Goal: Task Accomplishment & Management: Complete application form

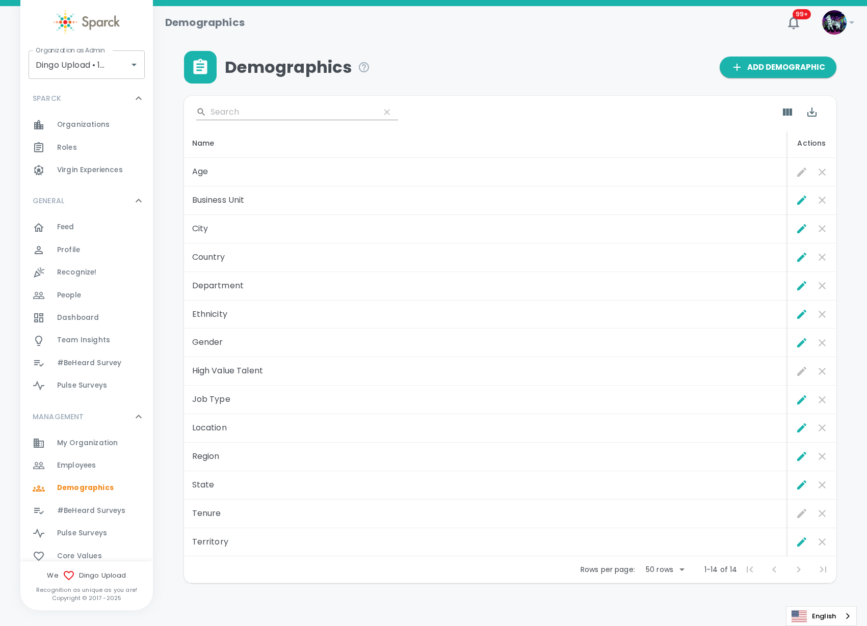
scroll to position [10, 0]
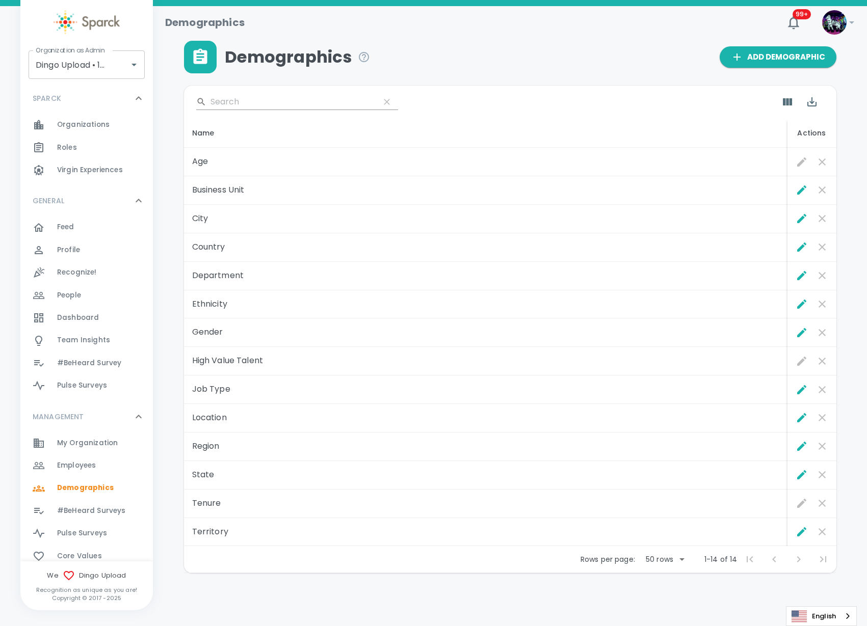
click at [90, 472] on span "Employees 0" at bounding box center [76, 466] width 39 height 14
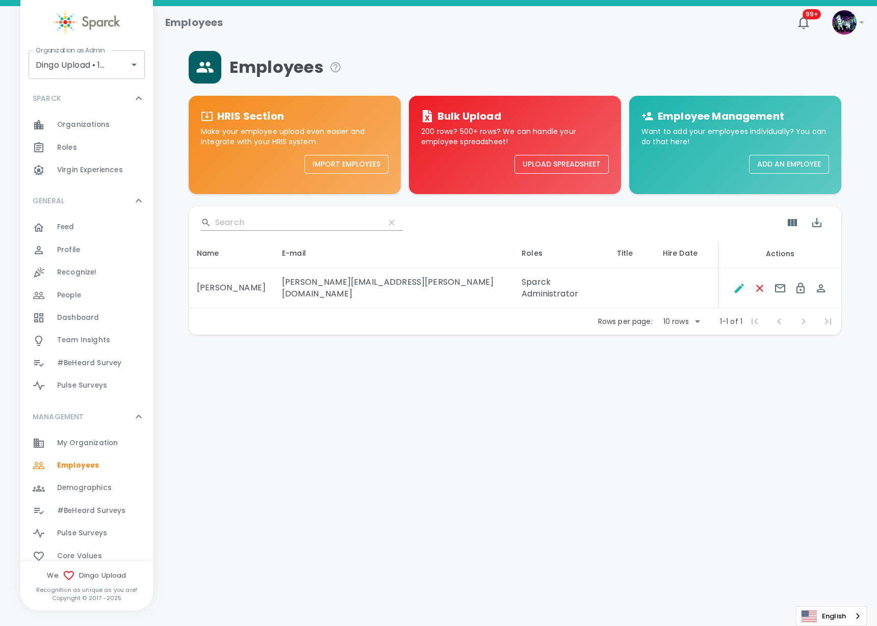
click at [94, 444] on span "My Organization" at bounding box center [87, 443] width 61 height 10
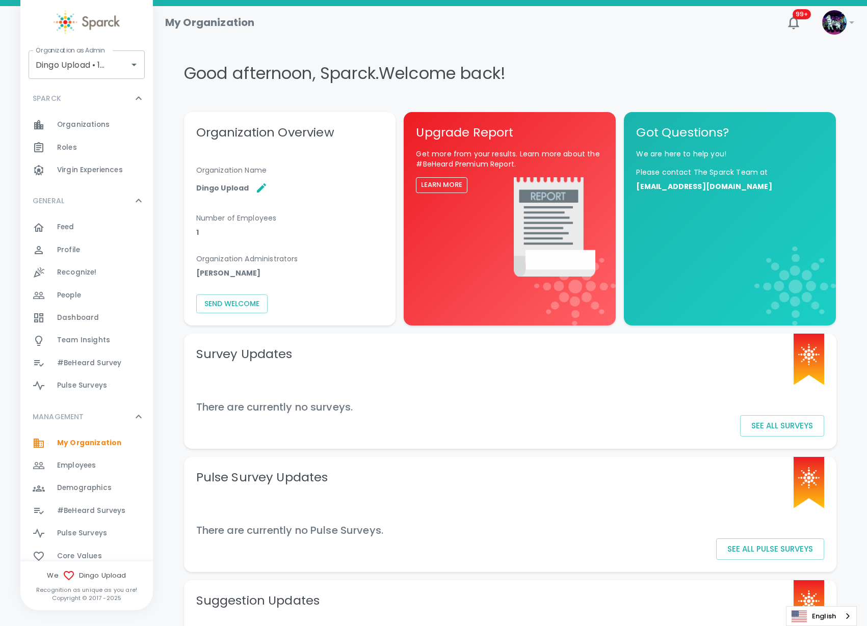
click at [67, 495] on span "Demographics 0" at bounding box center [84, 488] width 55 height 14
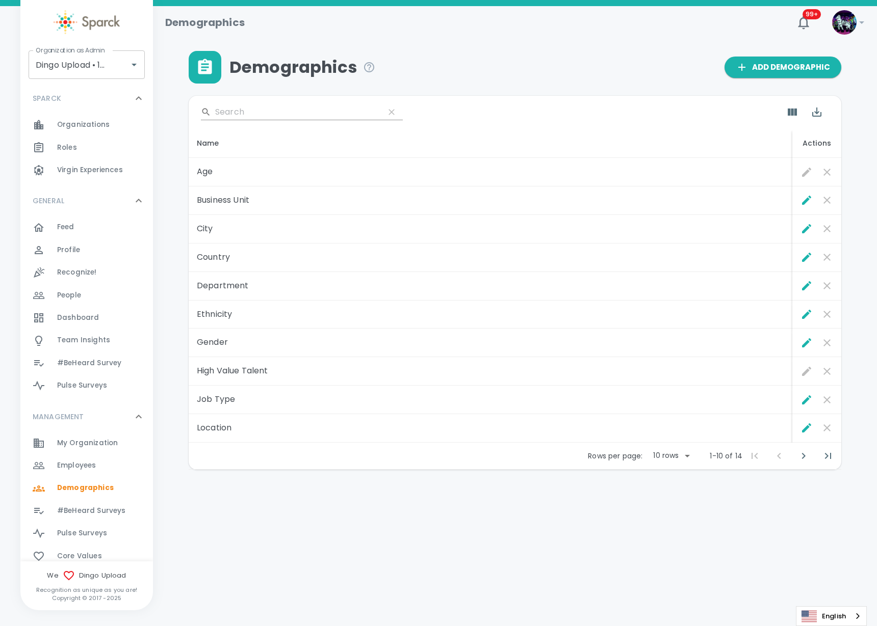
click at [685, 458] on body "Skip Navigation Demographics 99+ ! Organization as Admin Dingo Upload • 1520 Or…" at bounding box center [438, 261] width 877 height 523
click at [656, 532] on li "50" at bounding box center [670, 531] width 47 height 18
type input "50"
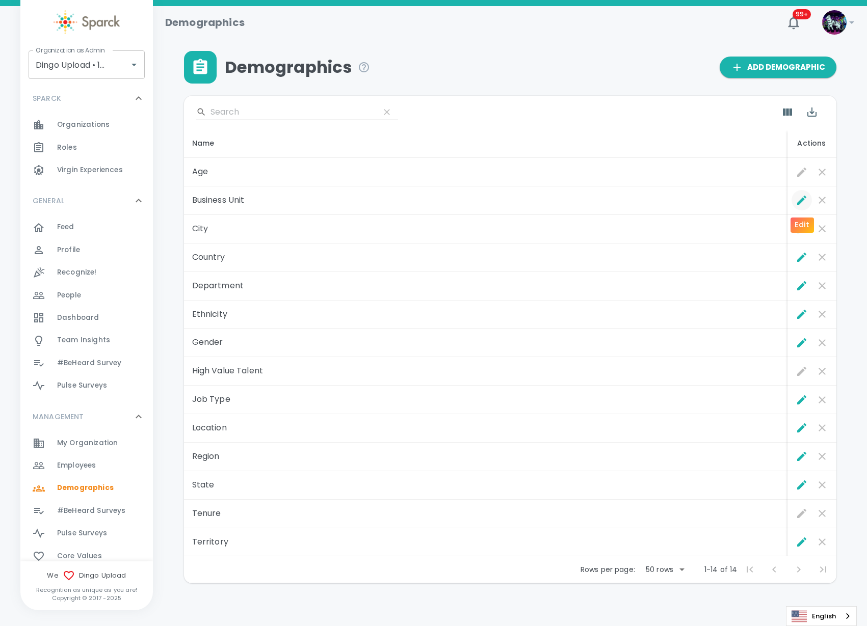
click at [800, 199] on icon "Edit" at bounding box center [802, 200] width 12 height 12
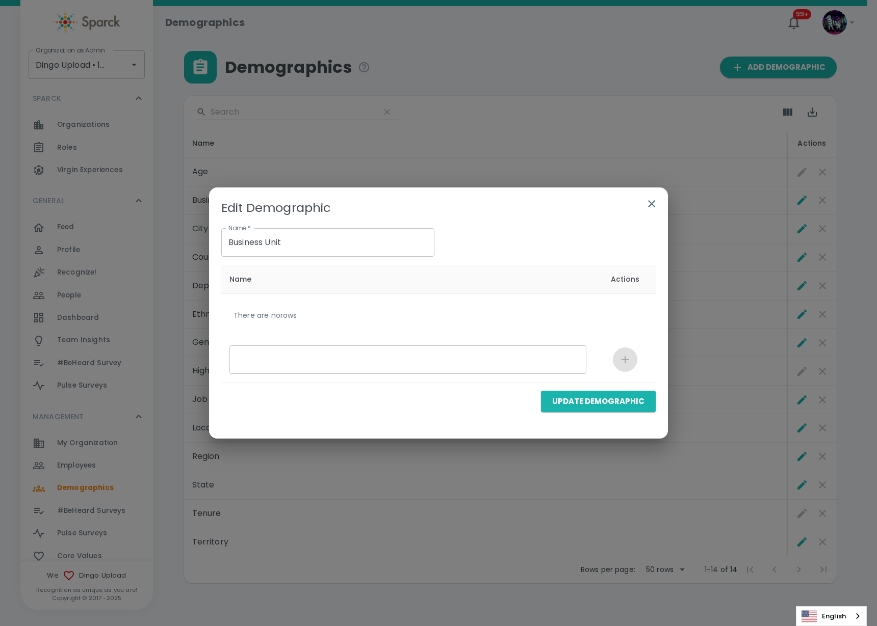
click at [650, 202] on icon "button" at bounding box center [651, 203] width 7 height 7
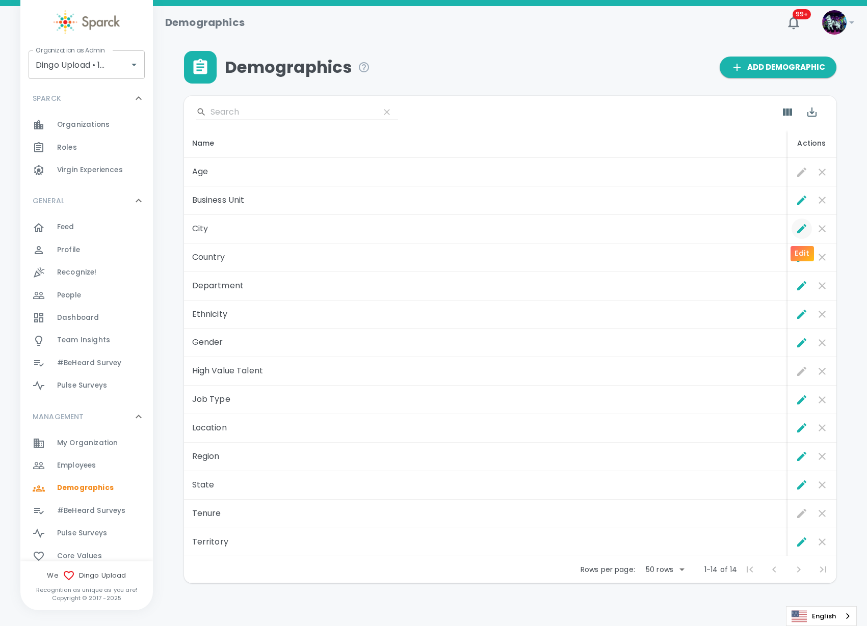
click at [801, 228] on icon "Edit" at bounding box center [801, 228] width 9 height 9
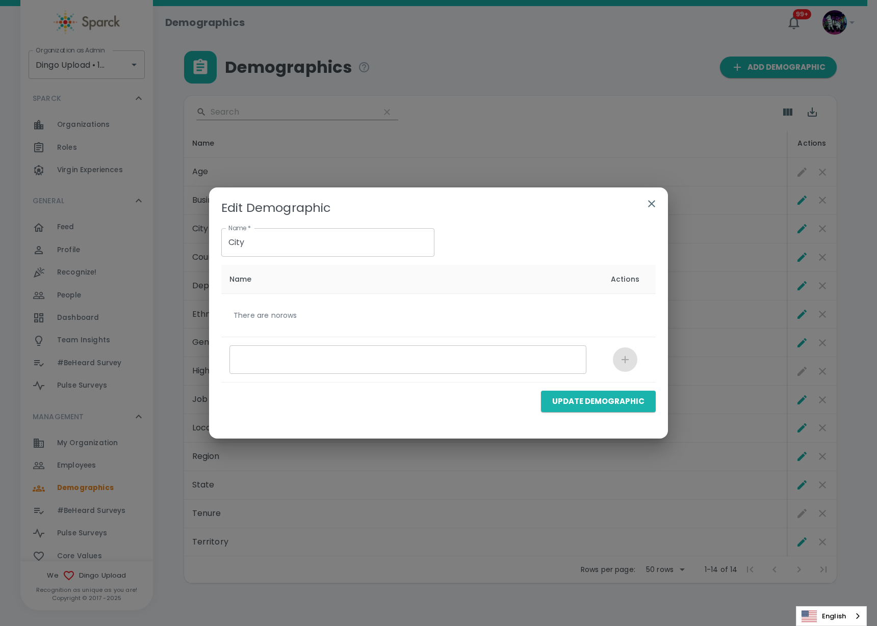
click at [652, 204] on icon "button" at bounding box center [651, 203] width 7 height 7
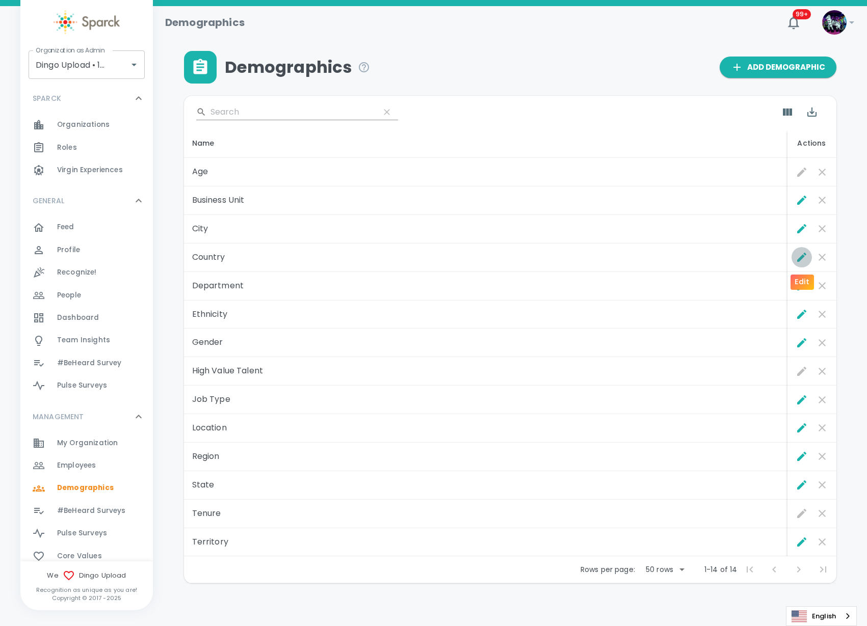
click at [796, 256] on icon "Edit" at bounding box center [802, 257] width 12 height 12
click at [803, 284] on icon "Edit" at bounding box center [801, 285] width 9 height 9
click at [800, 319] on icon "Edit" at bounding box center [802, 314] width 12 height 12
click at [799, 347] on icon "Edit" at bounding box center [801, 342] width 9 height 9
click at [799, 398] on icon "Edit" at bounding box center [802, 400] width 12 height 12
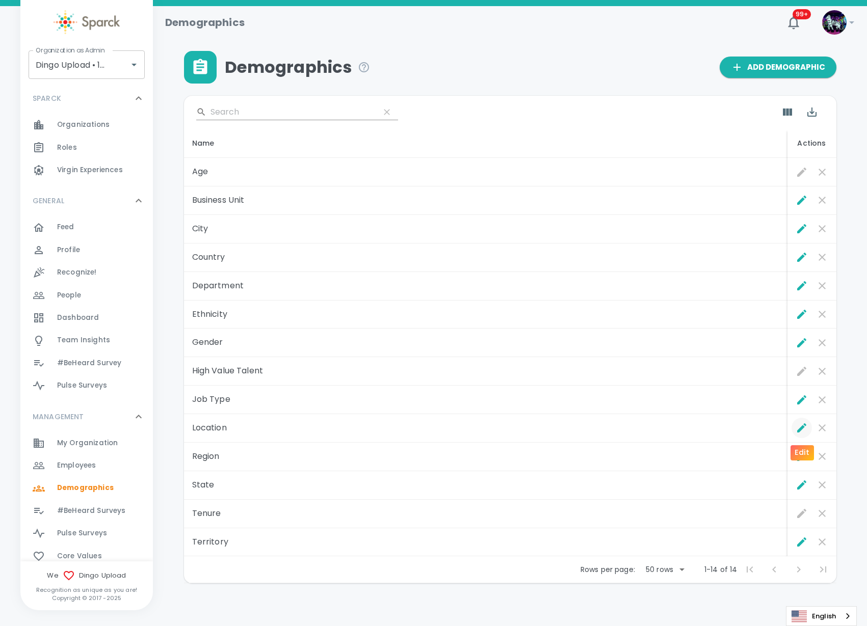
click at [798, 430] on icon "Edit" at bounding box center [801, 428] width 9 height 9
click at [802, 451] on icon "Edit" at bounding box center [802, 457] width 12 height 12
click at [806, 482] on icon "Edit" at bounding box center [802, 485] width 12 height 12
click at [798, 546] on icon "Edit" at bounding box center [801, 542] width 9 height 9
click at [799, 545] on icon "Edit" at bounding box center [801, 542] width 9 height 9
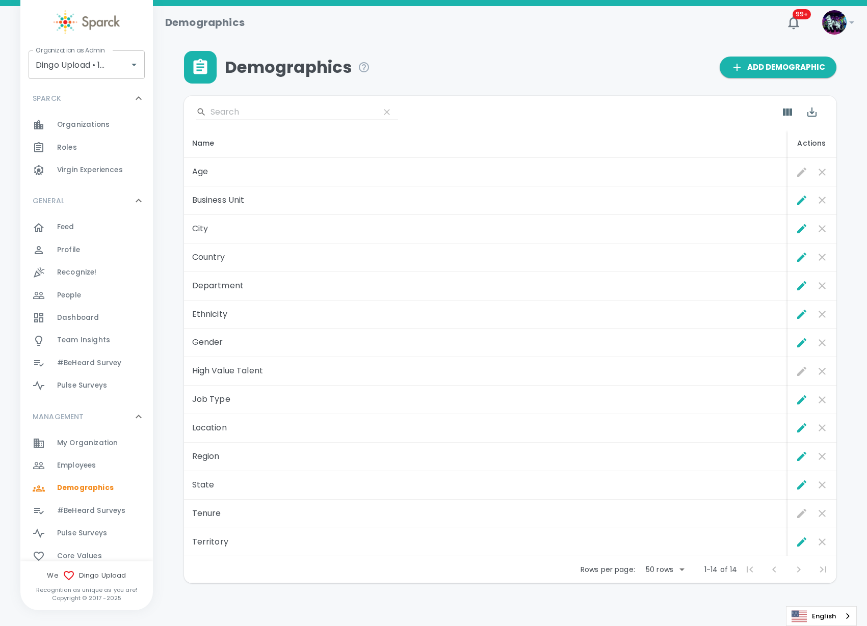
click at [111, 464] on div "Employees 0" at bounding box center [105, 466] width 96 height 14
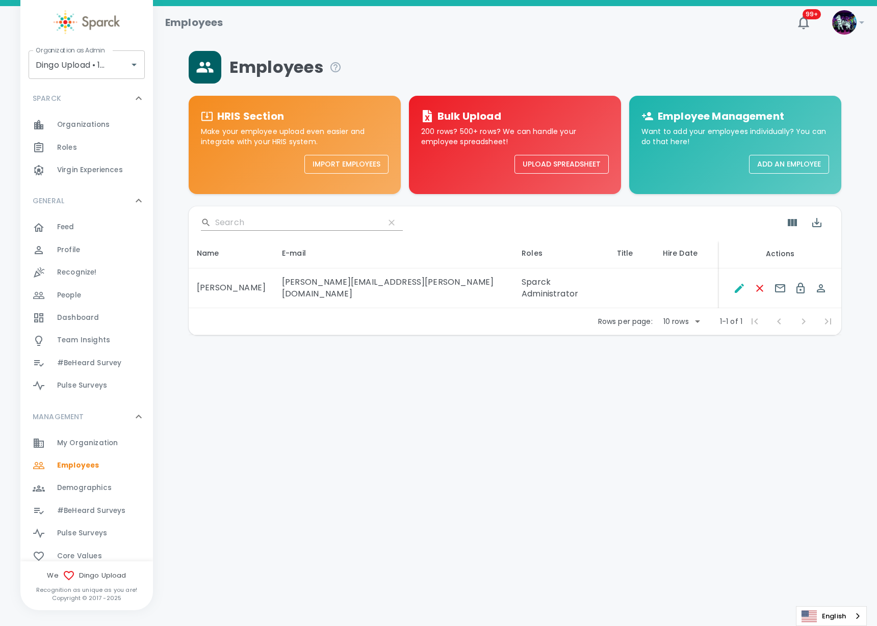
click at [546, 169] on button "Upload Spreadsheet" at bounding box center [561, 164] width 94 height 19
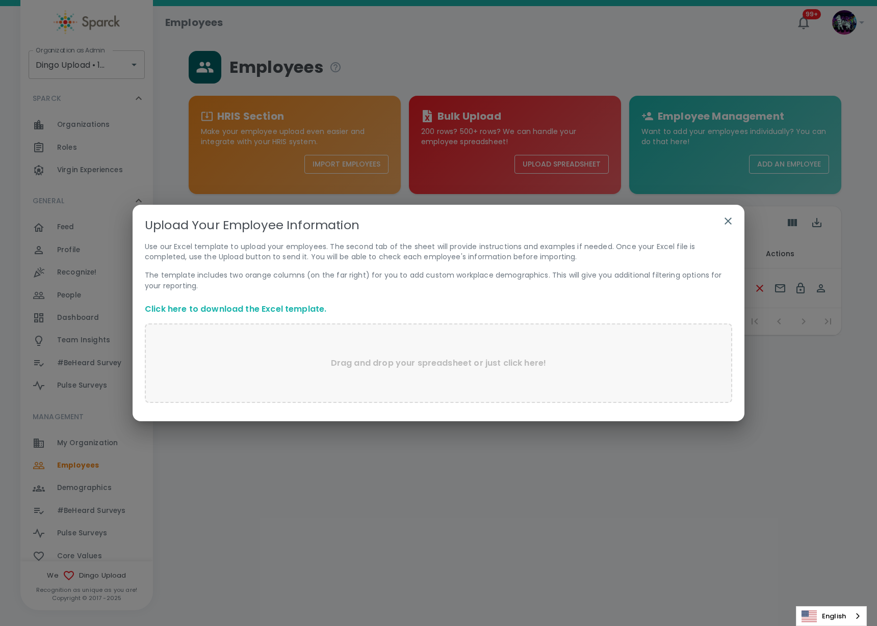
click at [379, 366] on p "Drag and drop your spreadsheet or just click here!" at bounding box center [439, 363] width 216 height 12
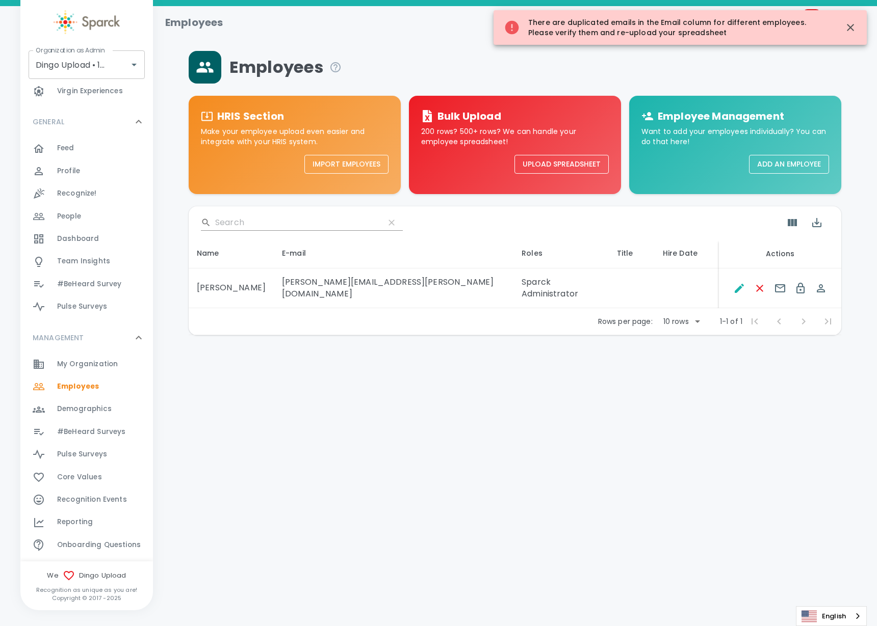
scroll to position [184, 0]
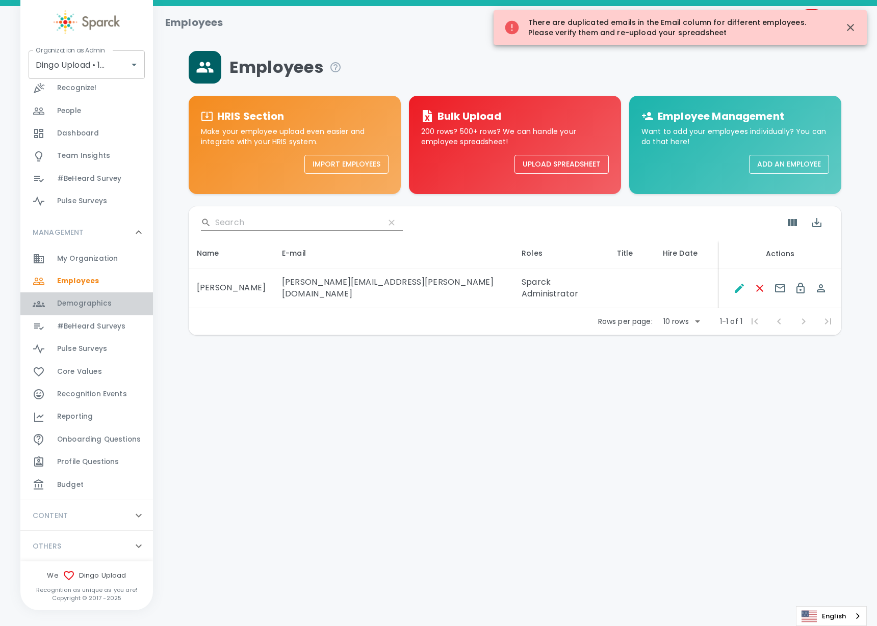
click at [102, 303] on span "Demographics" at bounding box center [84, 304] width 55 height 10
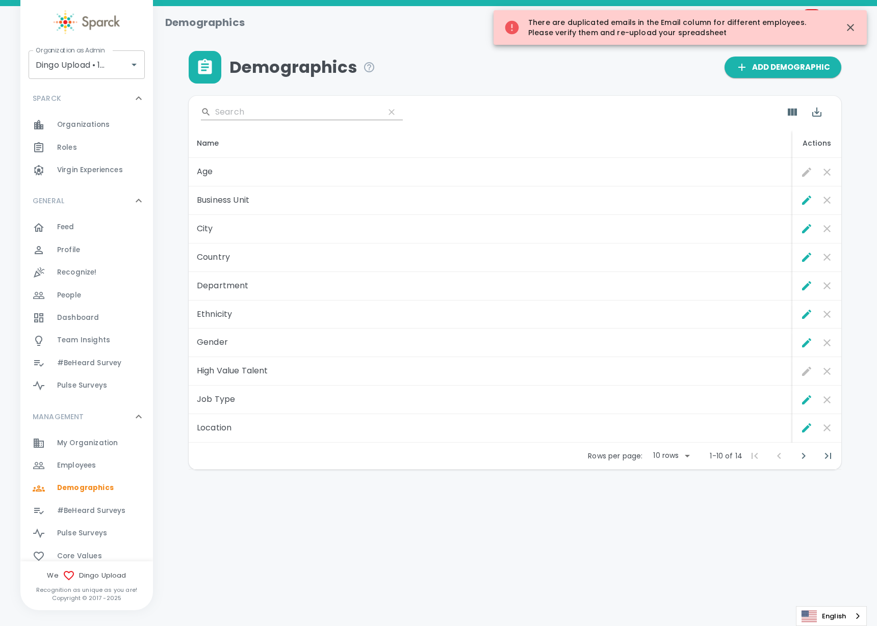
click at [575, 503] on div "Demographics 99+ ! Organization as Admin Dingo Upload • 1520 Organization as Ad…" at bounding box center [438, 264] width 877 height 517
click at [502, 523] on html "Skip Navigation Demographics 99+ ! Organization as Admin Dingo Upload • 1520 Or…" at bounding box center [438, 261] width 877 height 523
click at [101, 463] on div "Employees 0" at bounding box center [105, 466] width 96 height 14
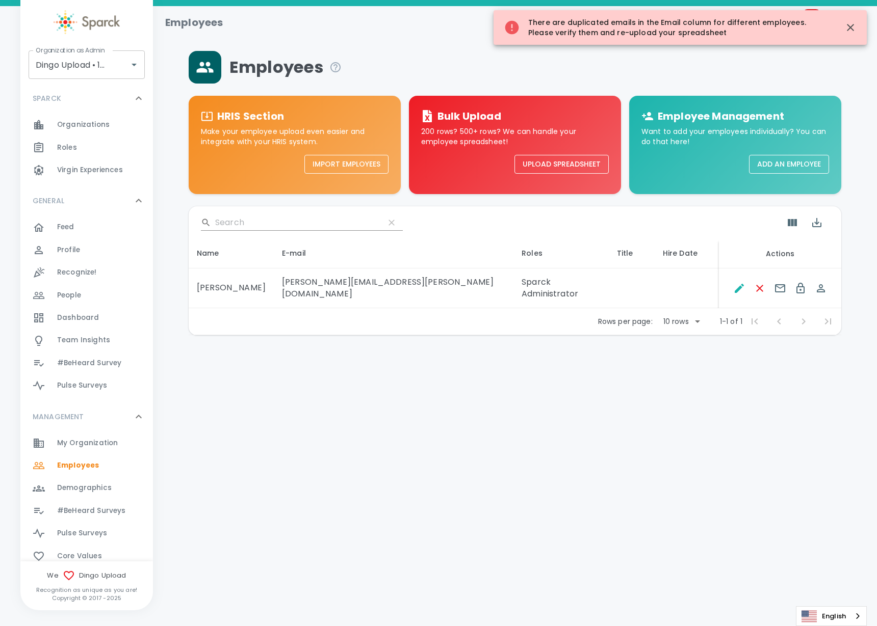
click at [544, 166] on button "Upload Spreadsheet" at bounding box center [561, 164] width 94 height 19
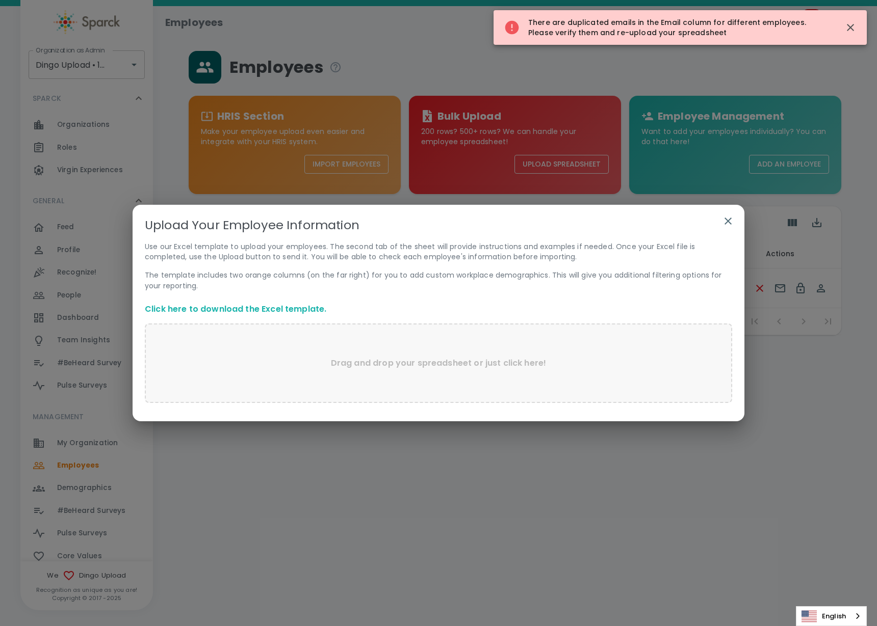
click at [192, 307] on link "Click here to download the Excel template." at bounding box center [235, 309] width 181 height 12
click at [847, 27] on icon "button" at bounding box center [850, 27] width 12 height 12
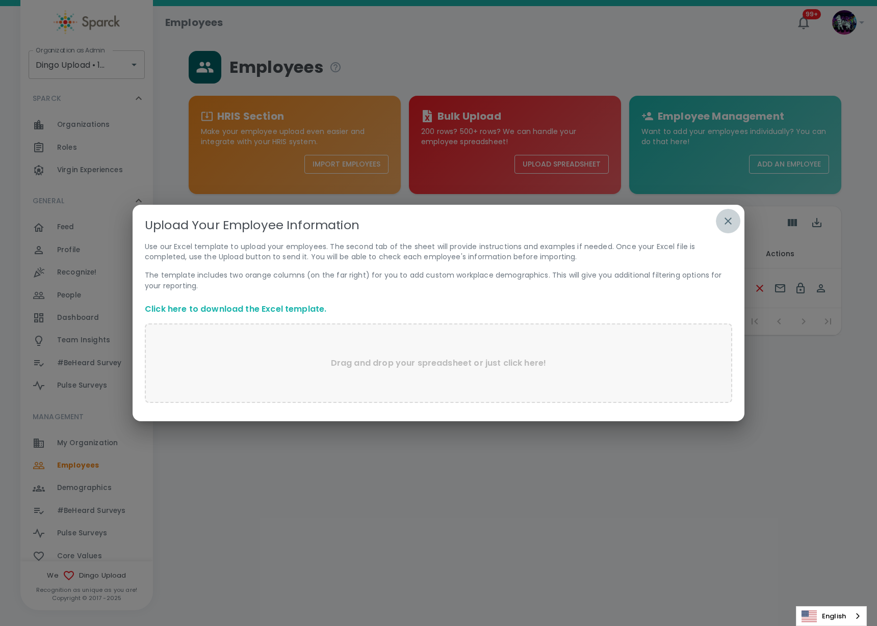
click at [724, 219] on icon "button" at bounding box center [728, 221] width 12 height 12
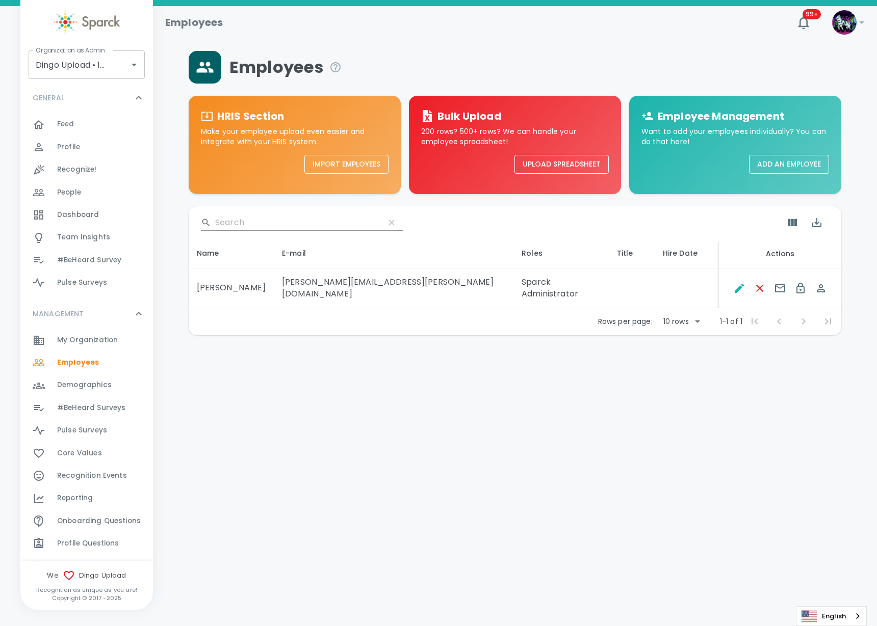
scroll to position [184, 0]
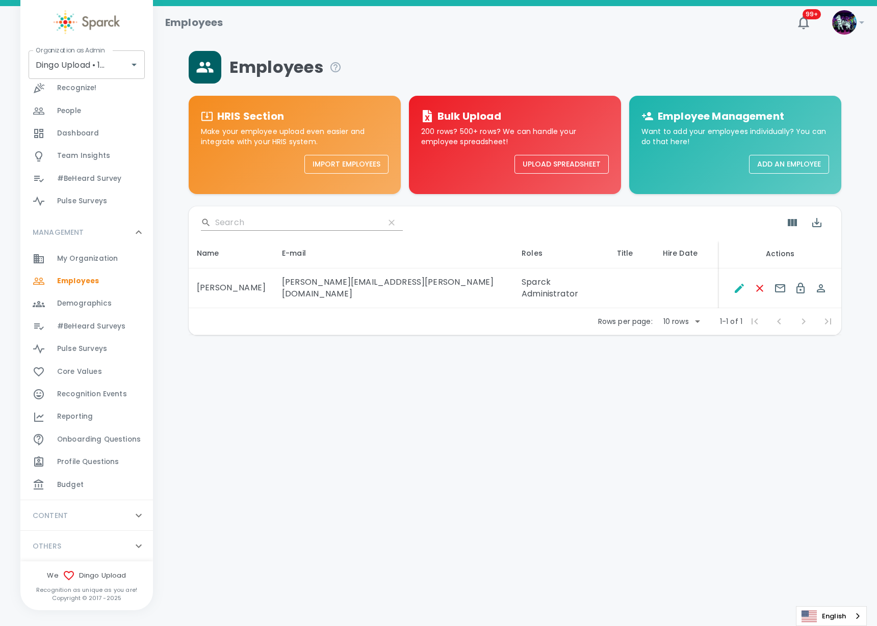
click at [125, 309] on div "Demographics 0" at bounding box center [105, 304] width 96 height 14
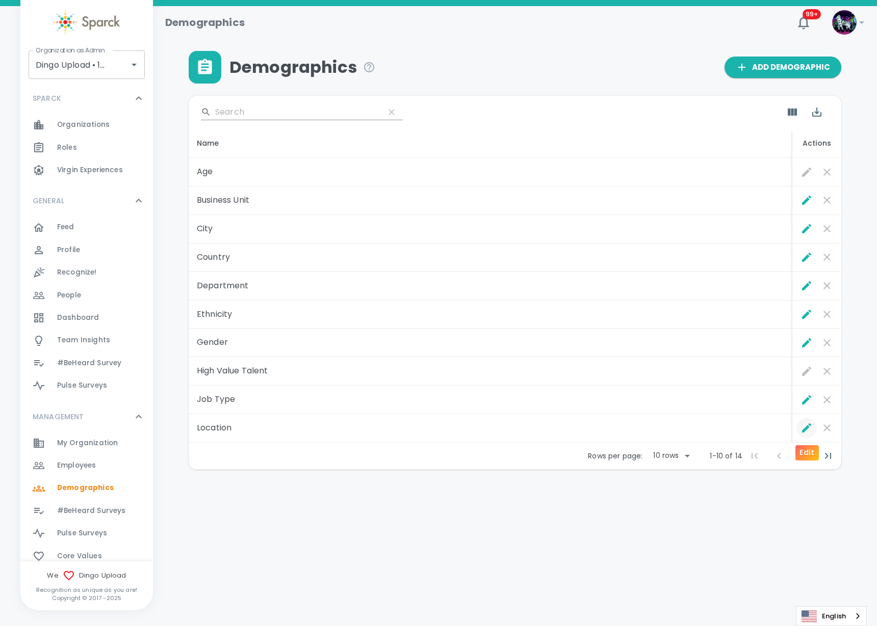
click at [806, 429] on icon "Edit" at bounding box center [806, 428] width 9 height 9
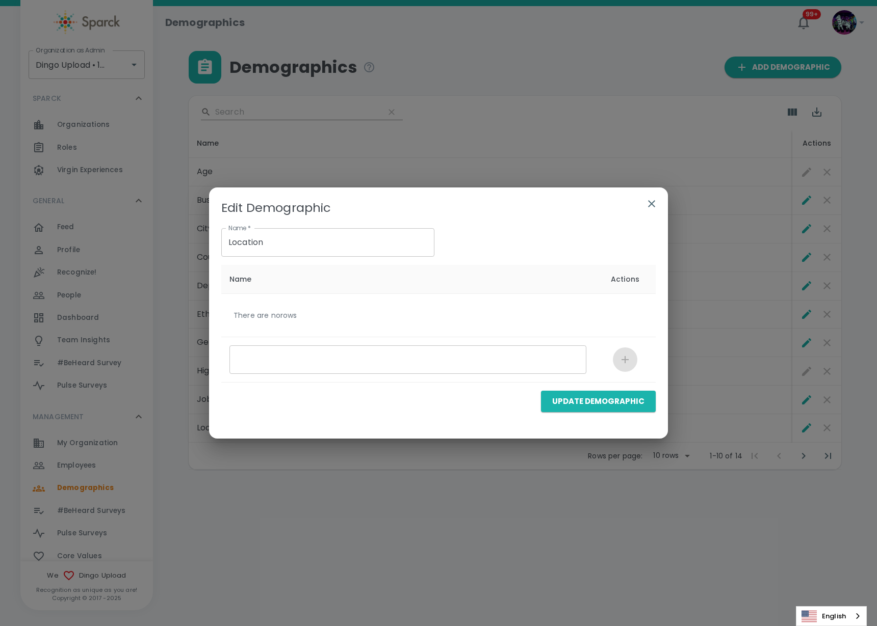
click at [654, 204] on icon "button" at bounding box center [651, 204] width 12 height 12
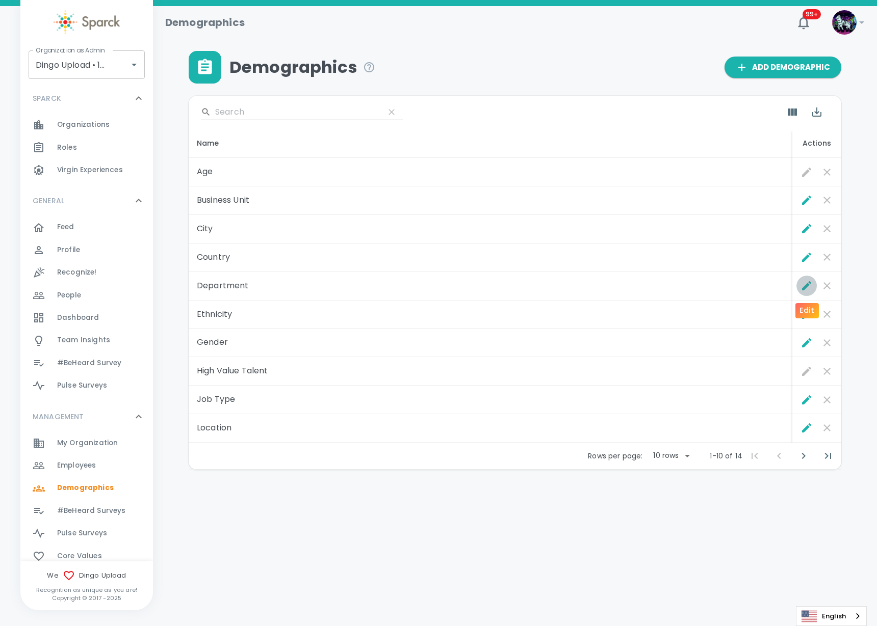
click at [805, 288] on icon "Edit" at bounding box center [806, 285] width 9 height 9
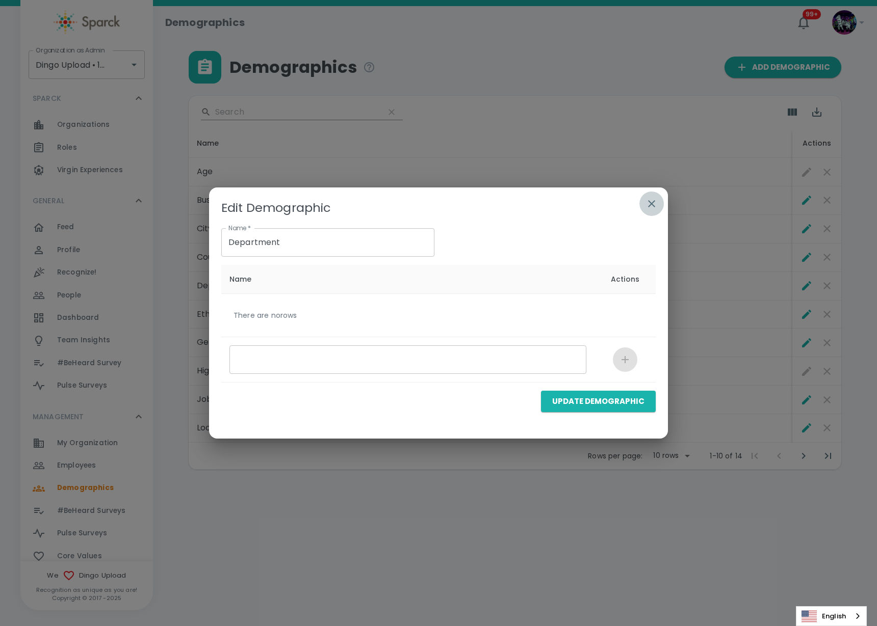
click at [650, 203] on icon "button" at bounding box center [651, 203] width 7 height 7
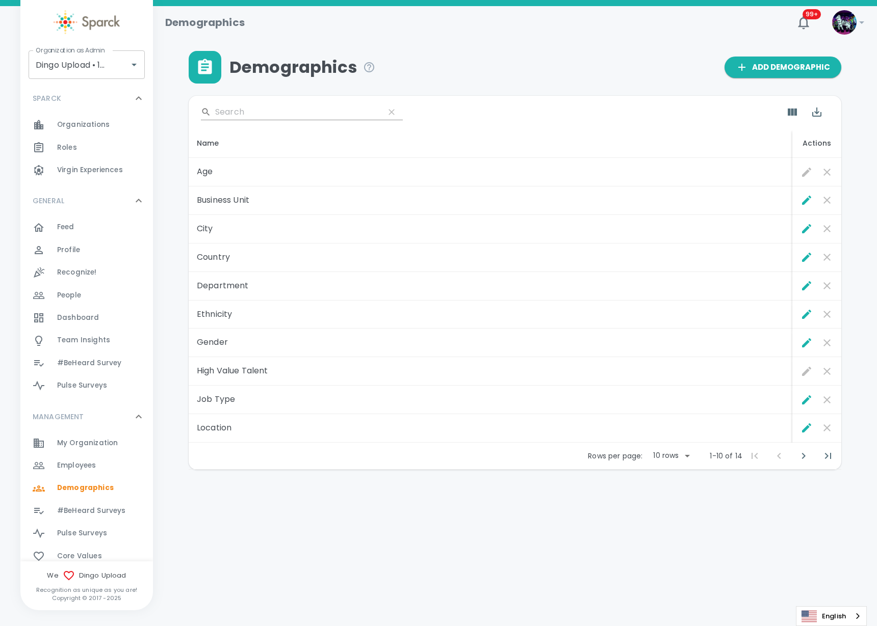
click at [671, 458] on body "Skip Navigation Demographics 99+ ! Organization as Admin Dingo Upload • 1520 Or…" at bounding box center [438, 261] width 877 height 523
click at [664, 530] on li "50" at bounding box center [670, 531] width 47 height 18
type input "50"
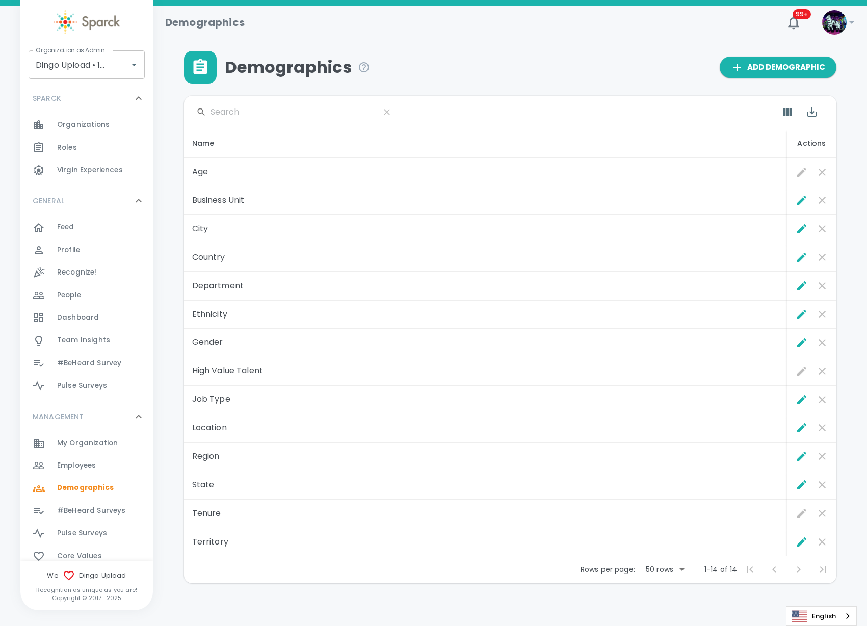
click at [92, 466] on span "Employees" at bounding box center [76, 466] width 39 height 10
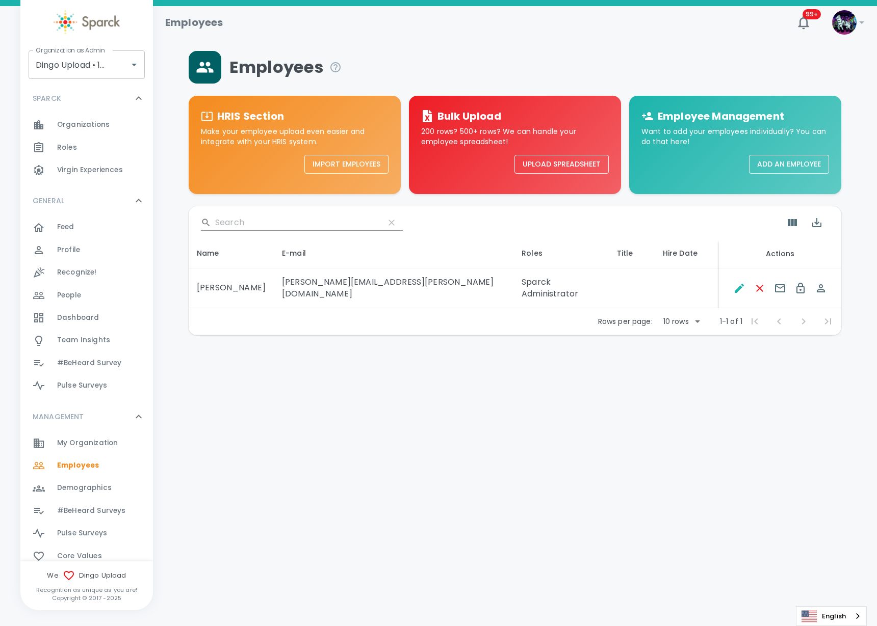
click at [554, 159] on button "Upload Spreadsheet" at bounding box center [561, 164] width 94 height 19
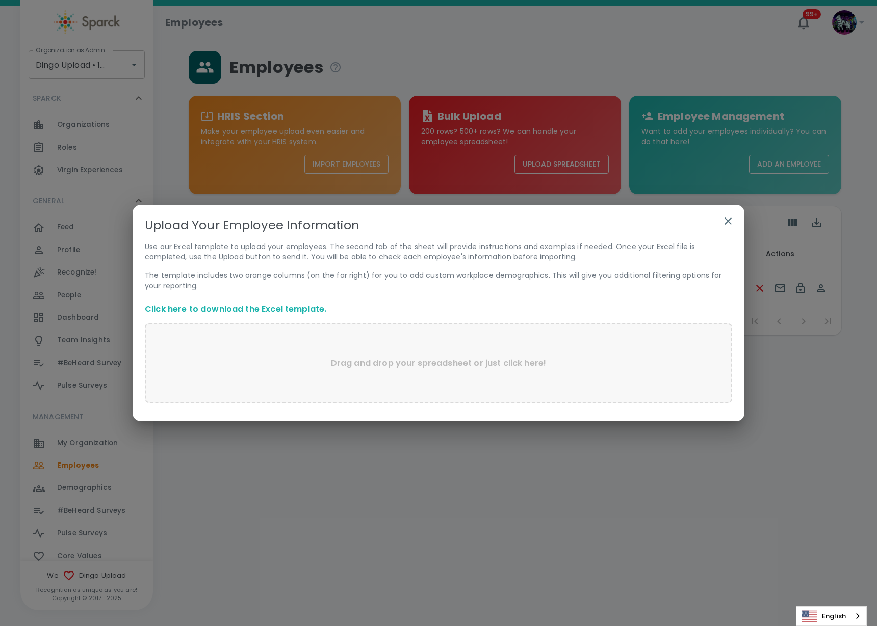
click at [386, 362] on p "Drag and drop your spreadsheet or just click here!" at bounding box center [439, 363] width 216 height 12
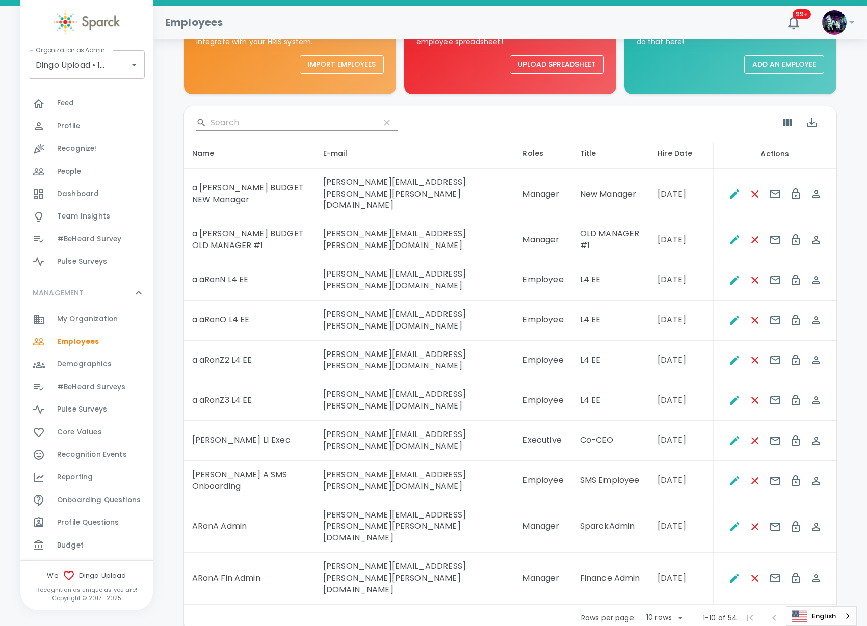
scroll to position [127, 0]
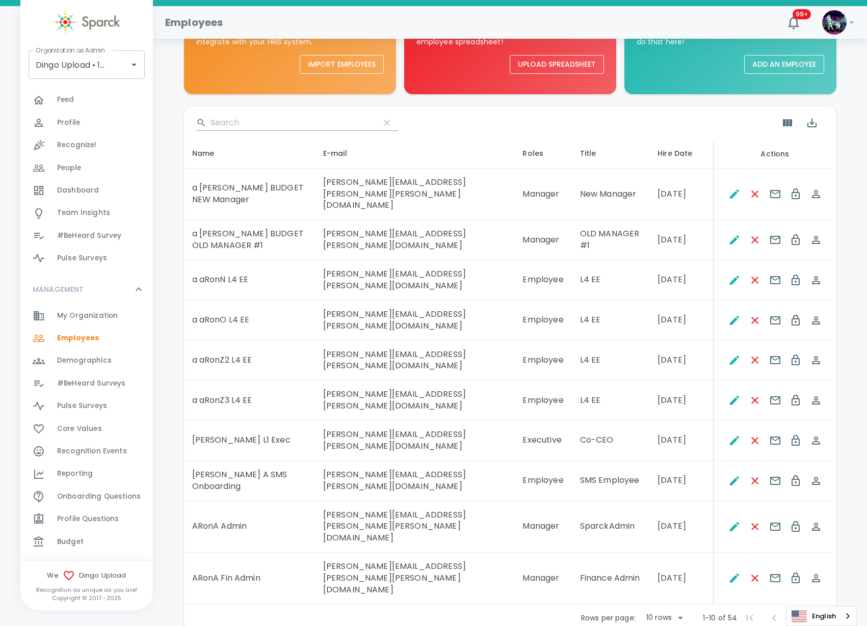
click at [111, 363] on div "Demographics 0" at bounding box center [105, 361] width 96 height 14
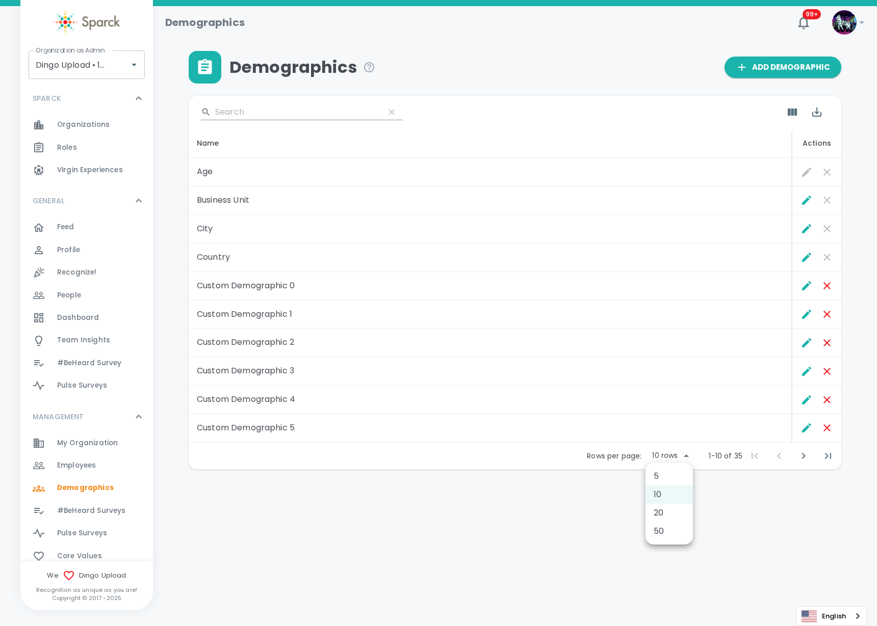
click at [671, 459] on body "Skip Navigation Demographics 99+ ! Organization as Admin Dingo Upload • 1520 Or…" at bounding box center [438, 261] width 877 height 523
click at [658, 538] on li "50" at bounding box center [668, 531] width 47 height 18
type input "50"
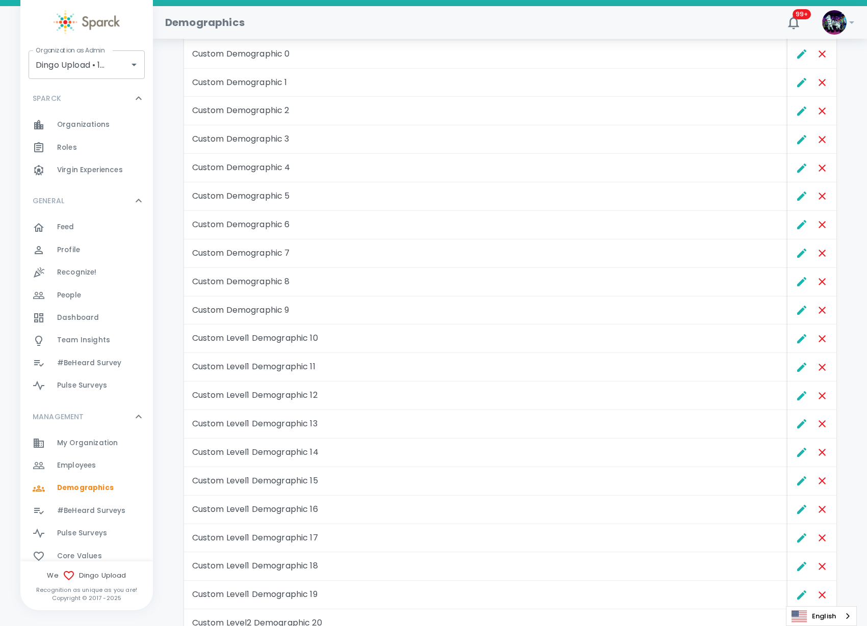
scroll to position [163, 0]
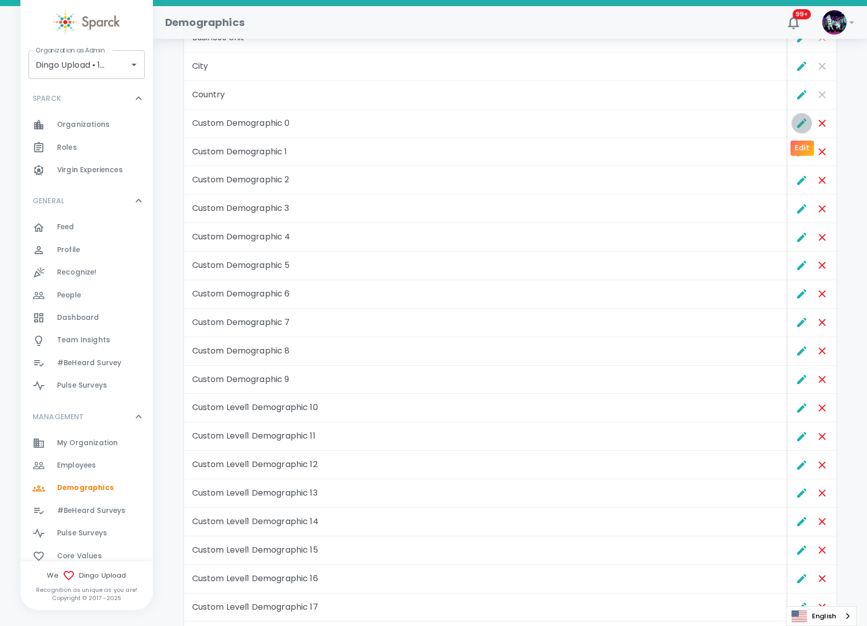
click at [798, 125] on icon "Edit" at bounding box center [802, 123] width 12 height 12
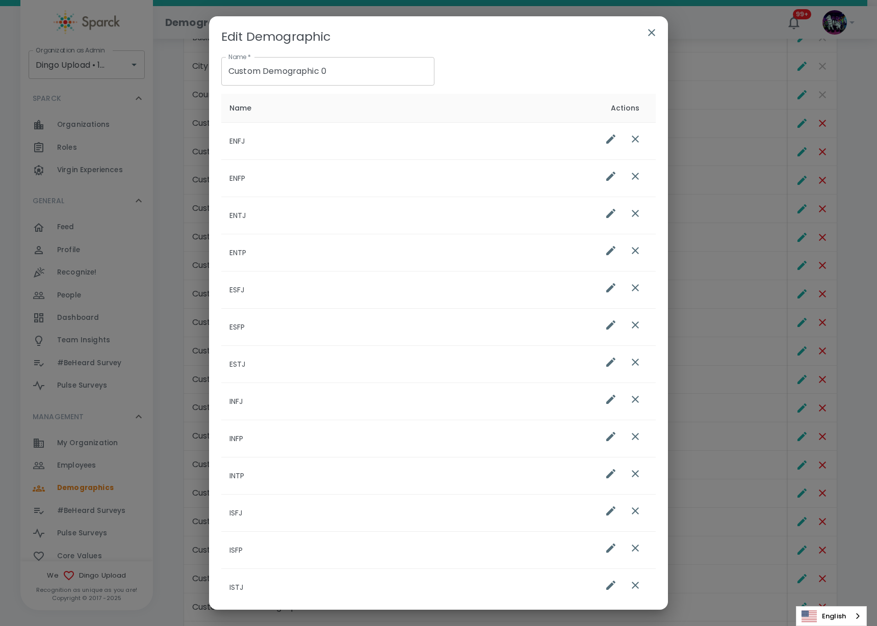
click at [798, 125] on div "Edit Demographic Name   * Custom Demographic 0 Name   * Name Actions ENFJ ENFP …" at bounding box center [438, 313] width 877 height 626
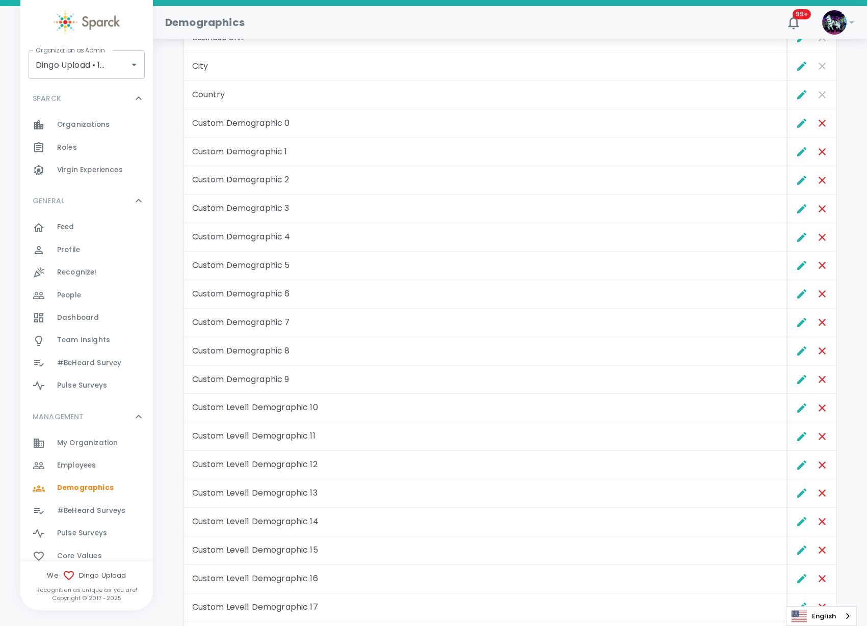
click at [706, 234] on td "Custom Demographic 4" at bounding box center [485, 237] width 603 height 29
click at [121, 469] on div "Employees 0" at bounding box center [105, 466] width 96 height 14
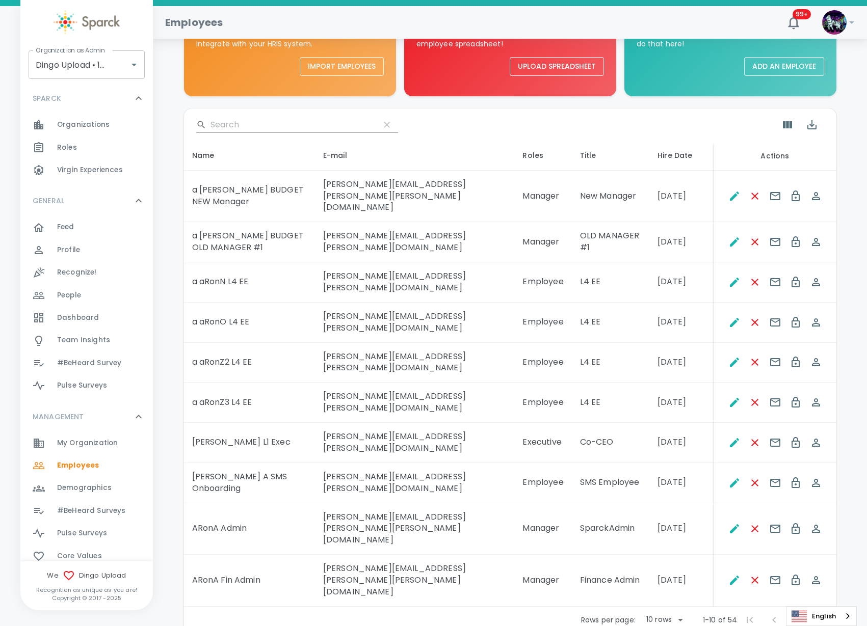
scroll to position [100, 0]
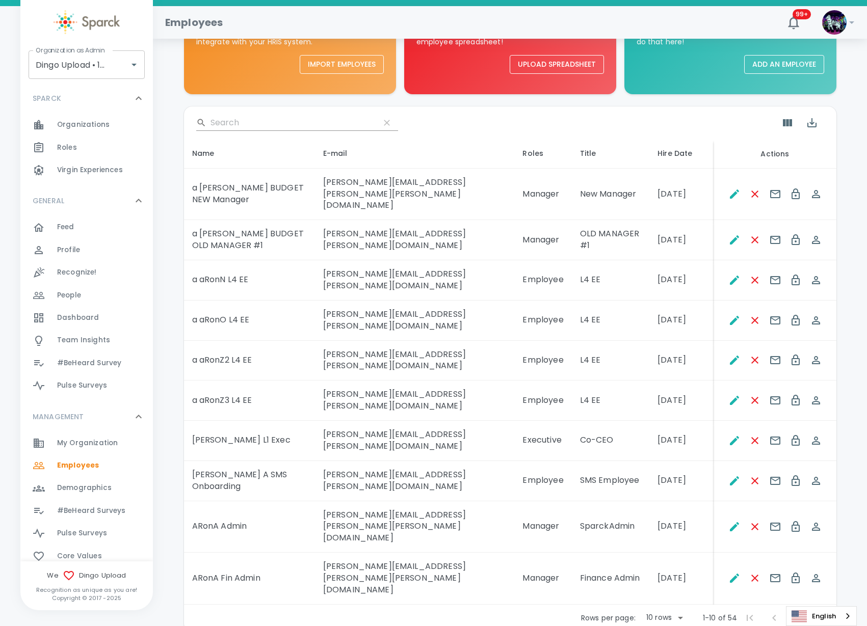
click at [97, 450] on span "My Organization 0" at bounding box center [87, 443] width 61 height 14
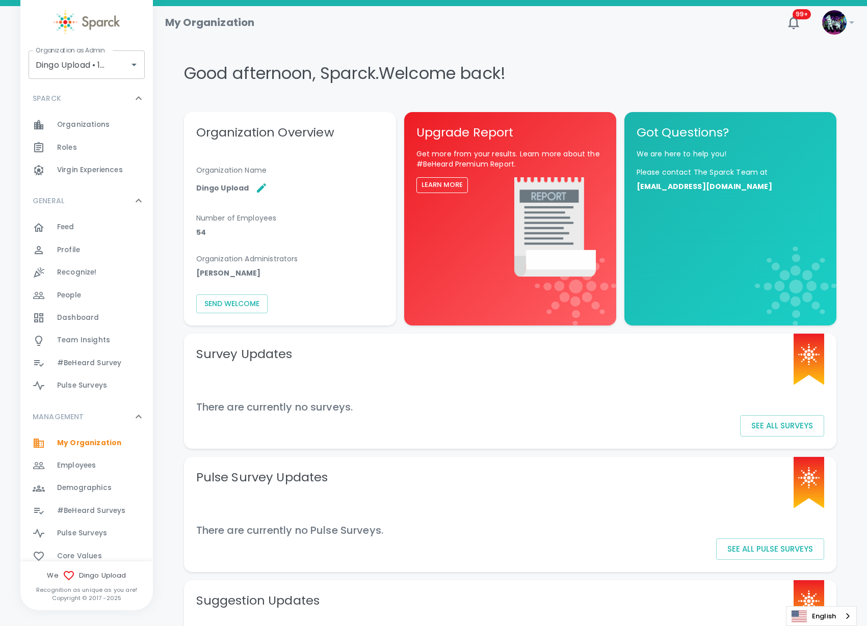
click at [73, 487] on span "Demographics" at bounding box center [84, 488] width 55 height 10
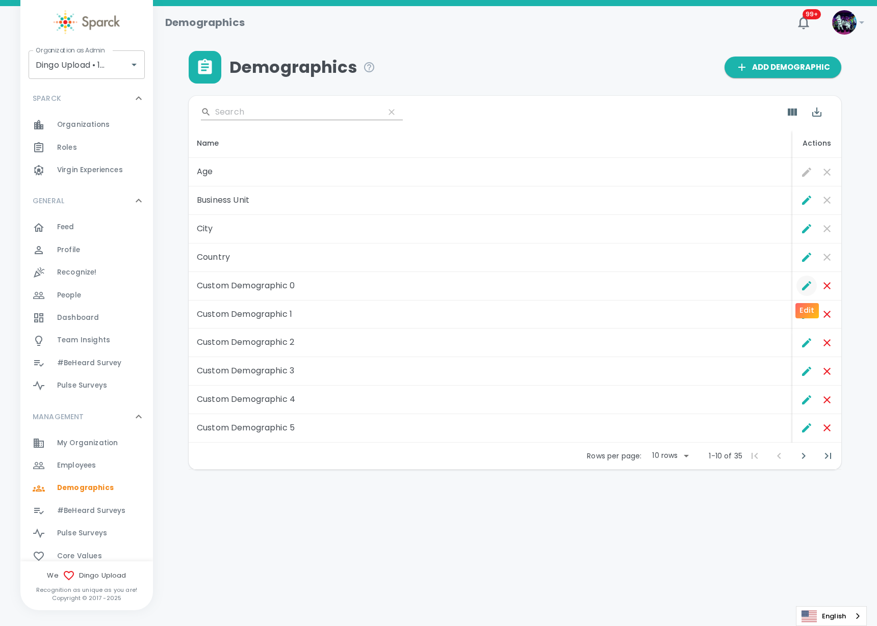
click at [803, 284] on icon "Edit" at bounding box center [806, 286] width 12 height 12
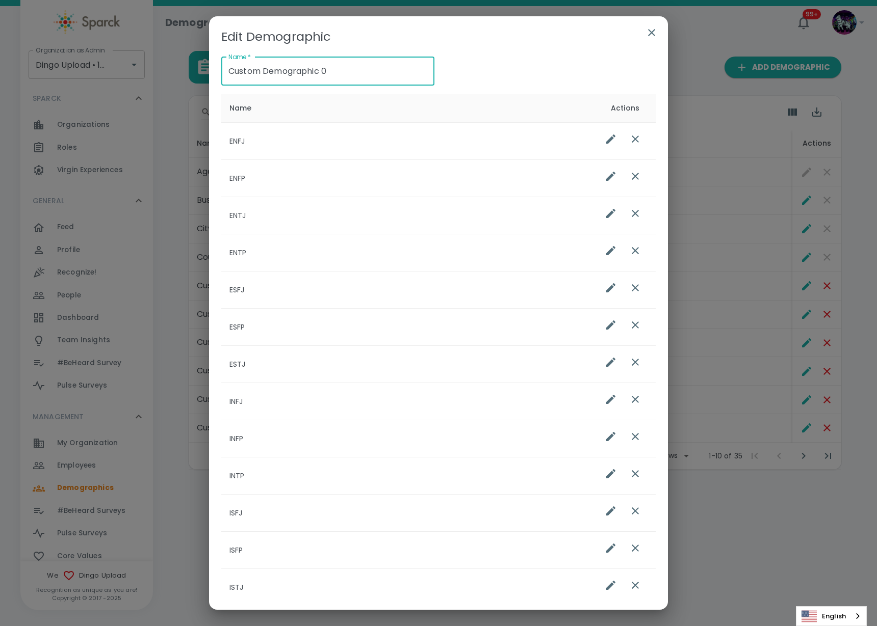
drag, startPoint x: 336, startPoint y: 72, endPoint x: 84, endPoint y: 69, distance: 251.8
click at [84, 69] on div "Edit Demographic Name   * Custom Demographic 0 Name   * Name Actions ENFJ ENFP …" at bounding box center [438, 313] width 877 height 626
paste input "1: BriggsMeyer"
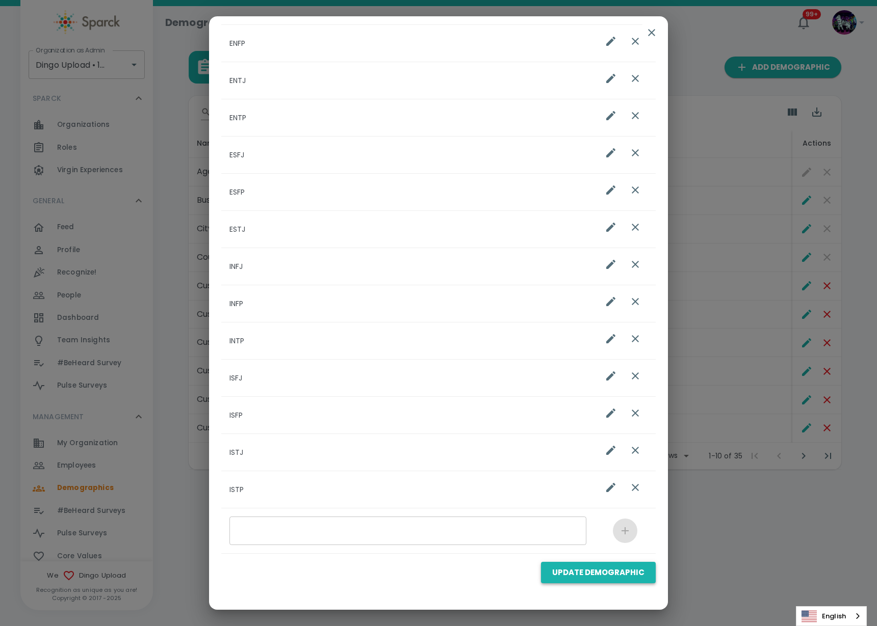
type input "Custom 1: BriggsMeyer"
click at [613, 578] on button "Update Demographic" at bounding box center [598, 572] width 115 height 21
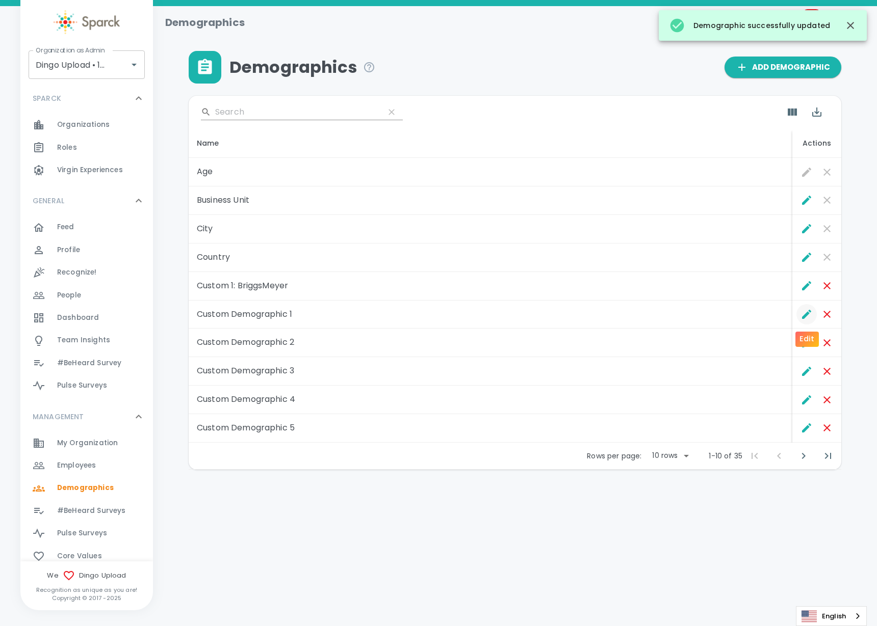
click at [803, 311] on icon "Edit" at bounding box center [806, 314] width 12 height 12
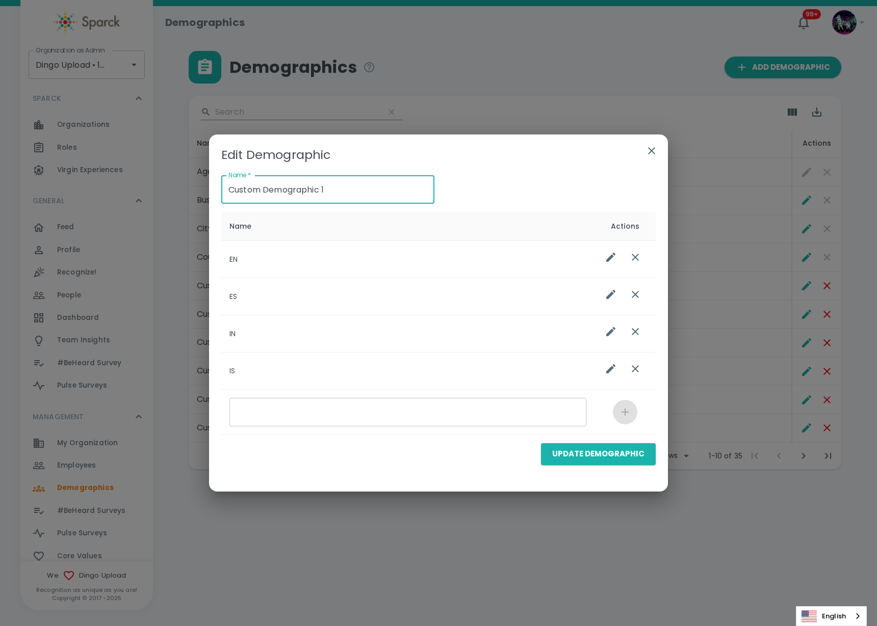
drag, startPoint x: 339, startPoint y: 197, endPoint x: 221, endPoint y: 194, distance: 117.8
click at [221, 194] on input "Custom Demographic 1" at bounding box center [327, 189] width 213 height 29
paste input "2: BMTI-"
type input "Custom 2: BMTI-1"
click at [589, 451] on button "Update Demographic" at bounding box center [598, 453] width 115 height 21
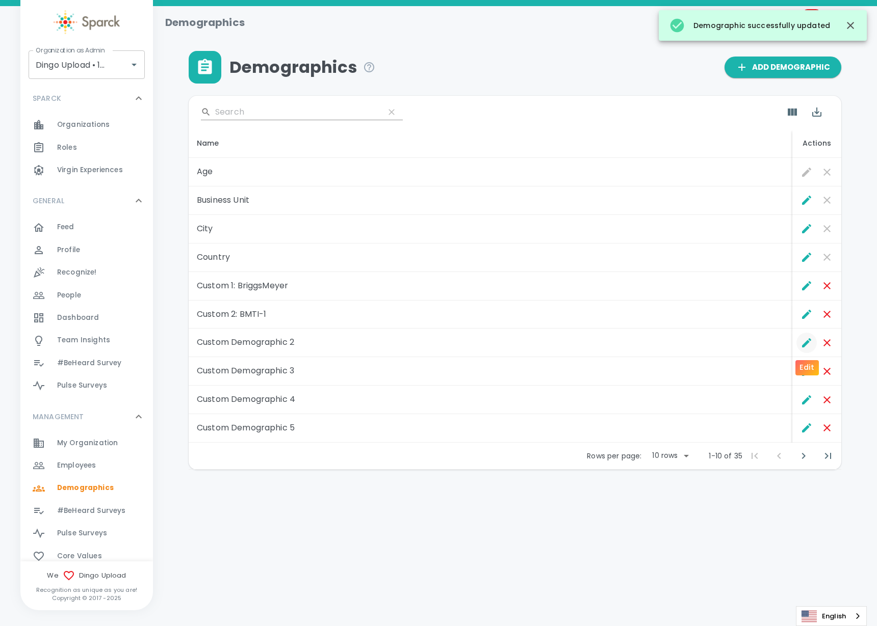
click at [805, 345] on icon "Edit" at bounding box center [806, 342] width 9 height 9
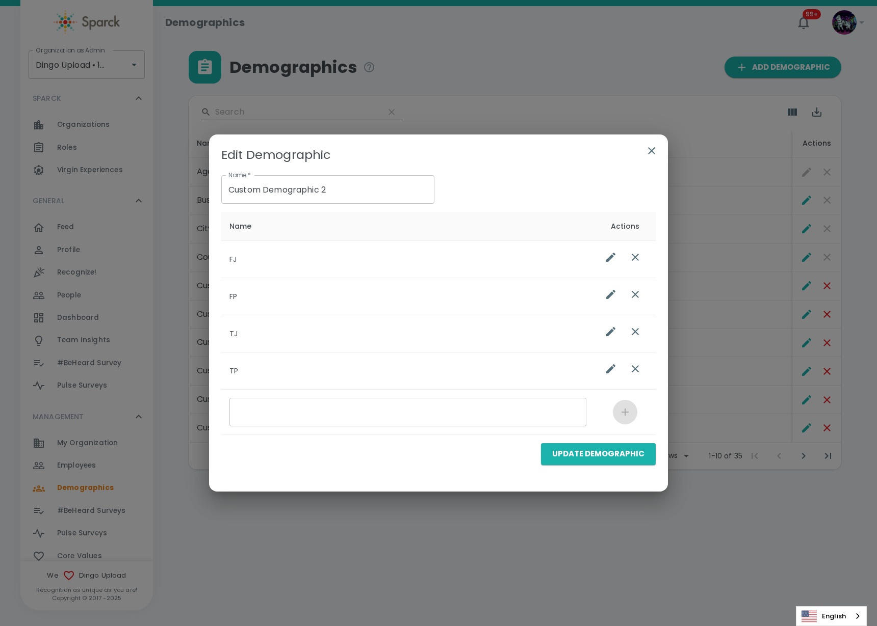
click at [312, 411] on input "list table" at bounding box center [407, 412] width 357 height 29
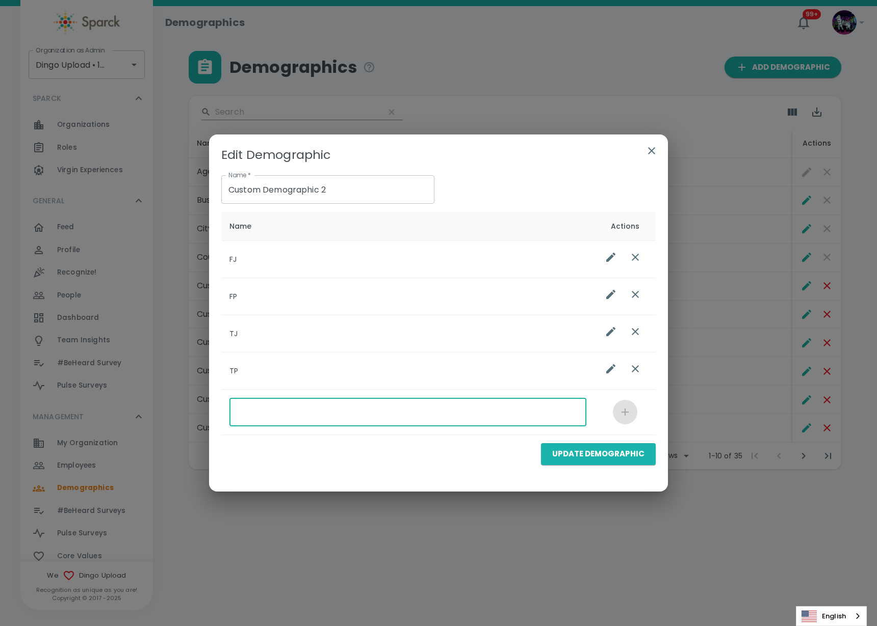
paste input "Custom 3: BMTI-2"
type input "Custom 3: BMTI-2"
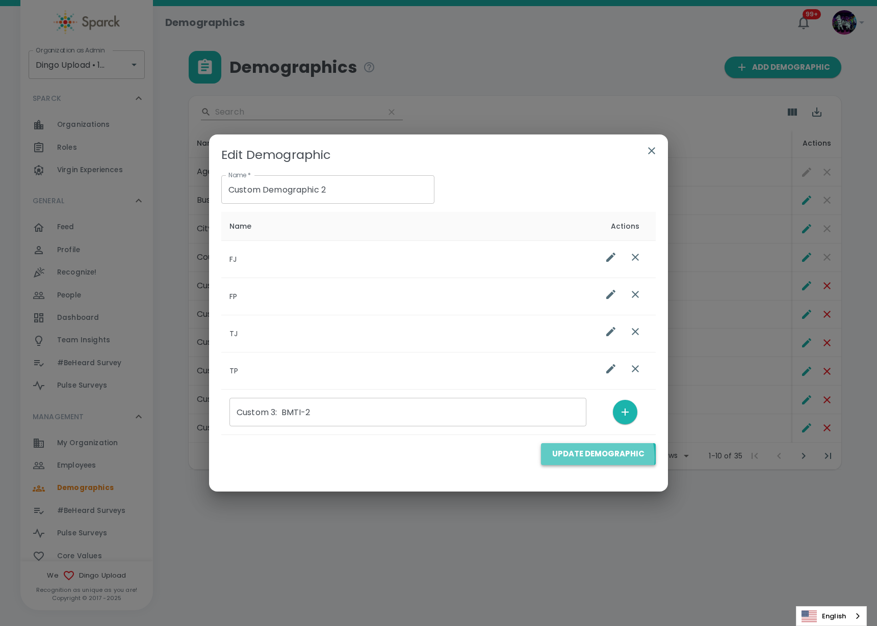
click at [595, 457] on button "Update Demographic" at bounding box center [598, 453] width 115 height 21
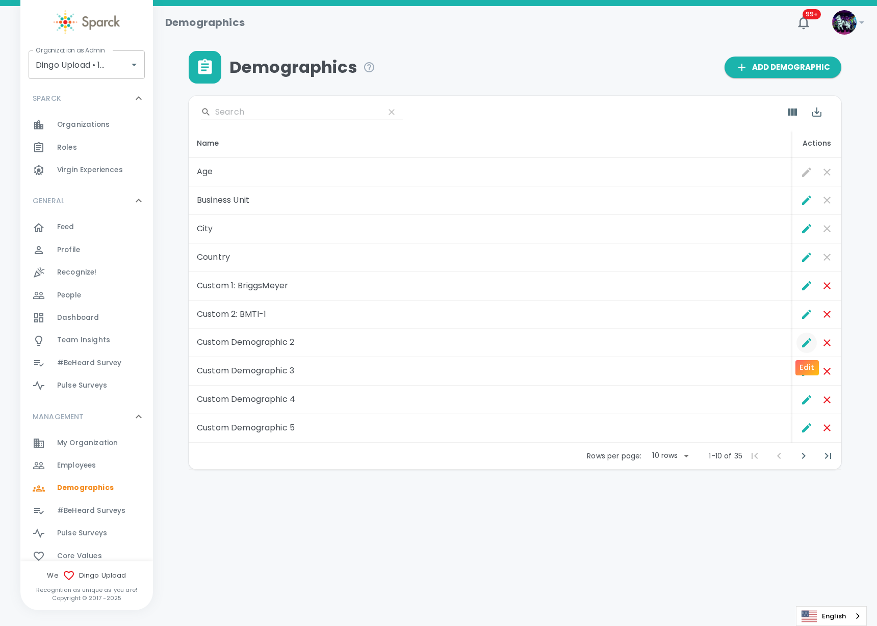
click at [802, 342] on icon "Edit" at bounding box center [806, 343] width 12 height 12
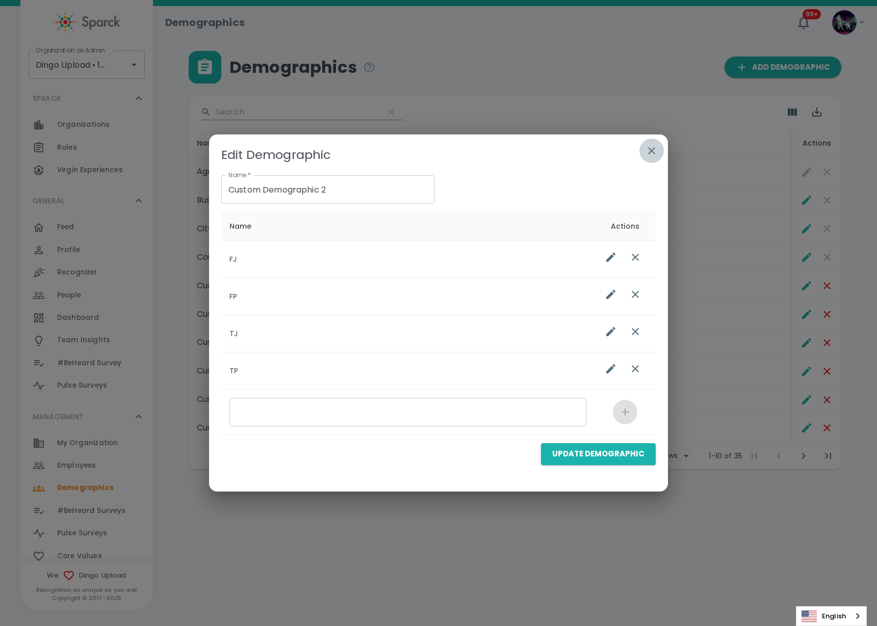
click at [657, 151] on icon "button" at bounding box center [651, 151] width 12 height 12
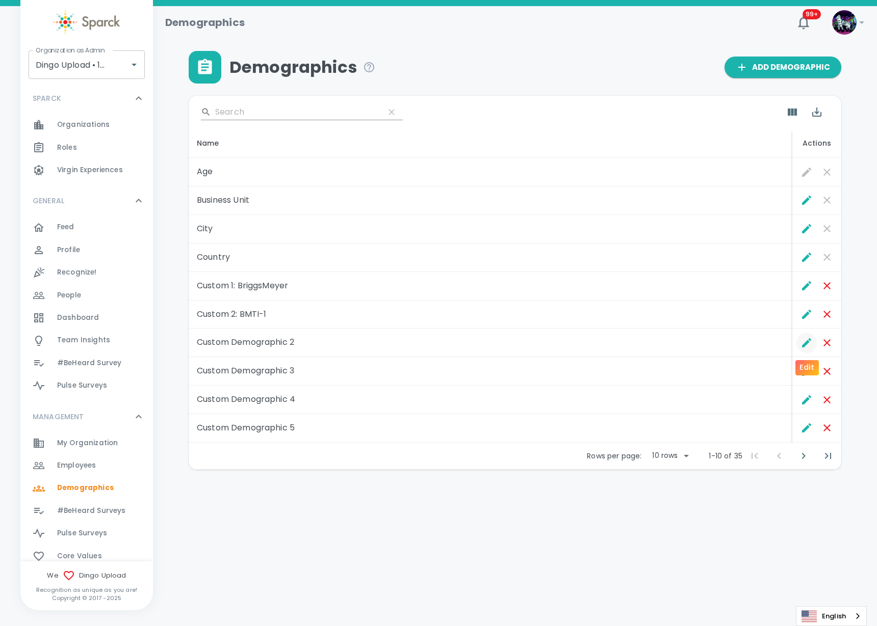
click at [809, 339] on icon "Edit" at bounding box center [806, 342] width 9 height 9
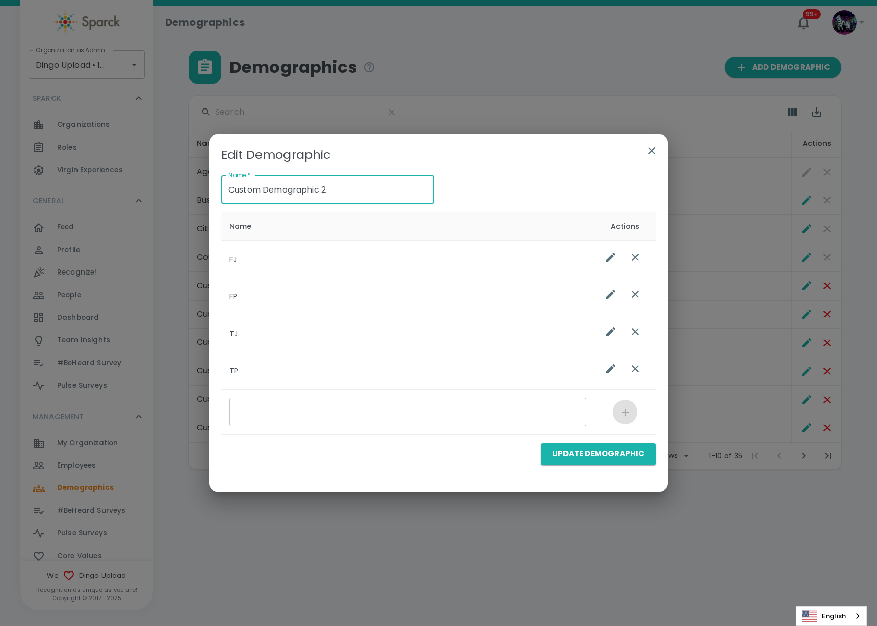
drag, startPoint x: 369, startPoint y: 187, endPoint x: 153, endPoint y: 177, distance: 216.3
click at [152, 177] on div "Edit Demographic Name   * Custom Demographic 2 Name   * Name Actions FJ FP TJ T…" at bounding box center [438, 313] width 877 height 626
paste input "3: BMTI-"
type input "Custom 3: BMTI-2"
click at [621, 456] on button "Update Demographic" at bounding box center [598, 453] width 115 height 21
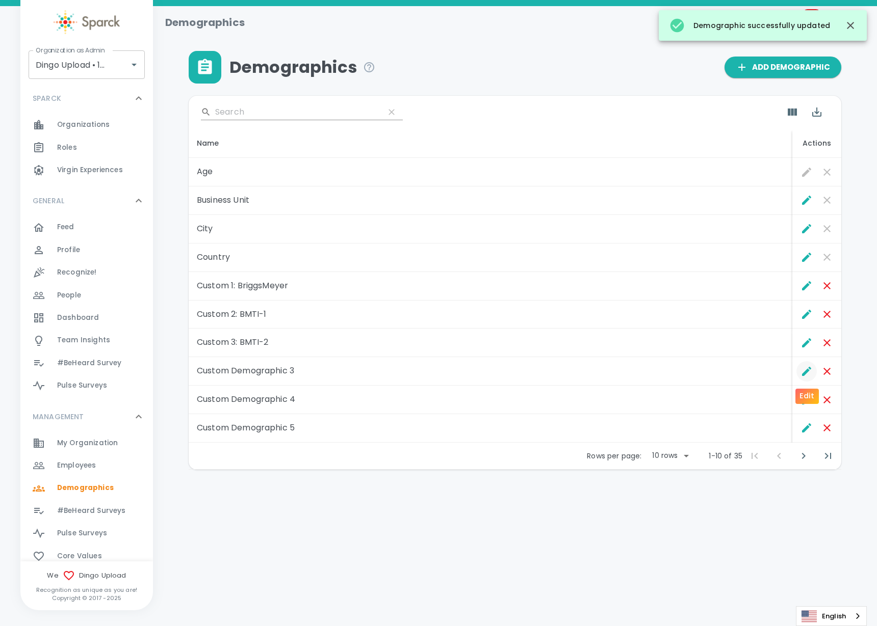
click at [801, 371] on icon "Edit" at bounding box center [806, 371] width 12 height 12
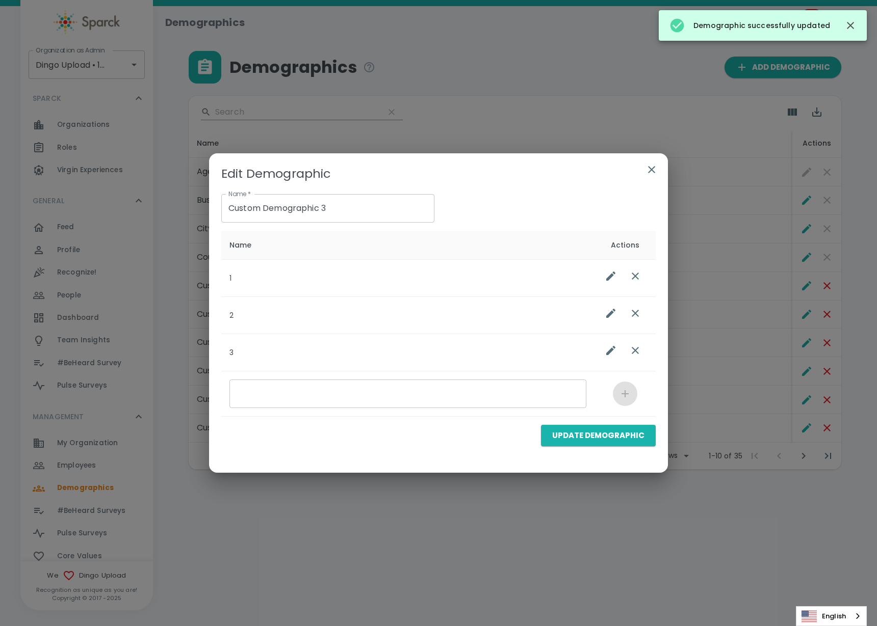
click at [333, 396] on input "list table" at bounding box center [407, 394] width 357 height 29
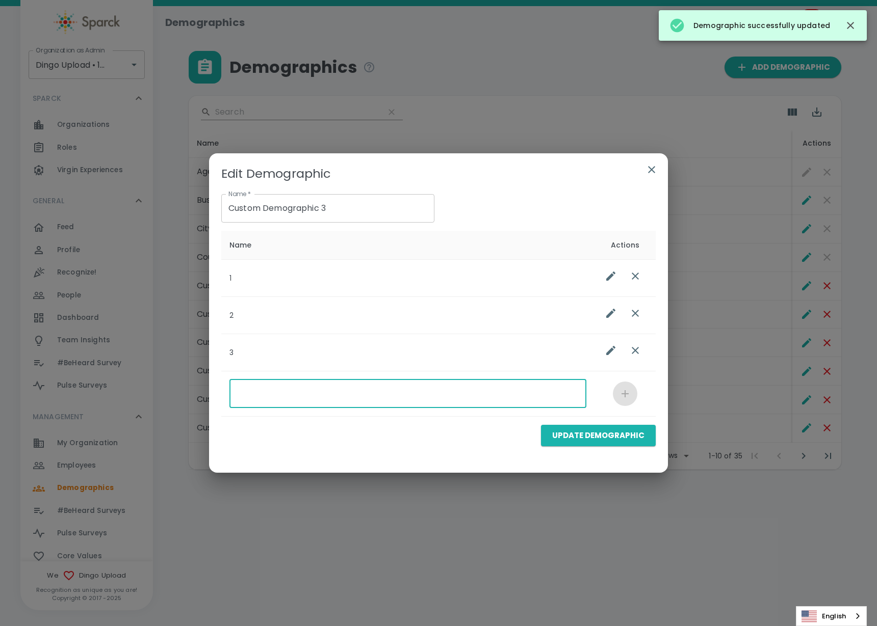
paste input "Custom 4: Qty Pigs"
type input "Custom 4: Qty Pigs"
click at [596, 437] on button "Update Demographic" at bounding box center [598, 435] width 115 height 21
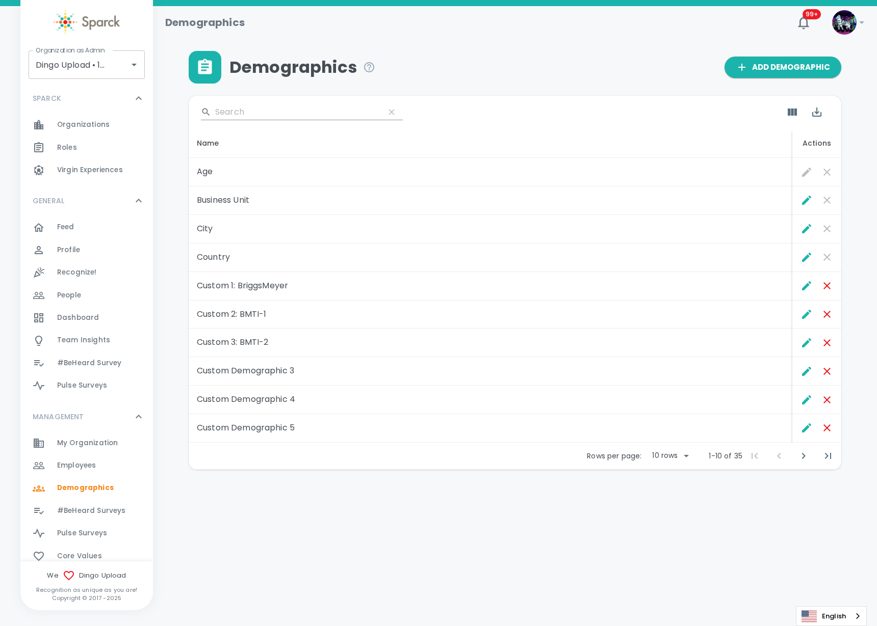
click at [685, 456] on body "Skip Navigation Demographics 99+ ! Organization as Admin Dingo Upload • 1520 Or…" at bounding box center [438, 261] width 877 height 523
click at [678, 521] on li "20" at bounding box center [668, 513] width 47 height 18
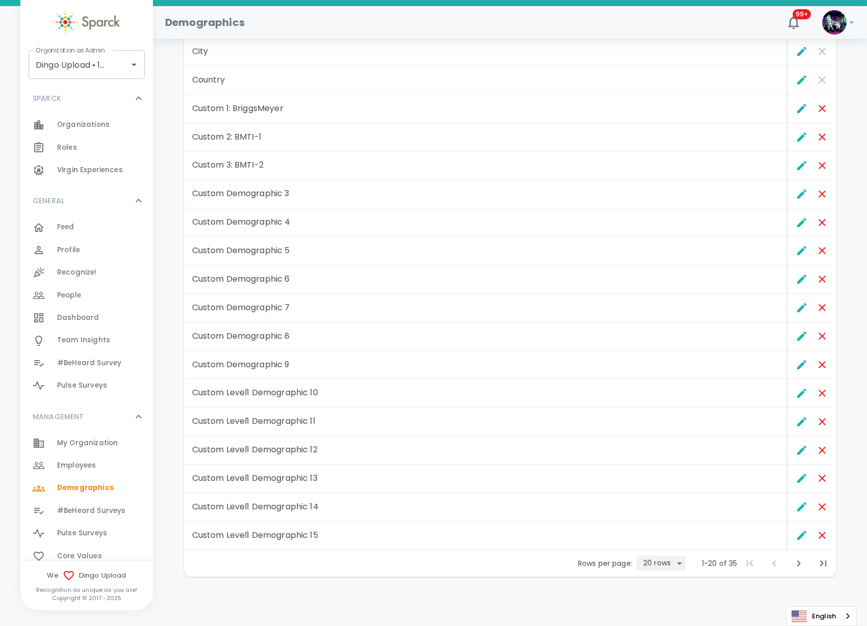
scroll to position [181, 0]
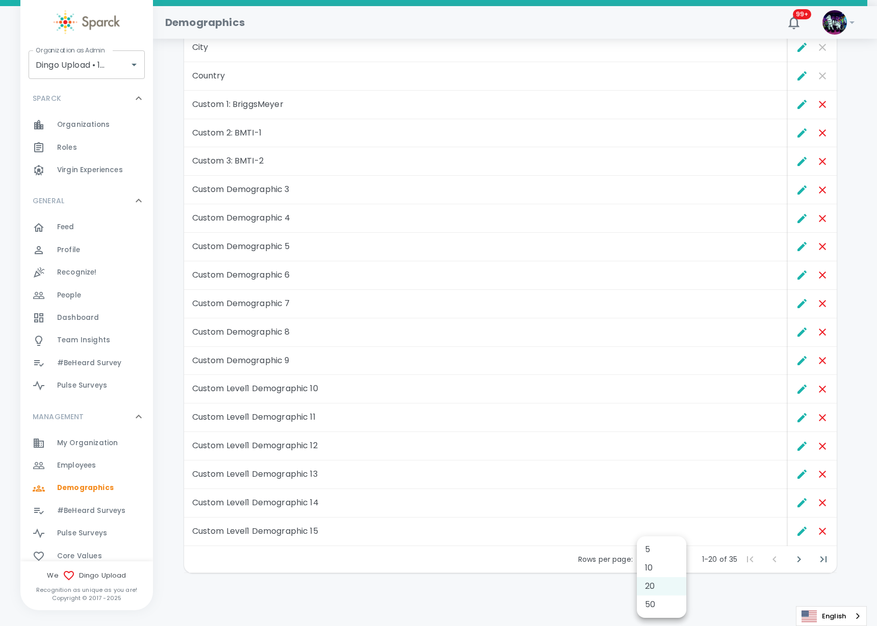
click at [677, 563] on body "Skip Navigation Demographics 99+ ! Organization as Admin Dingo Upload • 1520 Or…" at bounding box center [438, 223] width 877 height 808
click at [649, 604] on li "50" at bounding box center [661, 605] width 49 height 18
type input "50"
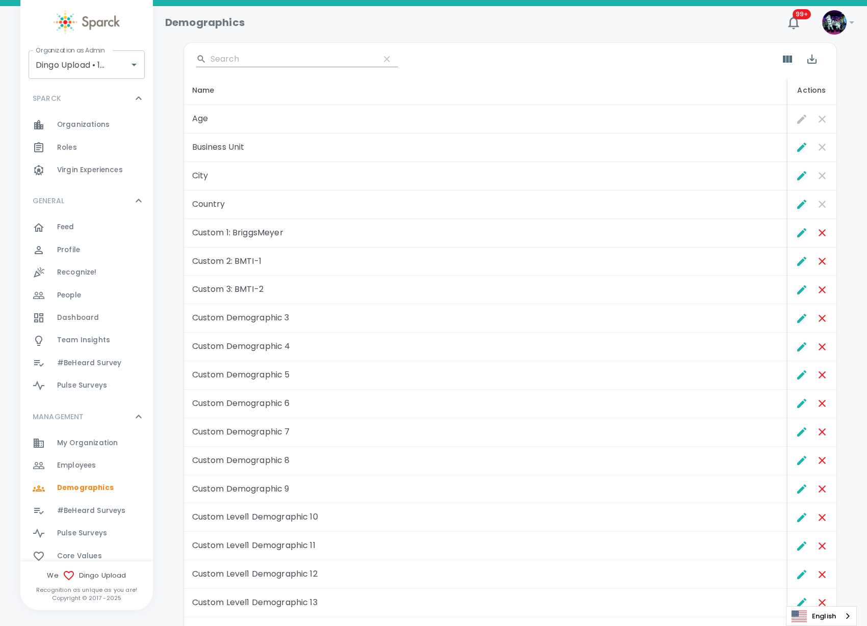
scroll to position [0, 0]
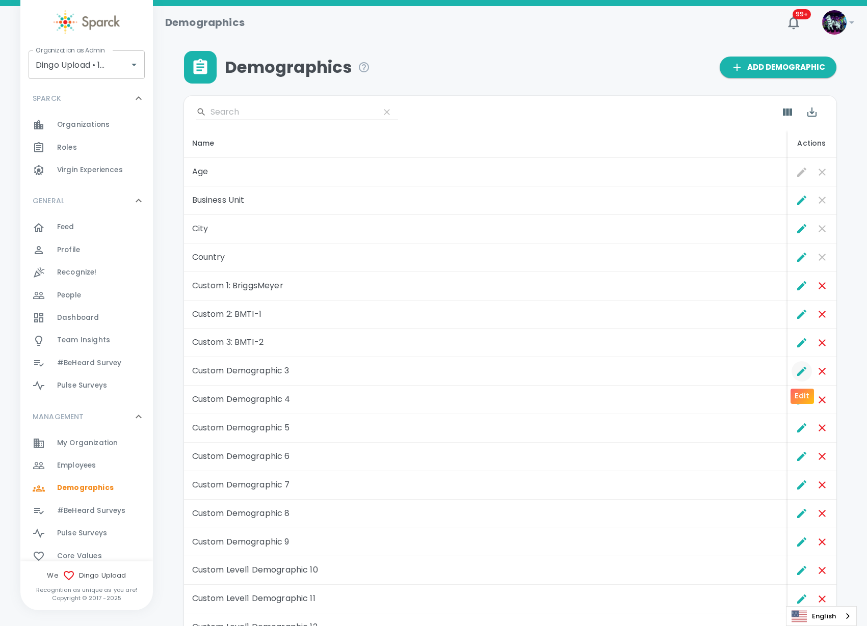
click at [796, 371] on icon "Edit" at bounding box center [802, 371] width 12 height 12
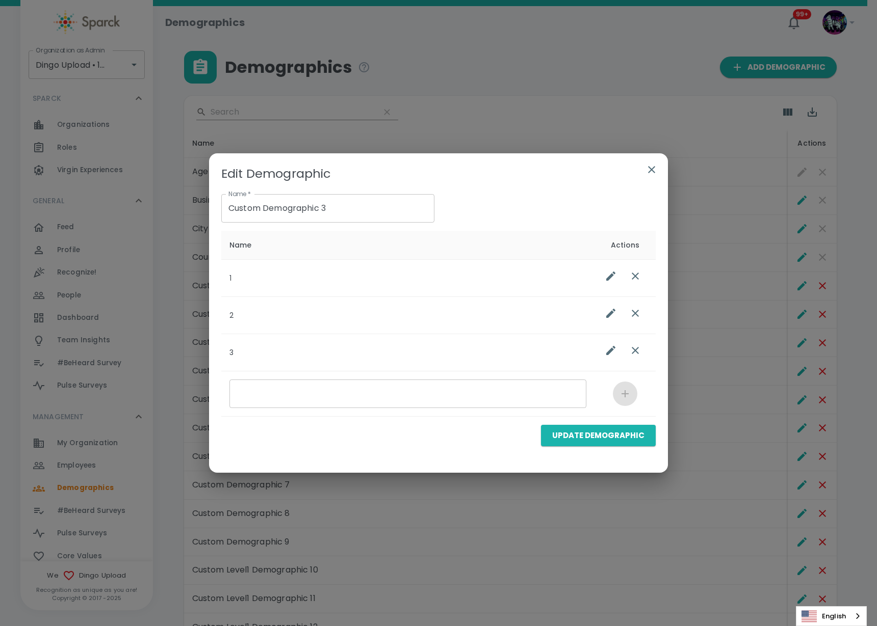
click at [652, 170] on icon "button" at bounding box center [651, 169] width 7 height 7
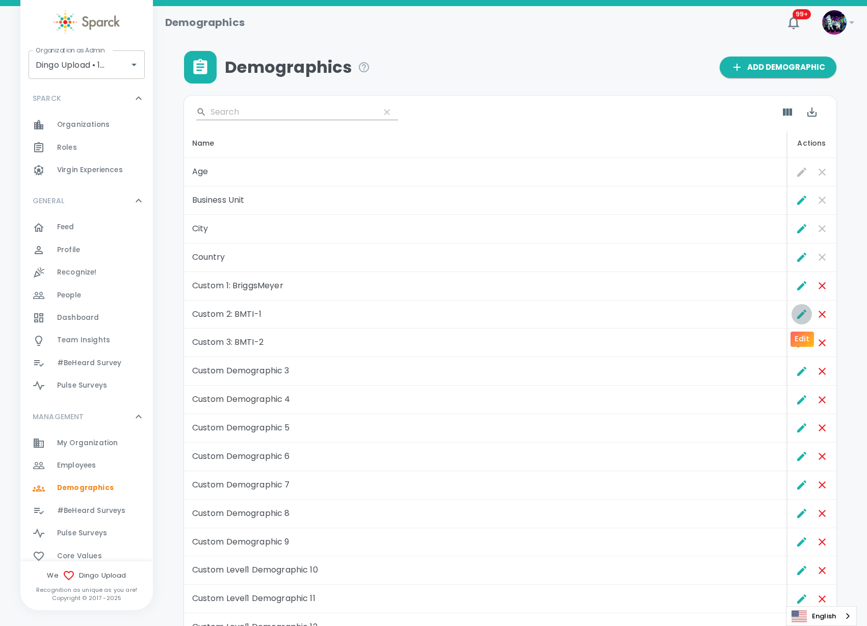
click at [803, 311] on icon "Edit" at bounding box center [802, 314] width 12 height 12
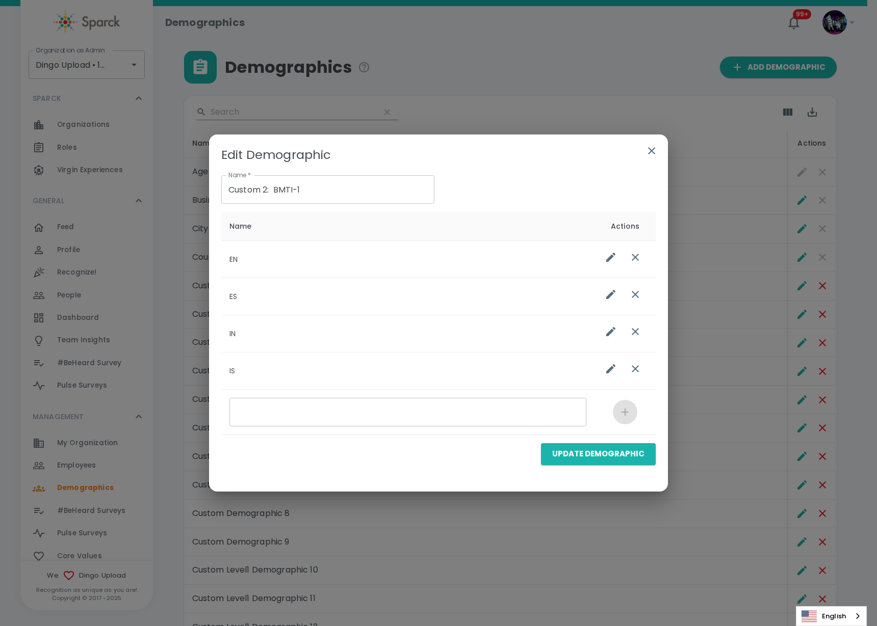
click at [649, 150] on icon "button" at bounding box center [651, 151] width 12 height 12
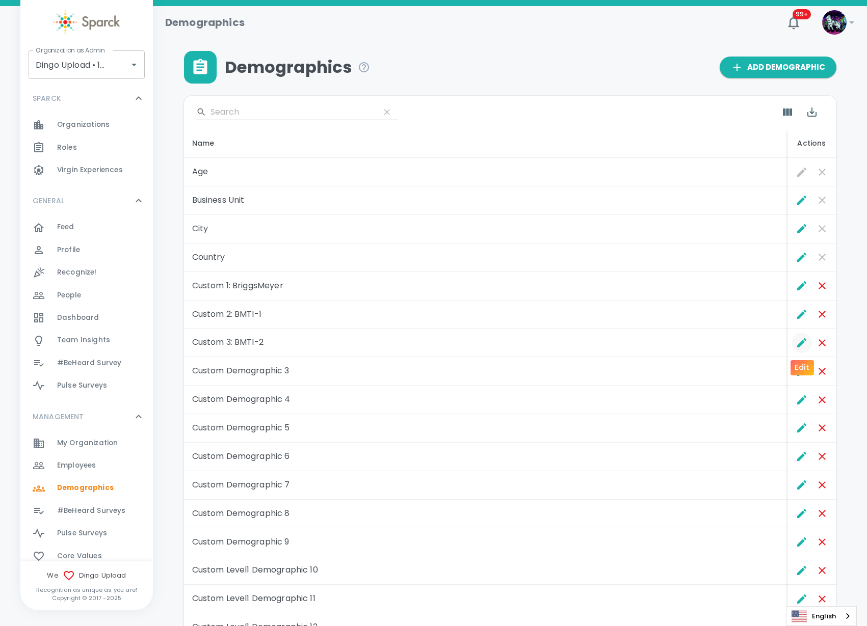
click at [801, 343] on icon "Edit" at bounding box center [801, 342] width 9 height 9
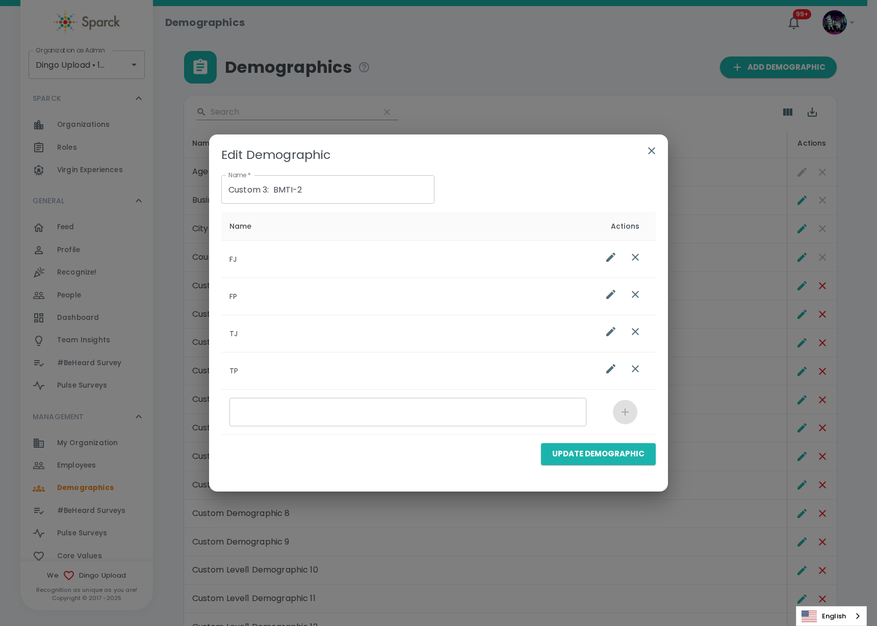
click at [653, 147] on icon "button" at bounding box center [651, 151] width 12 height 12
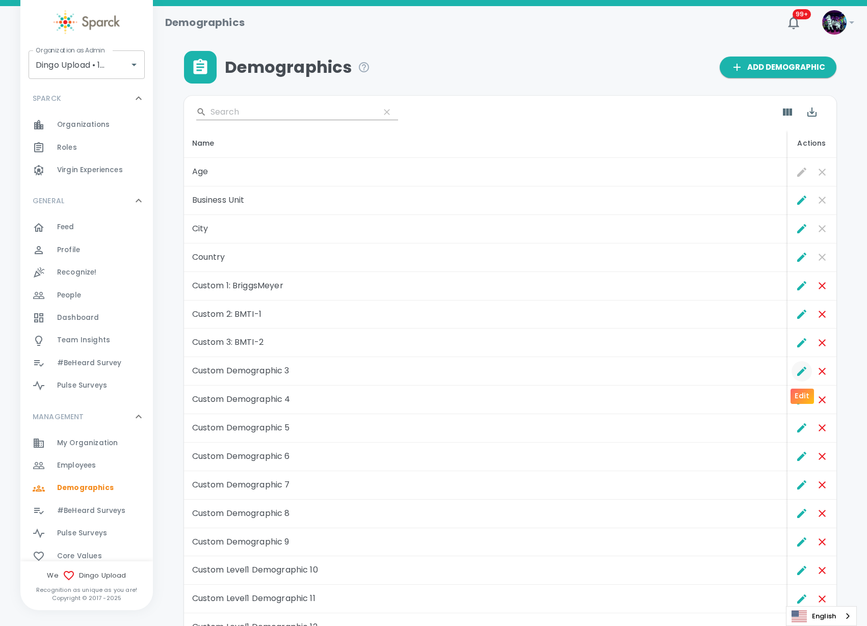
click at [801, 371] on icon "Edit" at bounding box center [801, 371] width 9 height 9
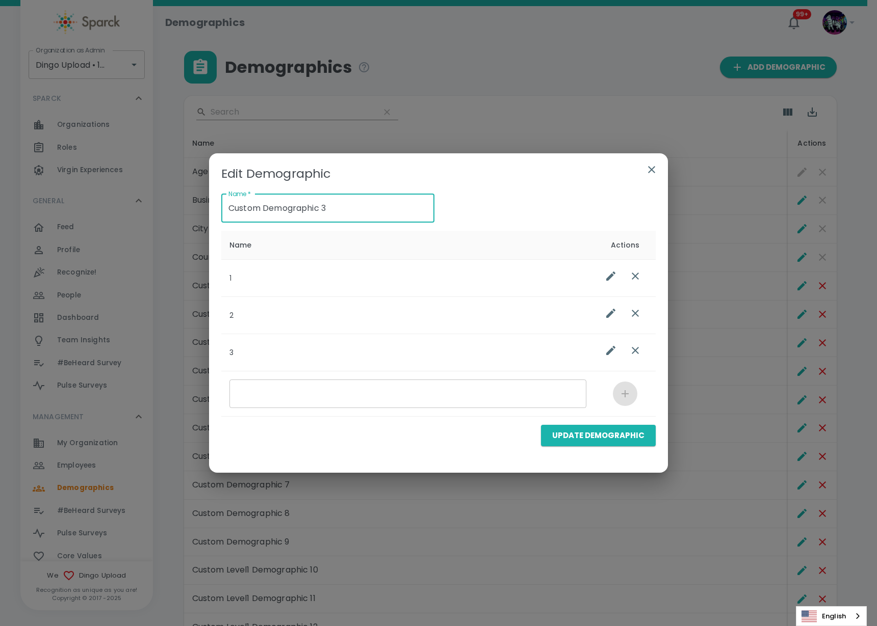
click at [286, 206] on input "Custom Demographic 3" at bounding box center [327, 208] width 213 height 29
drag, startPoint x: 354, startPoint y: 209, endPoint x: 135, endPoint y: 209, distance: 219.2
click at [135, 209] on div "Edit Demographic Name   * Custom Demographic 3 Name   * Name Actions 1 2 3 ​ Up…" at bounding box center [438, 313] width 877 height 626
paste input "4: Qty Pigs"
type input "Custom 4: Qty Pigs"
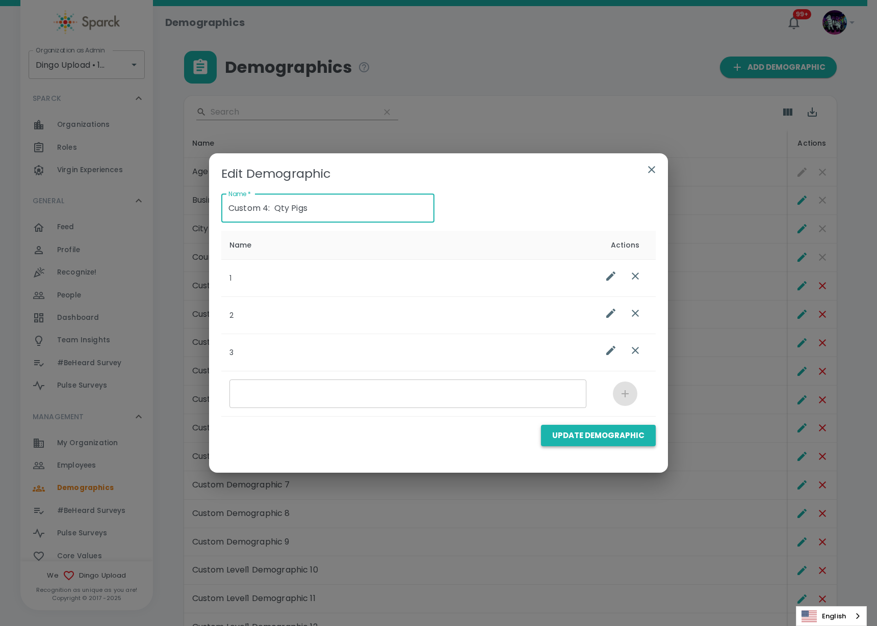
click at [561, 441] on button "Update Demographic" at bounding box center [598, 435] width 115 height 21
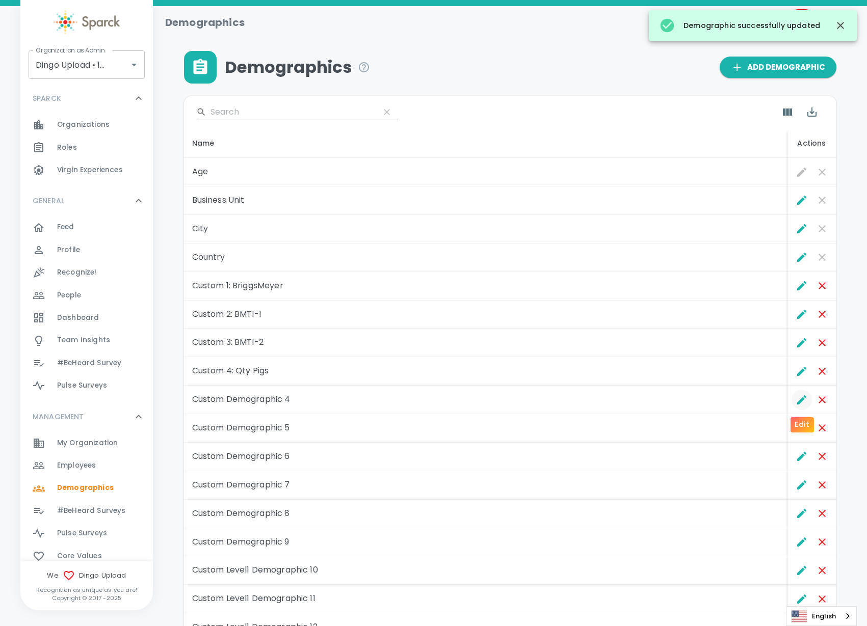
click at [802, 399] on icon "Edit" at bounding box center [801, 399] width 9 height 9
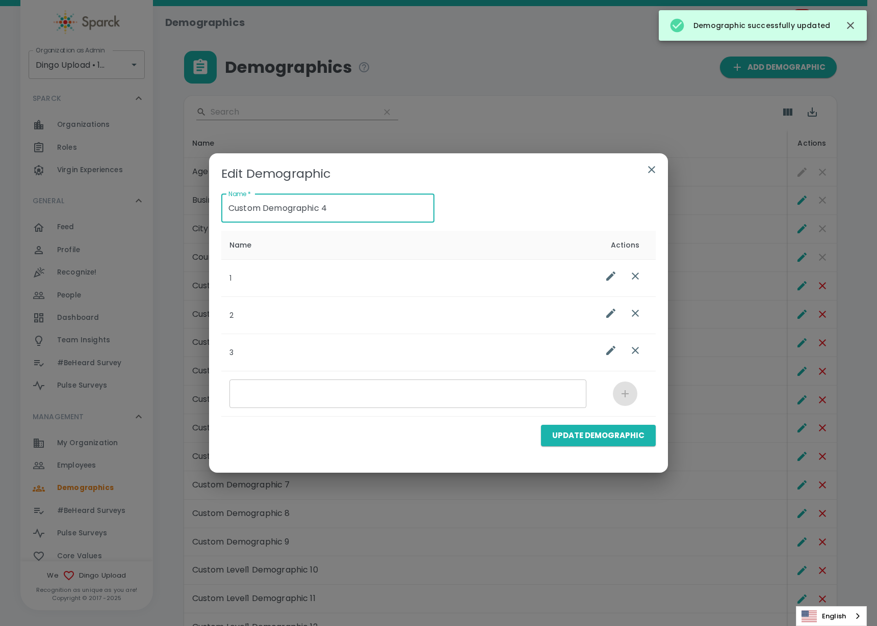
drag, startPoint x: 353, startPoint y: 215, endPoint x: 101, endPoint y: 186, distance: 253.4
click at [101, 186] on div "Edit Demographic Name   * Custom Demographic 4 Name   * Name Actions 1 2 3 ​ Up…" at bounding box center [438, 313] width 877 height 626
paste input "5: Qty Anacondas"
type input "Custom 5: Qty Anacondas"
click at [596, 436] on button "Update Demographic" at bounding box center [598, 435] width 115 height 21
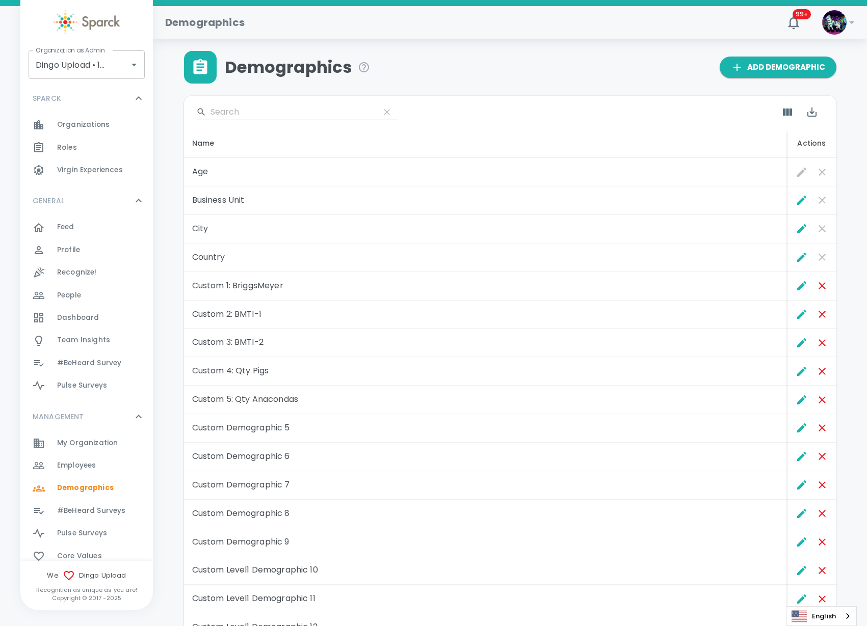
scroll to position [64, 0]
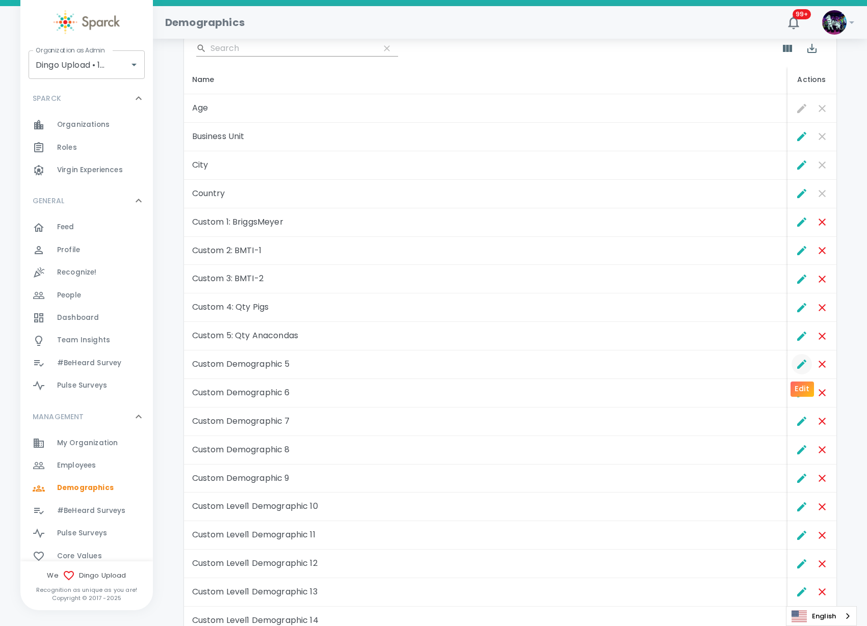
click at [800, 362] on icon "Edit" at bounding box center [802, 364] width 12 height 12
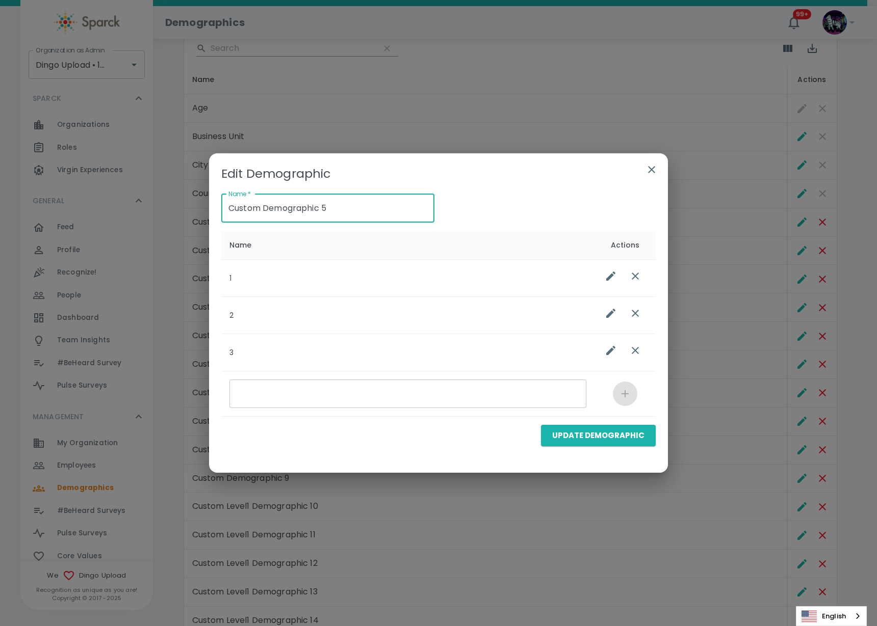
drag, startPoint x: 359, startPoint y: 202, endPoint x: 101, endPoint y: 192, distance: 257.6
click at [101, 192] on div "Edit Demographic Name   * Custom Demographic 5 Name   * Name Actions 1 2 3 ​ Up…" at bounding box center [438, 313] width 877 height 626
paste input "6: Qty Kangaroos"
type input "Custom 6: Qty Kangaroos"
click at [617, 431] on button "Update Demographic" at bounding box center [598, 435] width 115 height 21
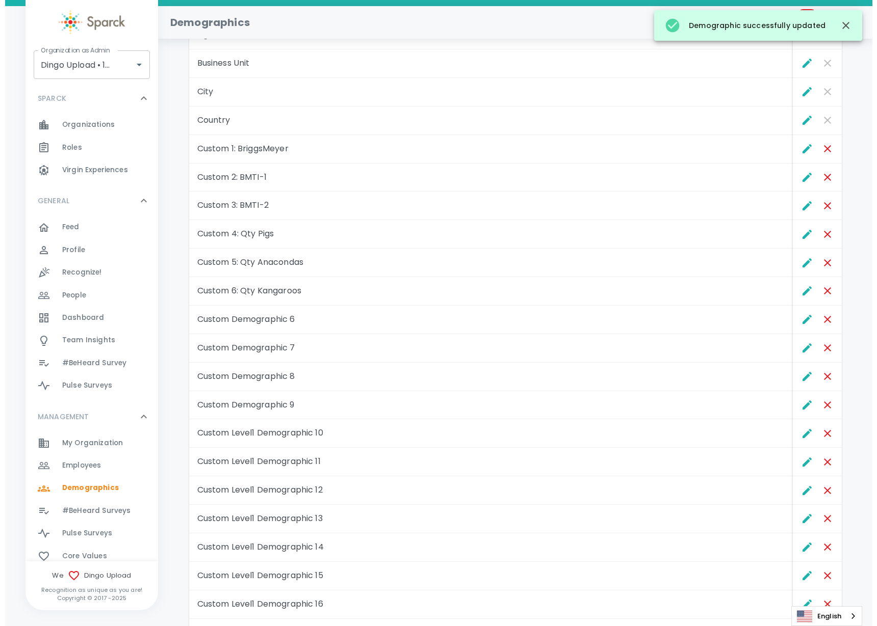
scroll to position [191, 0]
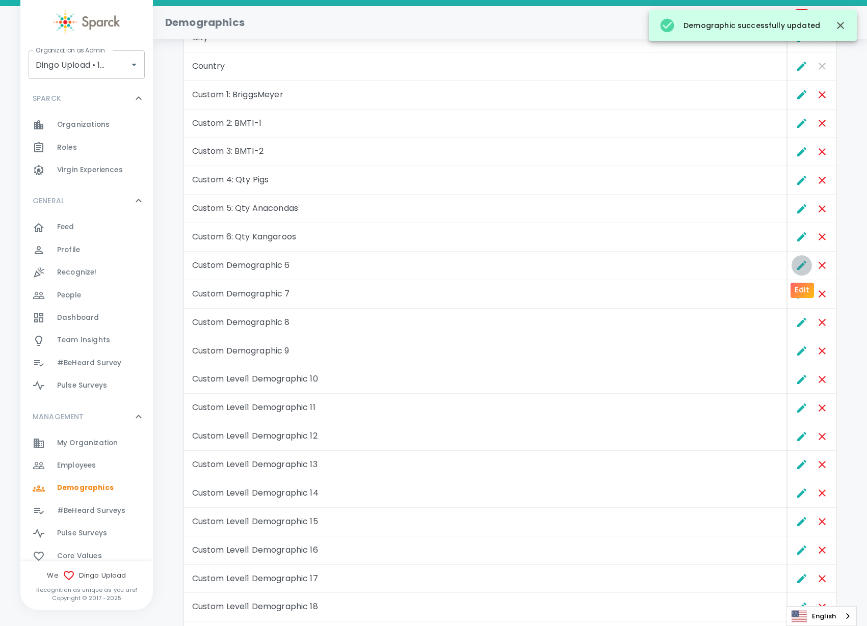
click at [797, 269] on icon "Edit" at bounding box center [801, 265] width 9 height 9
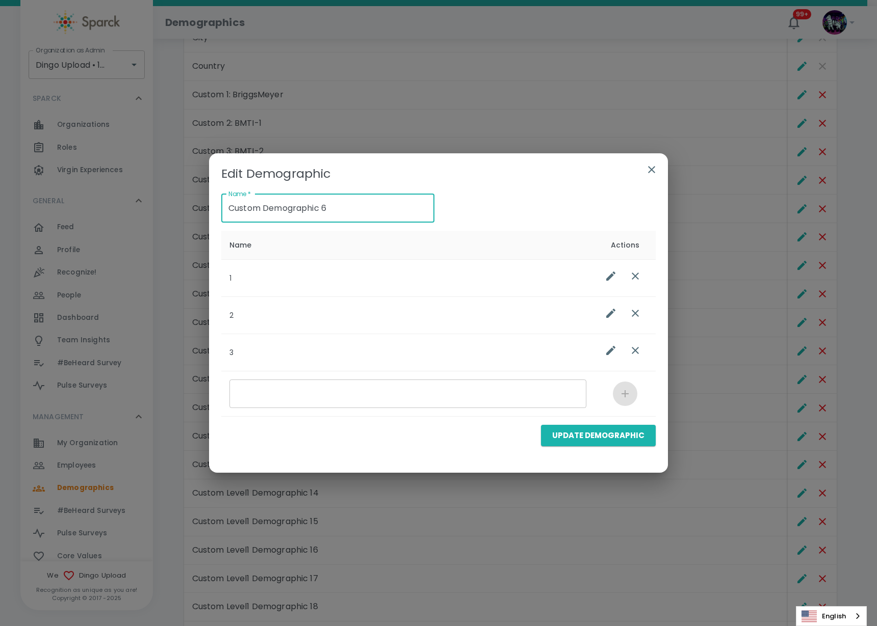
drag, startPoint x: 348, startPoint y: 210, endPoint x: 219, endPoint y: 204, distance: 129.1
click at [218, 205] on div "Name   * Custom Demographic 6 Name   *" at bounding box center [323, 204] width 221 height 37
paste input "7: Qty Wombats"
type input "Custom 7: Qty Wombats"
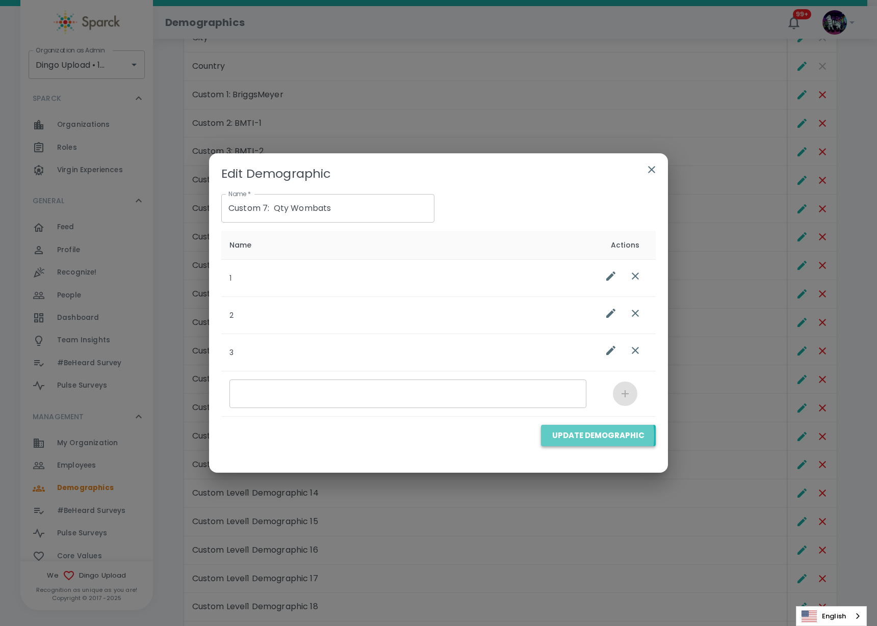
click at [572, 436] on button "Update Demographic" at bounding box center [598, 435] width 115 height 21
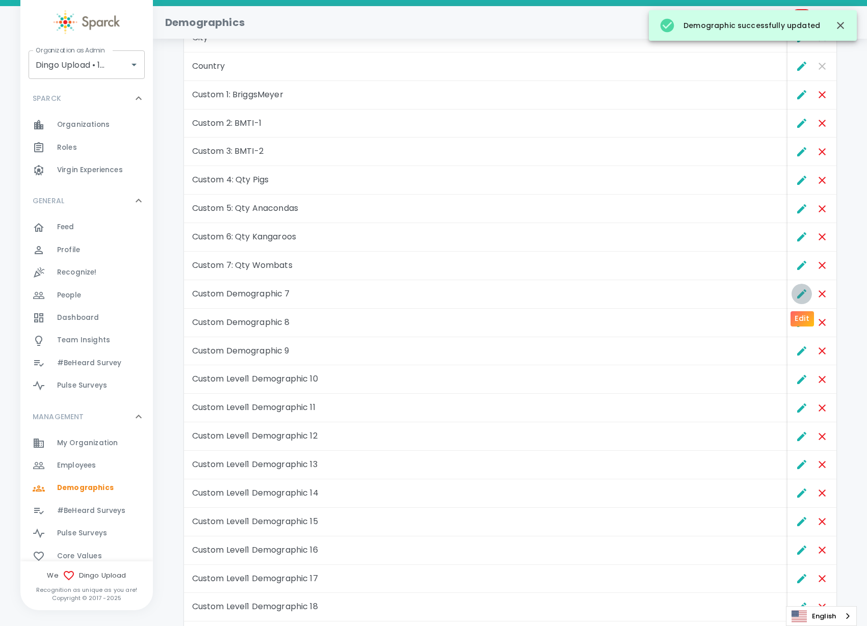
click at [798, 296] on icon "Edit" at bounding box center [801, 293] width 9 height 9
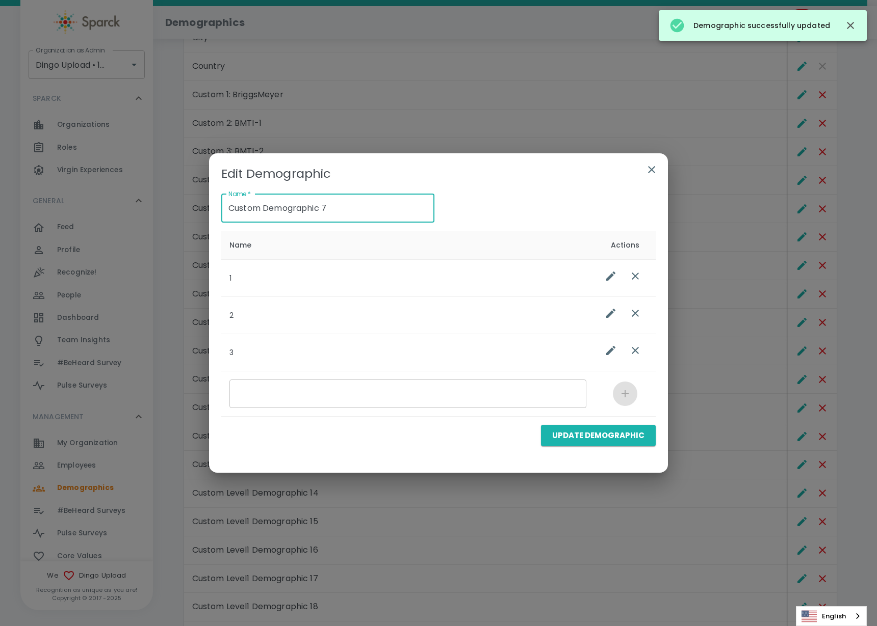
drag, startPoint x: 328, startPoint y: 203, endPoint x: 133, endPoint y: 186, distance: 196.0
click at [131, 186] on div "Edit Demographic Name   * Custom Demographic 7 Name   * Name Actions 1 2 3 ​ Up…" at bounding box center [438, 313] width 877 height 626
paste input "8: Qty Emus"
type input "Custom 8: Qty Emus"
click at [617, 437] on button "Update Demographic" at bounding box center [598, 435] width 115 height 21
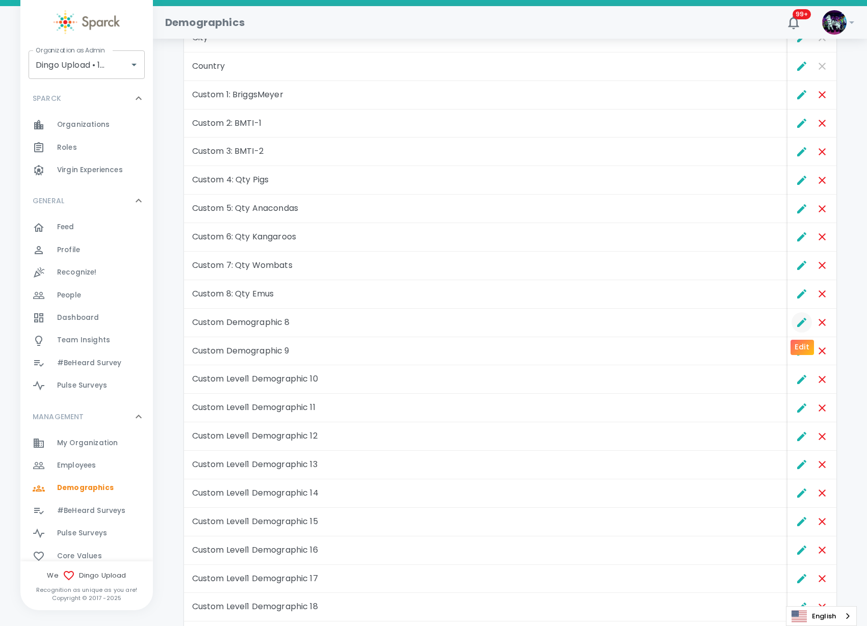
click at [796, 323] on icon "Edit" at bounding box center [802, 322] width 12 height 12
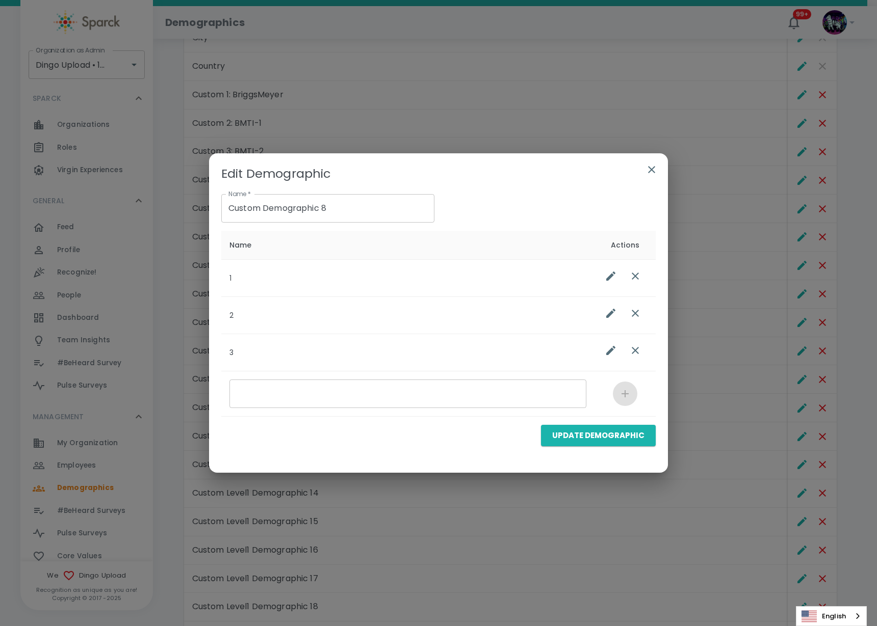
click at [651, 169] on icon "button" at bounding box center [651, 169] width 7 height 7
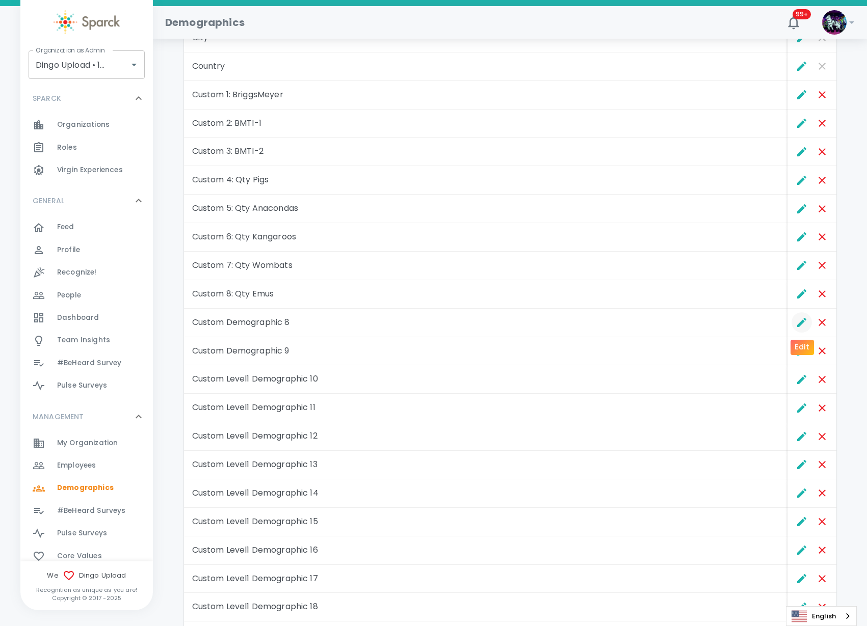
click at [803, 324] on icon "Edit" at bounding box center [802, 322] width 12 height 12
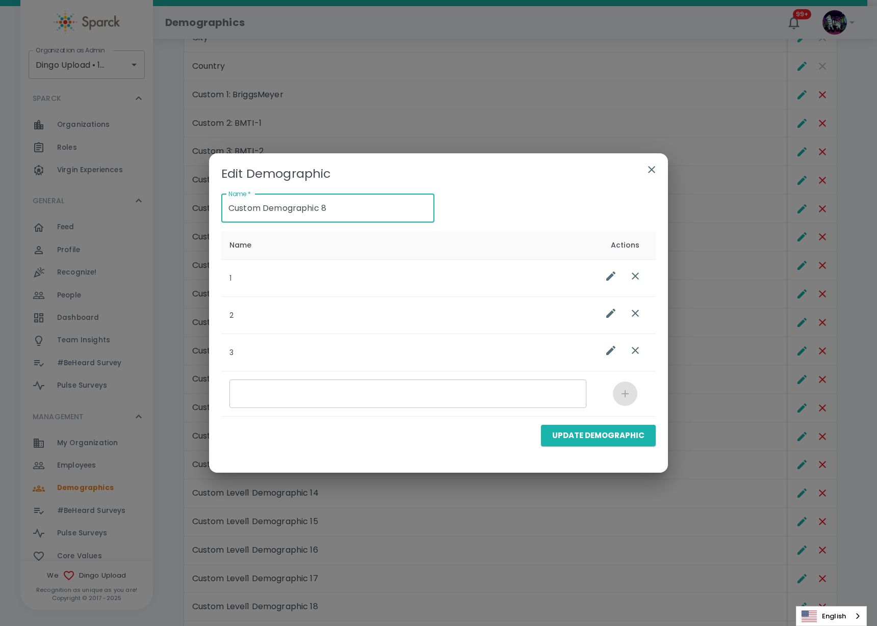
drag, startPoint x: 127, startPoint y: 196, endPoint x: 118, endPoint y: 195, distance: 8.7
click at [118, 195] on div "Edit Demographic Name   * Custom Demographic 8 Name   * Name Actions 1 2 3 ​ Up…" at bounding box center [438, 313] width 877 height 626
paste input "9: Qty Adult Dingos"
type input "Custom 9: Qty Adult Dingos"
click at [603, 432] on button "Update Demographic" at bounding box center [598, 435] width 115 height 21
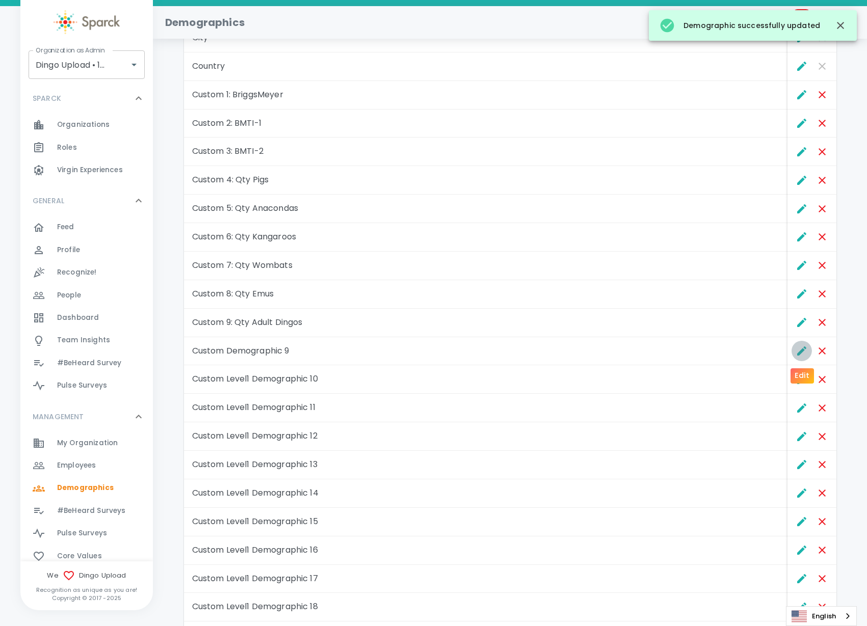
click at [801, 348] on icon "Edit" at bounding box center [802, 351] width 12 height 12
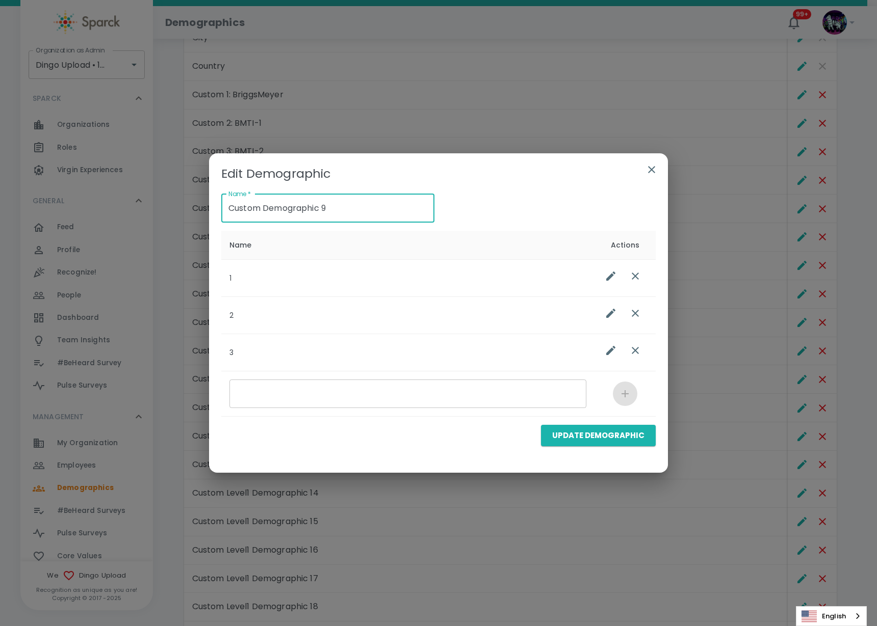
drag, startPoint x: 350, startPoint y: 218, endPoint x: 174, endPoint y: 219, distance: 175.8
click at [174, 219] on div "Edit Demographic Name   * Custom Demographic 9 Name   * Name Actions 1 2 3 ​ Up…" at bounding box center [438, 313] width 877 height 626
paste input "10: Qty Teen Dingos"
type input "Custom 10: Qty Teen Dingos"
click at [570, 428] on button "Update Demographic" at bounding box center [598, 435] width 115 height 21
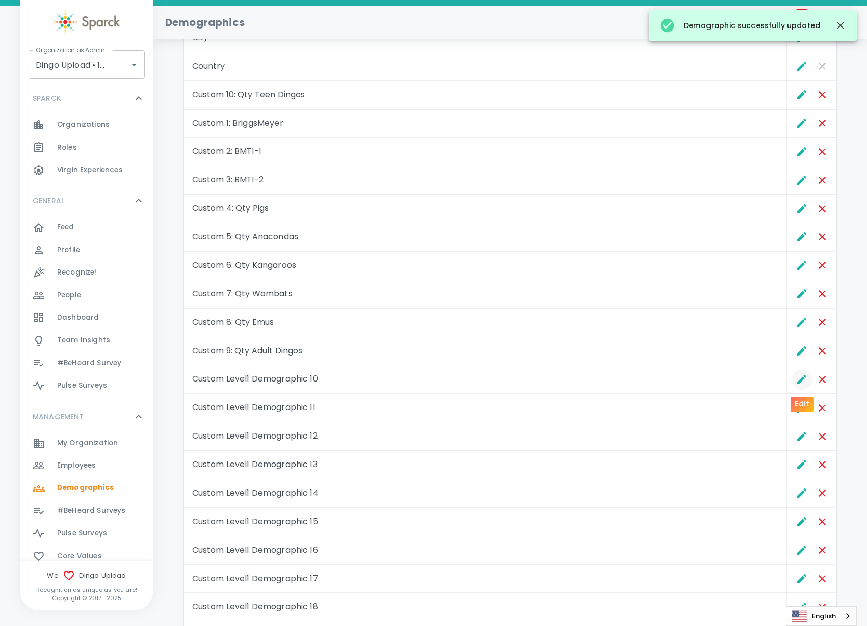
click at [796, 378] on icon "Edit" at bounding box center [802, 380] width 12 height 12
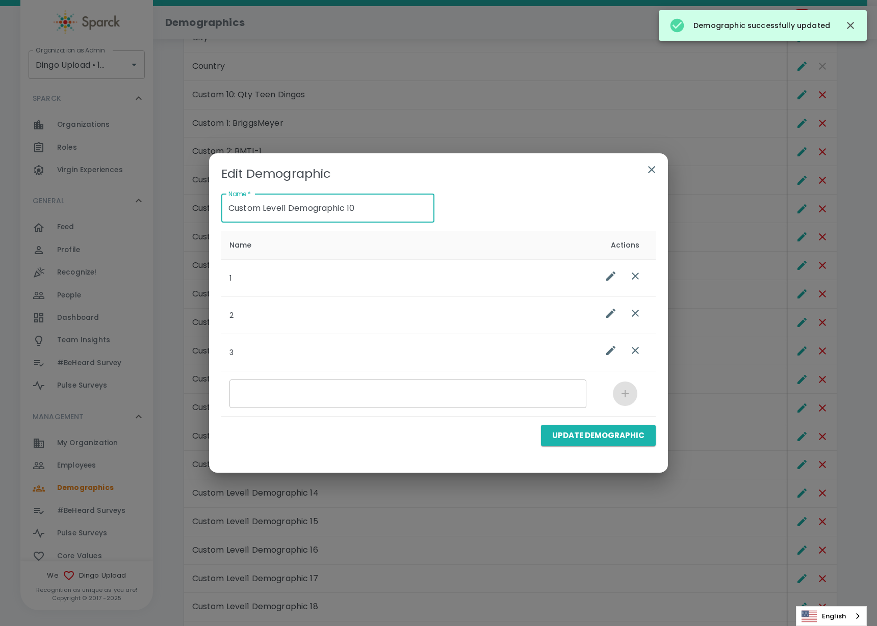
drag, startPoint x: 371, startPoint y: 213, endPoint x: 175, endPoint y: 212, distance: 195.2
click at [175, 212] on div "Edit Demographic Name   * Custom Level1 Demographic 10 Name   * Name Actions 1 …" at bounding box center [438, 313] width 877 height 626
paste input "11: Qty [PERSON_NAME]"
type input "Custom 11: Qty Toddler Dingos"
click at [632, 437] on button "Update Demographic" at bounding box center [598, 435] width 115 height 21
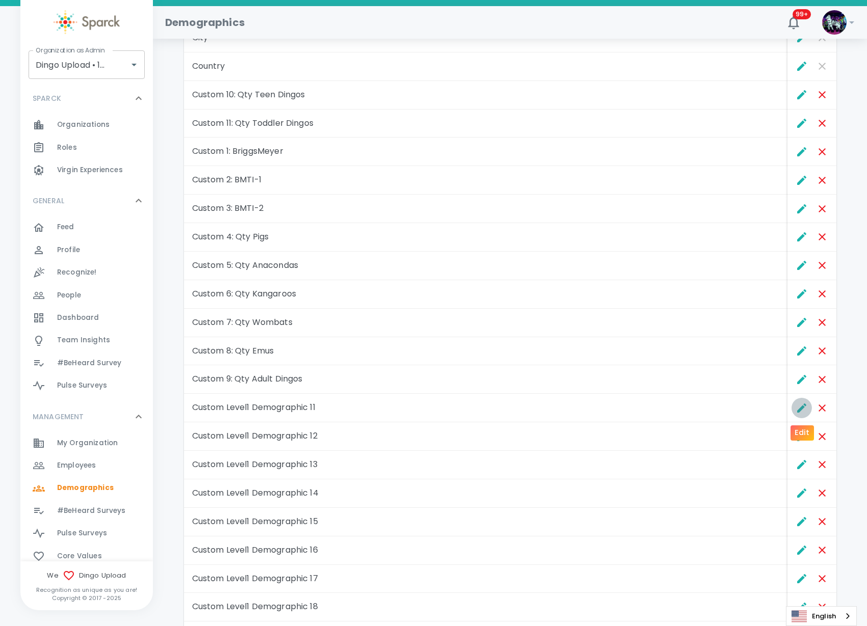
click at [801, 410] on icon "Edit" at bounding box center [801, 408] width 9 height 9
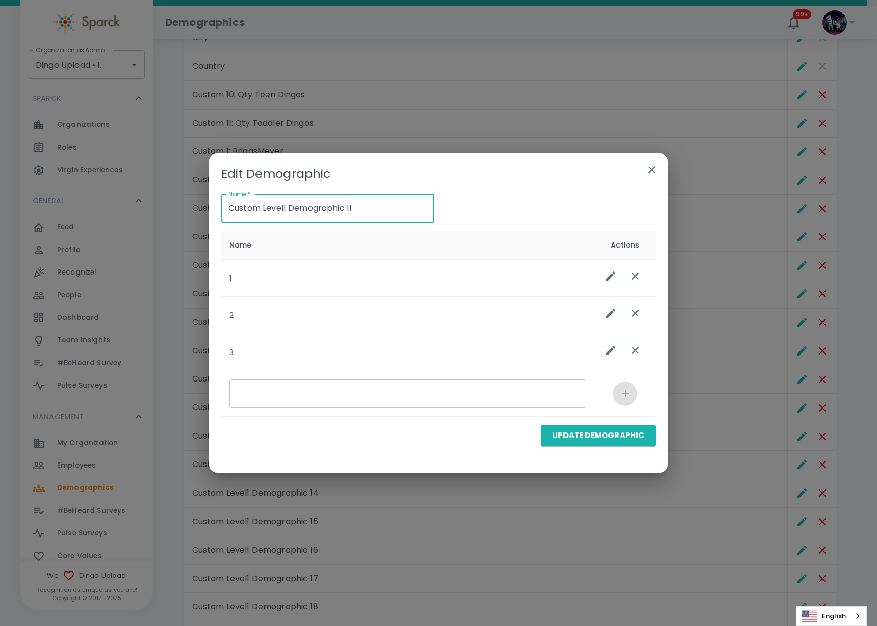
drag, startPoint x: 379, startPoint y: 209, endPoint x: 61, endPoint y: 178, distance: 319.5
click at [58, 179] on div "Edit Demographic Name   * Custom Level1 Demographic 11 Name   * Name Actions 1 …" at bounding box center [438, 313] width 877 height 626
paste input "12: Qty Puppy Dingos"
type input "Custom 12: Qty Puppy Dingos"
click at [581, 435] on button "Update Demographic" at bounding box center [598, 435] width 115 height 21
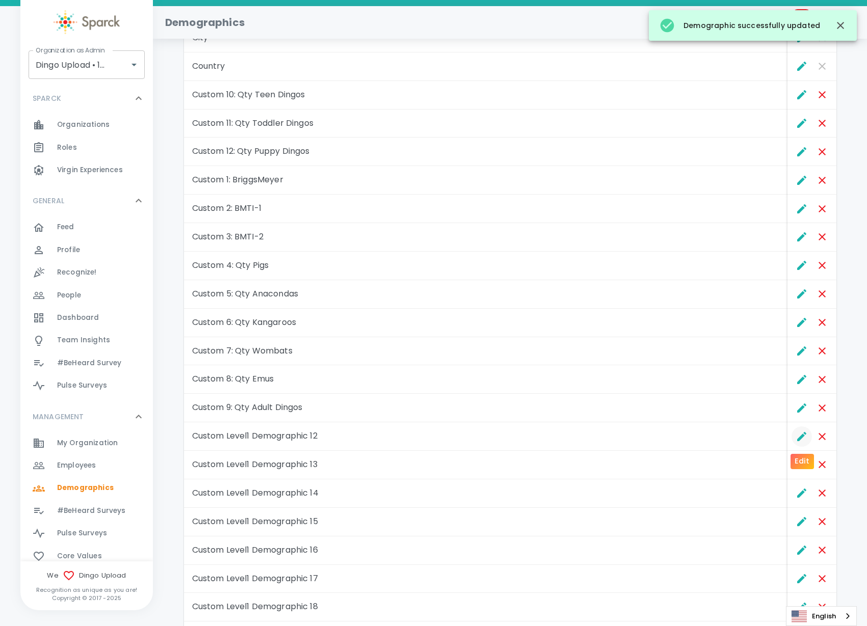
click at [798, 436] on icon "Edit" at bounding box center [802, 437] width 12 height 12
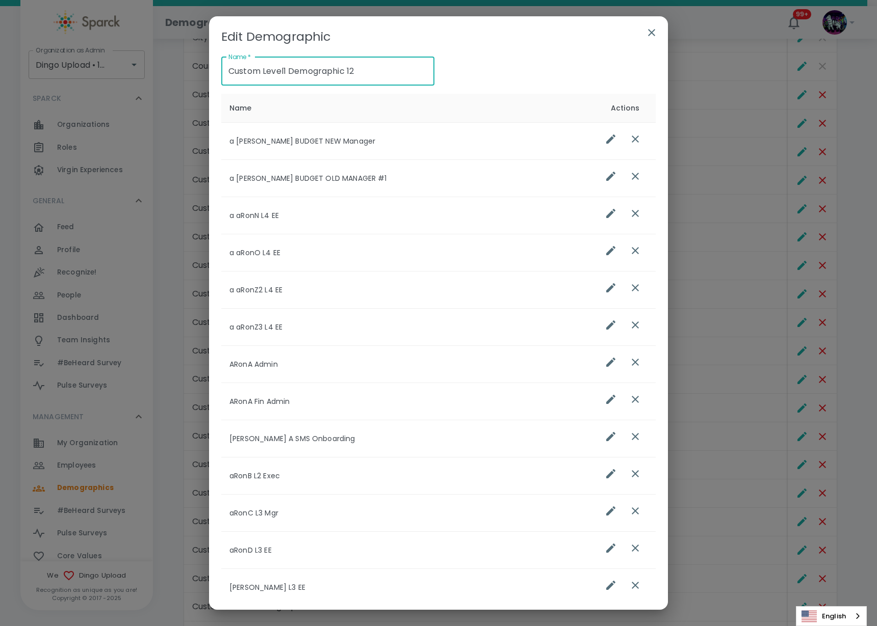
drag, startPoint x: 390, startPoint y: 69, endPoint x: 52, endPoint y: 78, distance: 337.5
click at [52, 78] on div "Edit Demographic Name   * Custom Level1 Demographic 12 Name   * Name Actions a …" at bounding box center [438, 313] width 877 height 626
paste input "13: User_Full_Name"
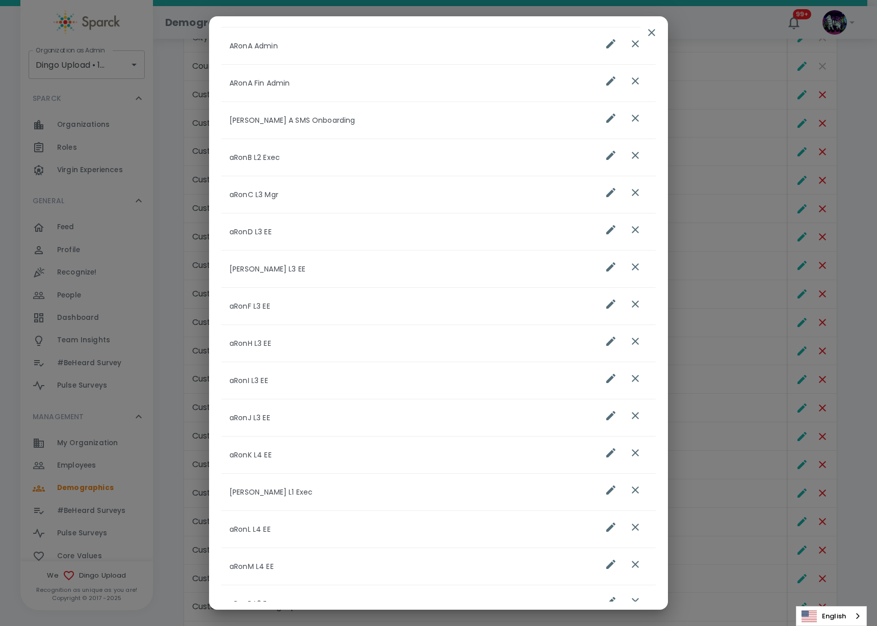
type input "Custom 13: User_Full_Name"
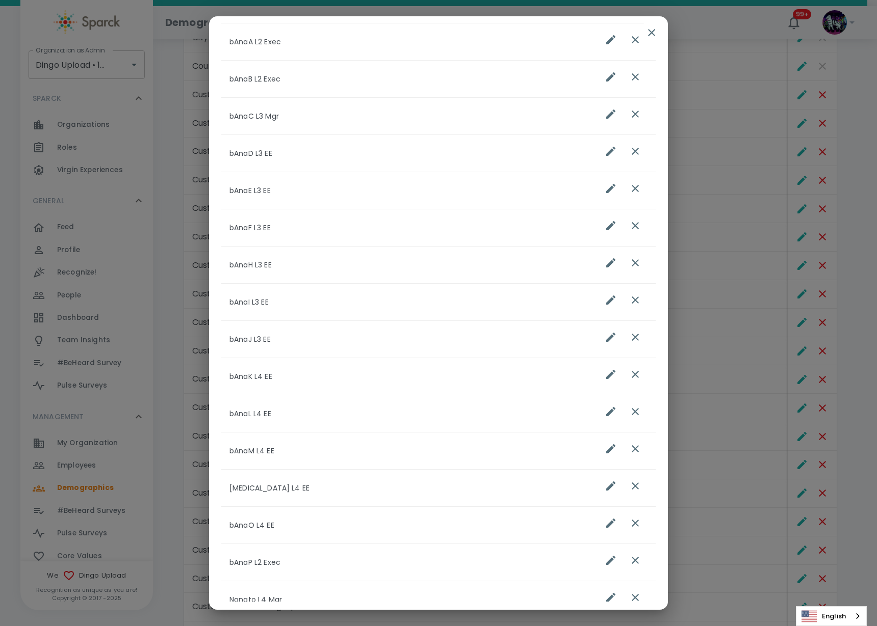
scroll to position [1586, 0]
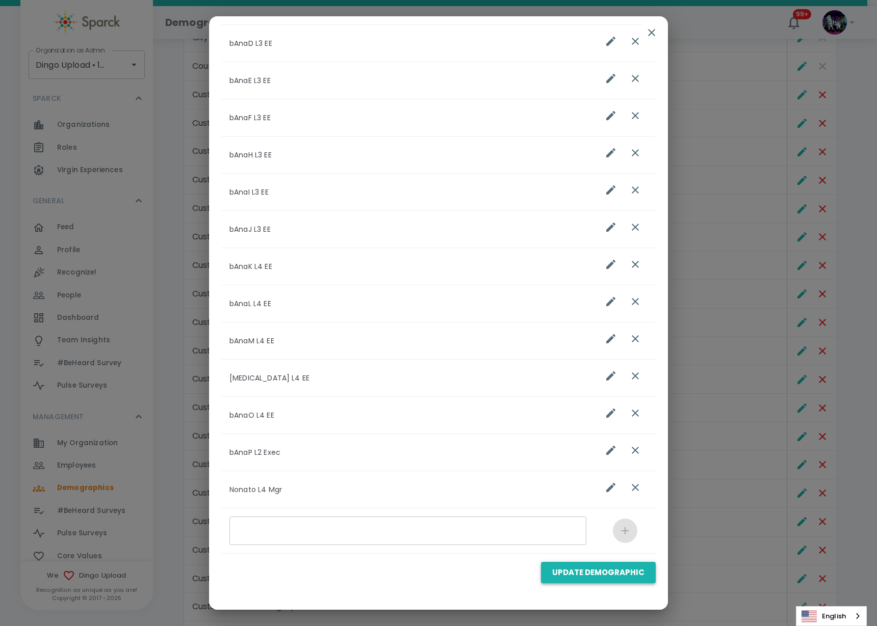
click at [567, 568] on button "Update Demographic" at bounding box center [598, 572] width 115 height 21
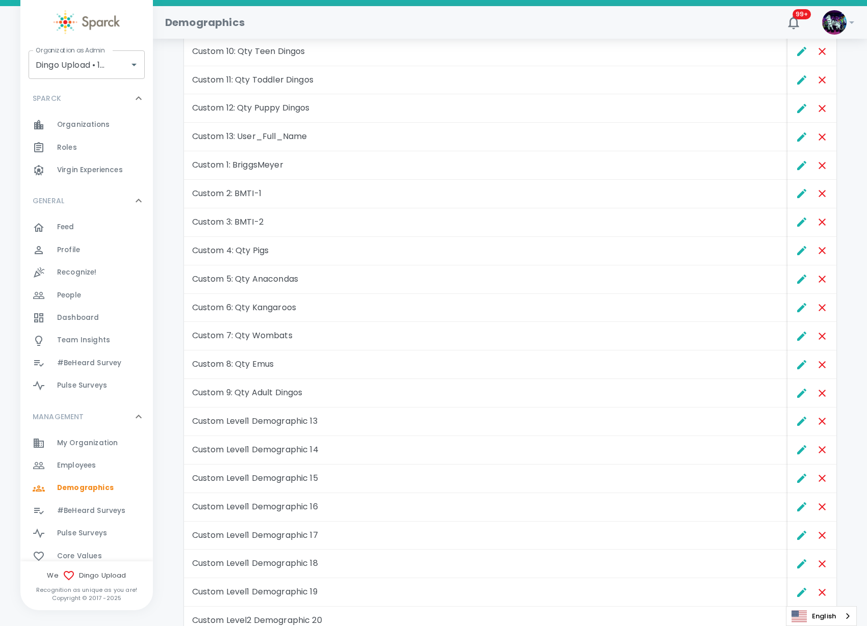
scroll to position [319, 0]
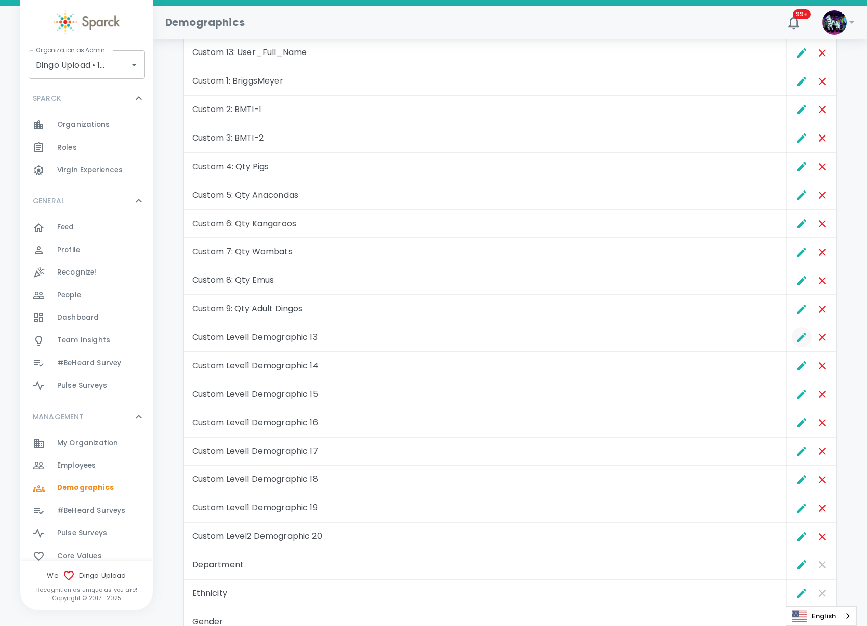
click at [801, 341] on icon "Edit" at bounding box center [802, 337] width 12 height 12
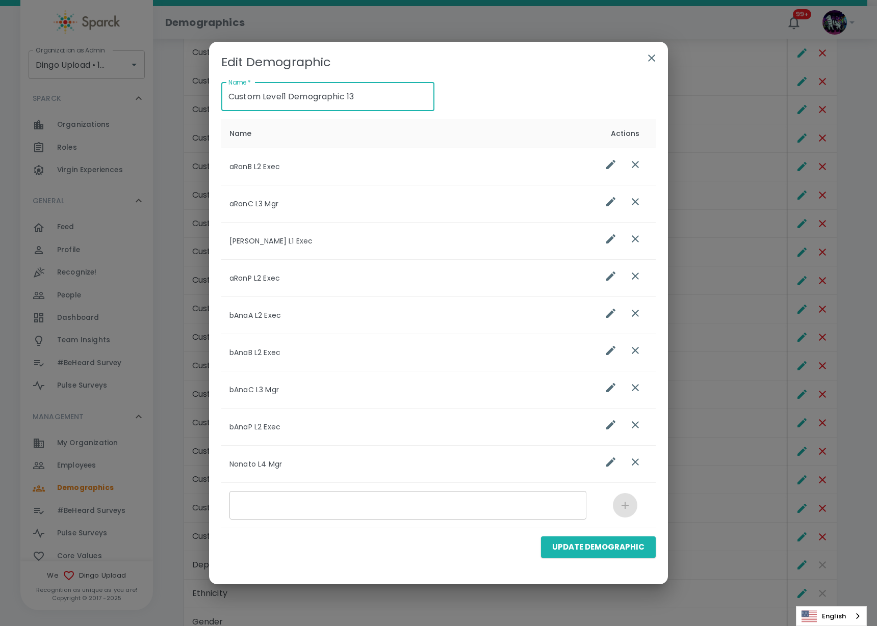
drag, startPoint x: 372, startPoint y: 98, endPoint x: 188, endPoint y: 87, distance: 184.8
click at [188, 87] on div "Edit Demographic Name   * Custom Level1 Demographic 13 Name   * Name Actions aR…" at bounding box center [438, 313] width 877 height 626
paste input "14: SupervisorFullName"
type input "Custom 14: SupervisorFullName"
click at [581, 550] on button "Update Demographic" at bounding box center [598, 547] width 115 height 21
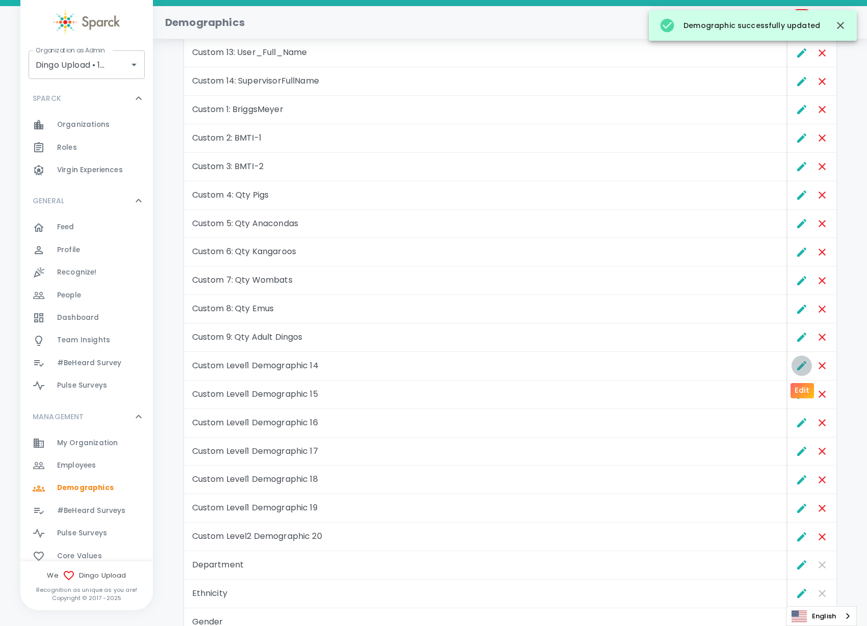
click at [802, 365] on icon "Edit" at bounding box center [801, 365] width 9 height 9
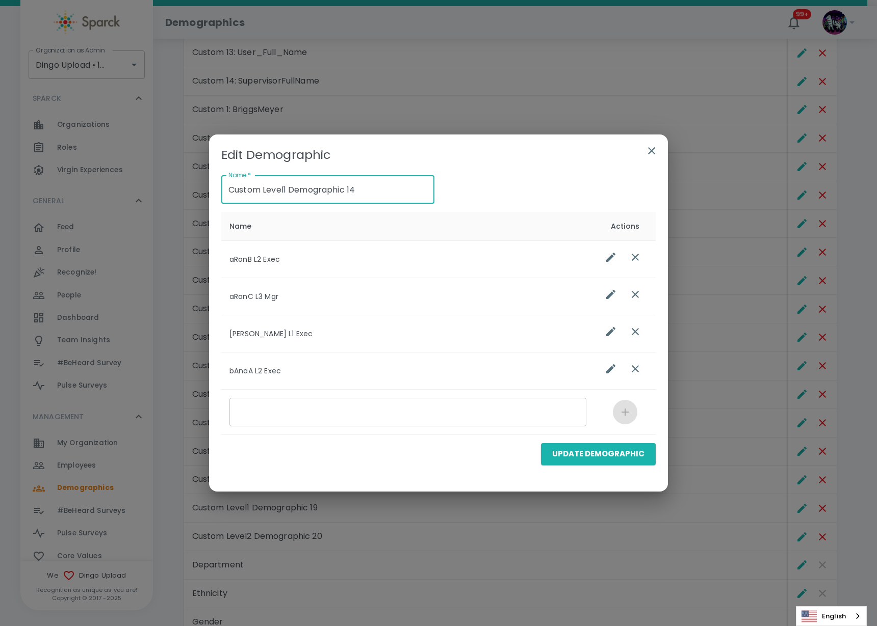
drag, startPoint x: 387, startPoint y: 187, endPoint x: 151, endPoint y: 180, distance: 236.1
click at [151, 180] on div "Edit Demographic Name   * Custom Level1 Demographic 14 Name   * Name Actions aR…" at bounding box center [438, 313] width 877 height 626
paste input "15: ManagerUpLvl1"
type input "Custom 15: ManagerUpLvl1"
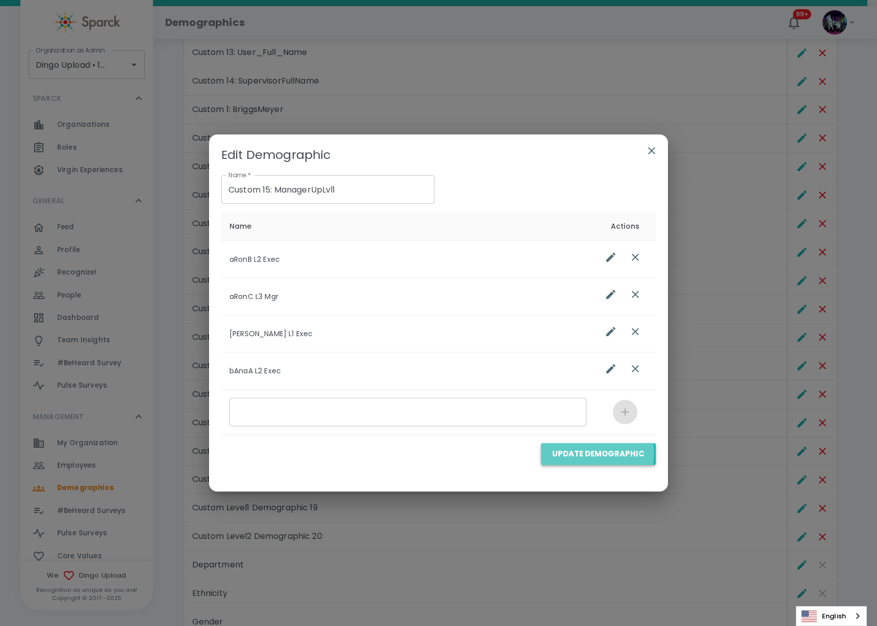
click at [582, 453] on button "Update Demographic" at bounding box center [598, 453] width 115 height 21
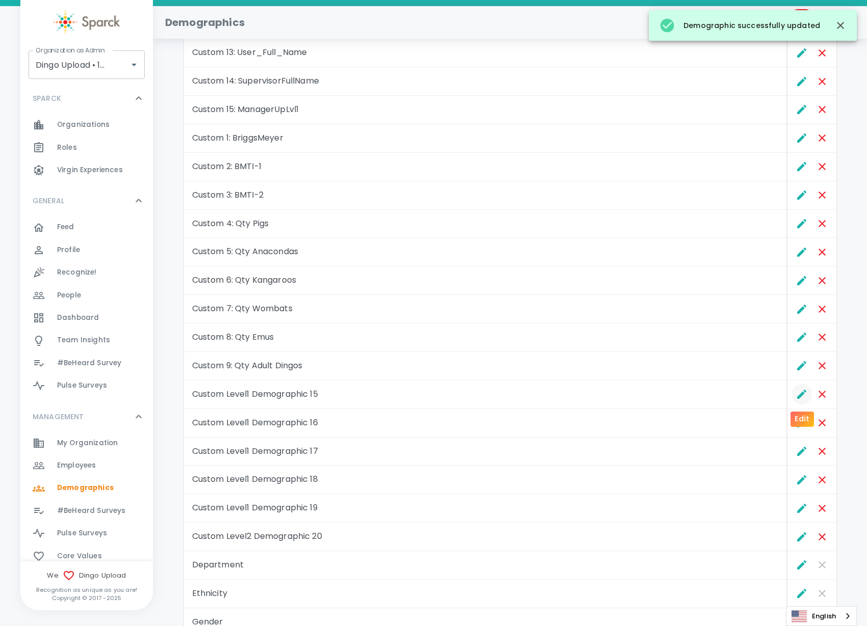
click at [801, 390] on icon "Edit" at bounding box center [802, 394] width 12 height 12
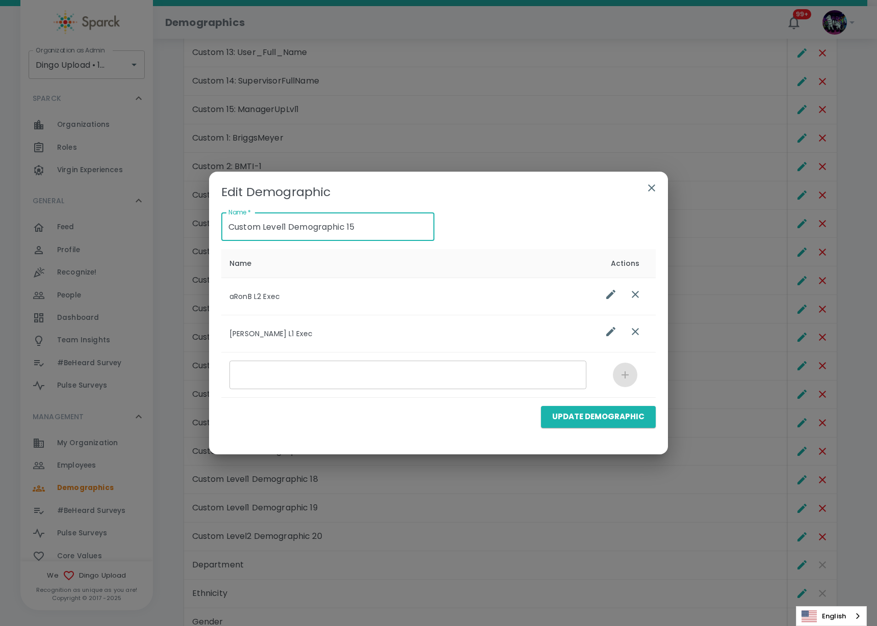
drag, startPoint x: 388, startPoint y: 224, endPoint x: 176, endPoint y: 218, distance: 212.6
click at [174, 219] on div "Edit Demographic Name   * Custom Level1 Demographic 15 Name   * Name Actions aR…" at bounding box center [438, 313] width 877 height 626
paste input "15: ManagerUpLvl2"
type input "Custom 15: ManagerUpLvl2"
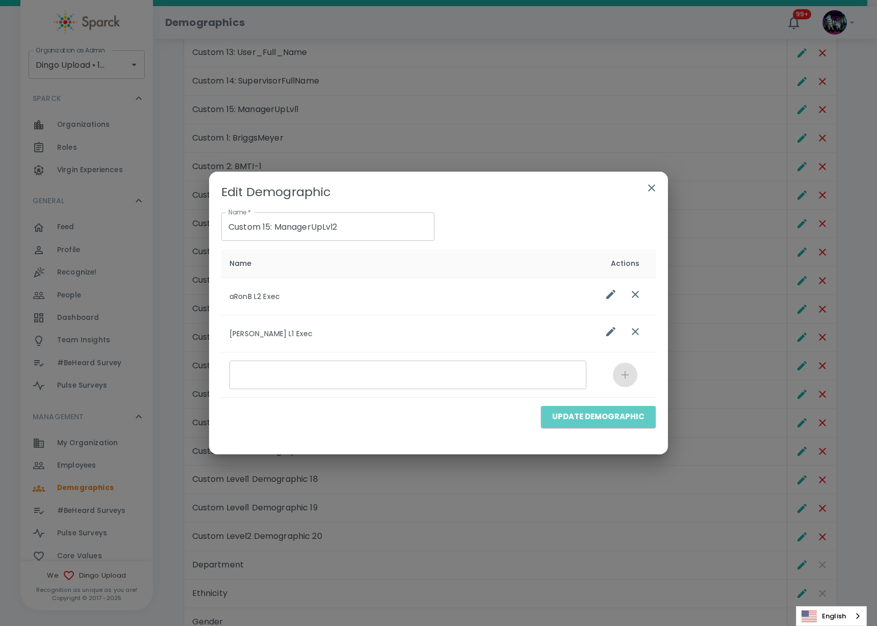
click at [617, 421] on button "Update Demographic" at bounding box center [598, 416] width 115 height 21
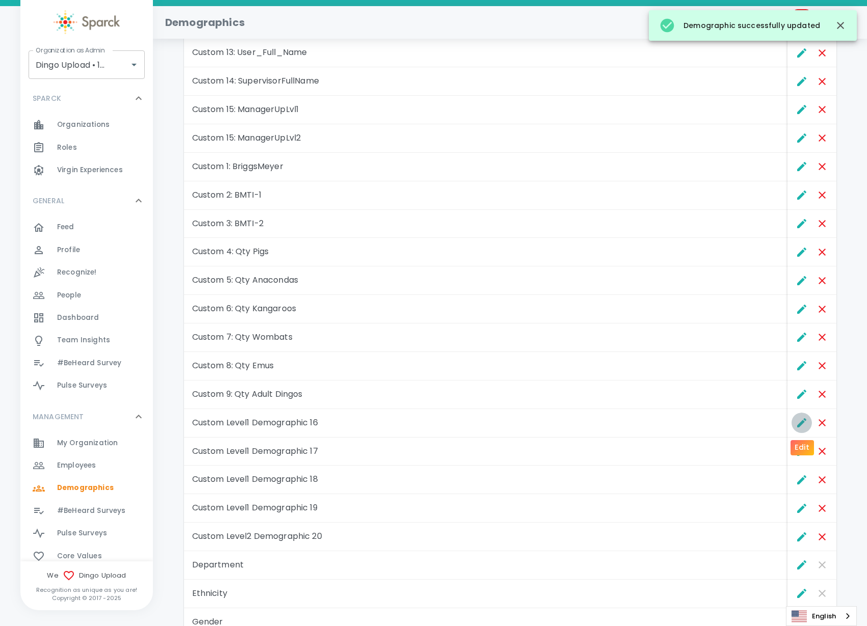
click at [803, 427] on icon "Edit" at bounding box center [802, 423] width 12 height 12
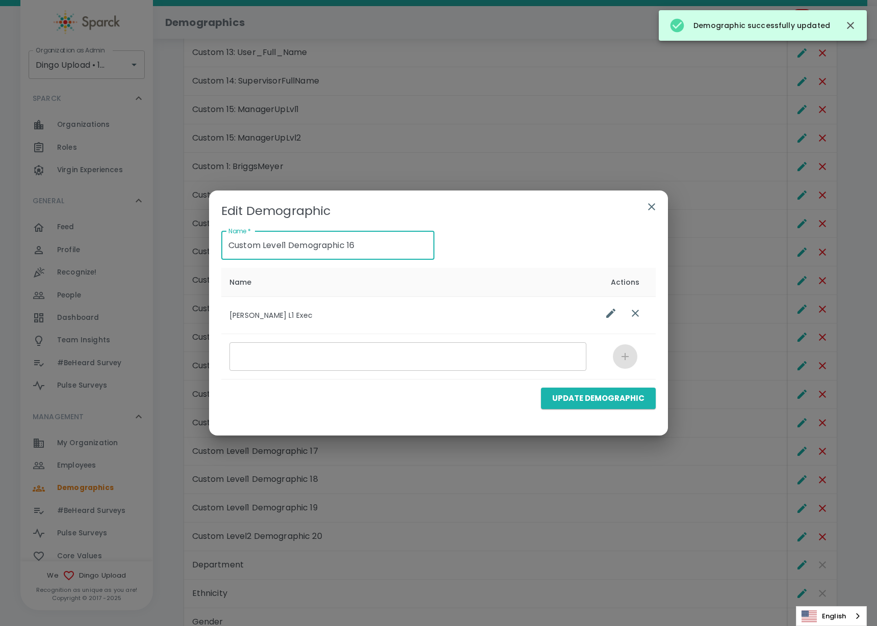
drag, startPoint x: 373, startPoint y: 246, endPoint x: 128, endPoint y: 223, distance: 245.7
click at [127, 224] on div "Edit Demographic Name   * Custom Level1 Demographic 16 Name   * Name Actions [P…" at bounding box center [438, 313] width 877 height 626
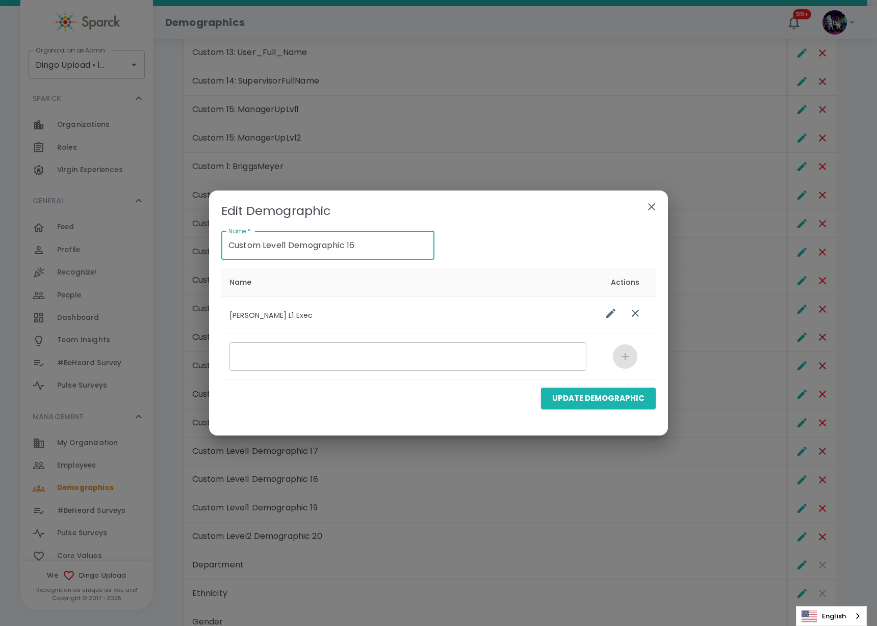
paste input "16: ManagerUpLvl3"
type input "Custom 16: ManagerUpLvl3"
click at [625, 404] on button "Update Demographic" at bounding box center [598, 398] width 115 height 21
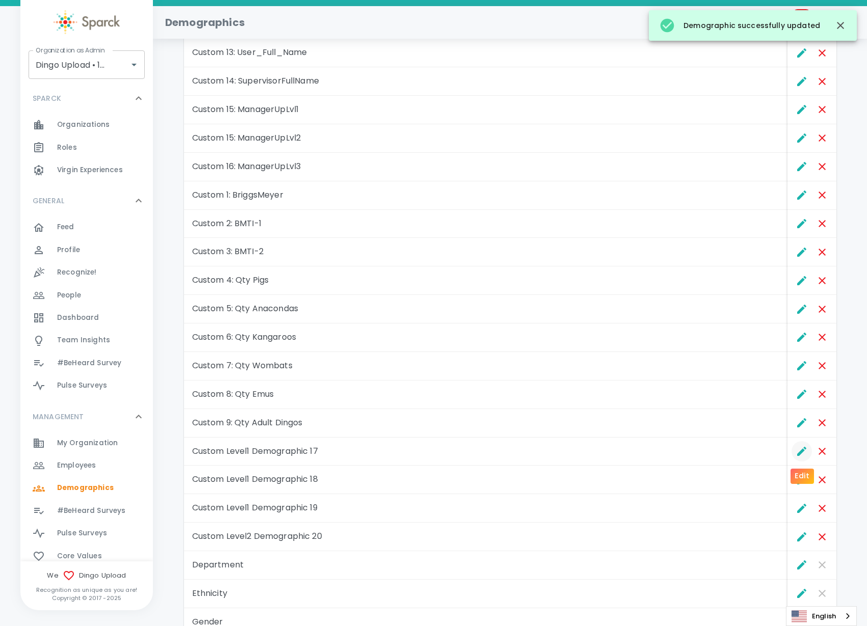
click at [797, 455] on icon "Edit" at bounding box center [801, 451] width 9 height 9
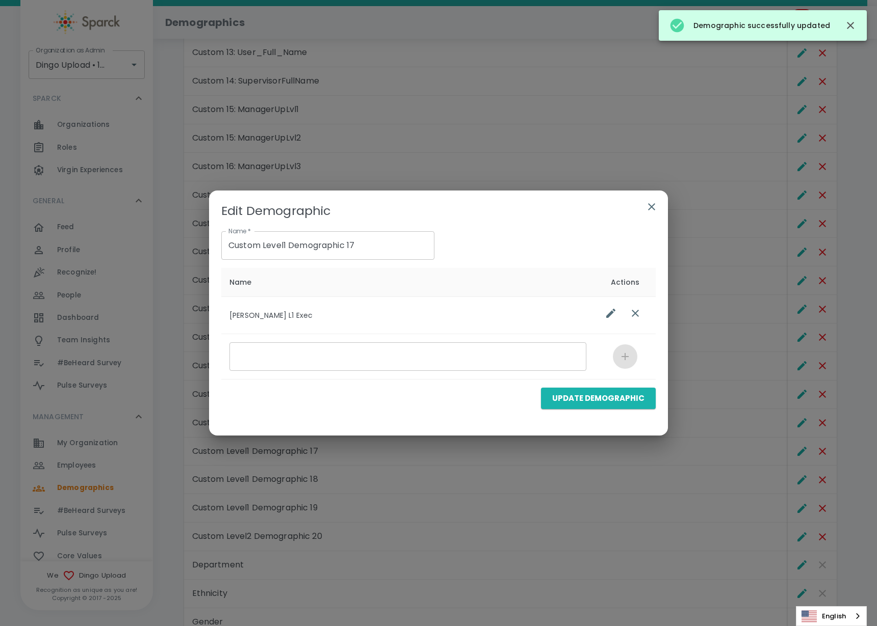
click at [380, 246] on input "Custom Level1 Demographic 17" at bounding box center [327, 245] width 213 height 29
drag, startPoint x: 370, startPoint y: 244, endPoint x: 189, endPoint y: 236, distance: 181.6
click at [189, 236] on div "Edit Demographic Name   * Custom Level1 Demographic 17 Name   * Name Actions [P…" at bounding box center [438, 313] width 877 height 626
paste input "17: L1 Exec"
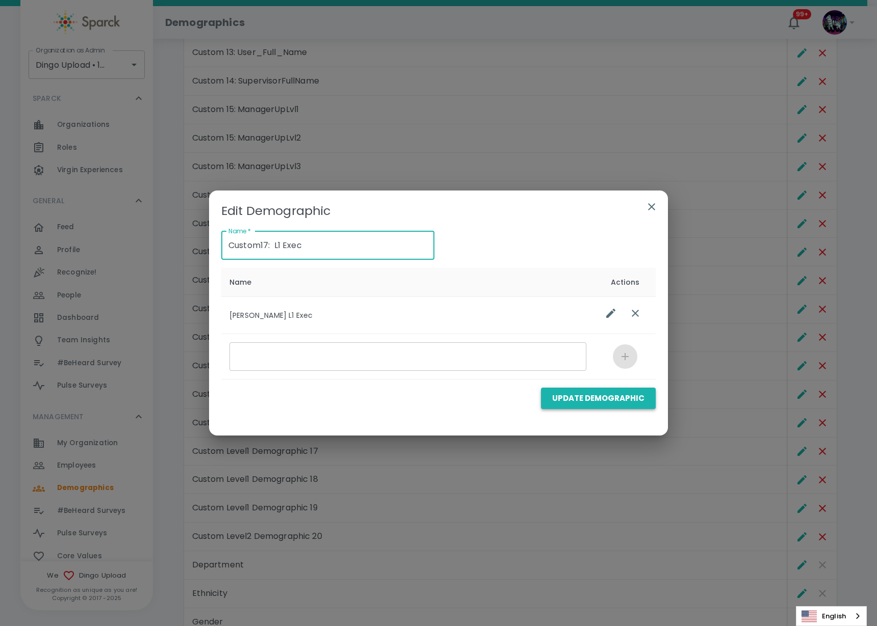
type input "Custom17: L1 Exec"
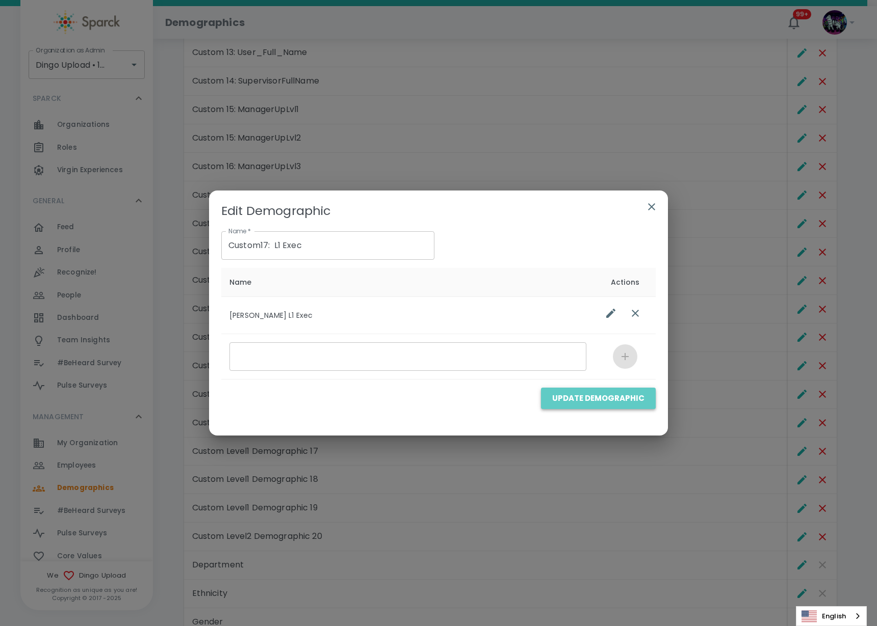
click at [602, 402] on button "Update Demographic" at bounding box center [598, 398] width 115 height 21
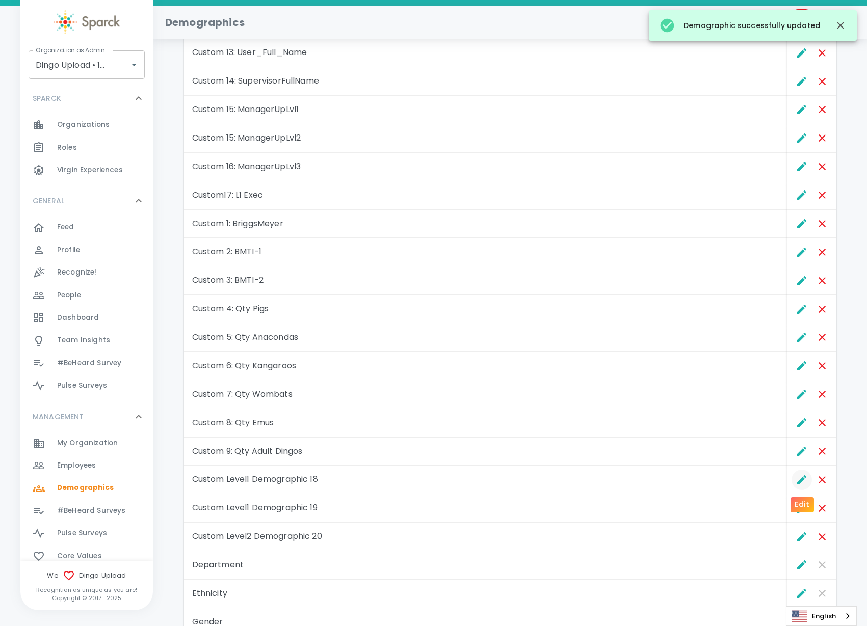
click at [804, 480] on icon "Edit" at bounding box center [802, 480] width 12 height 12
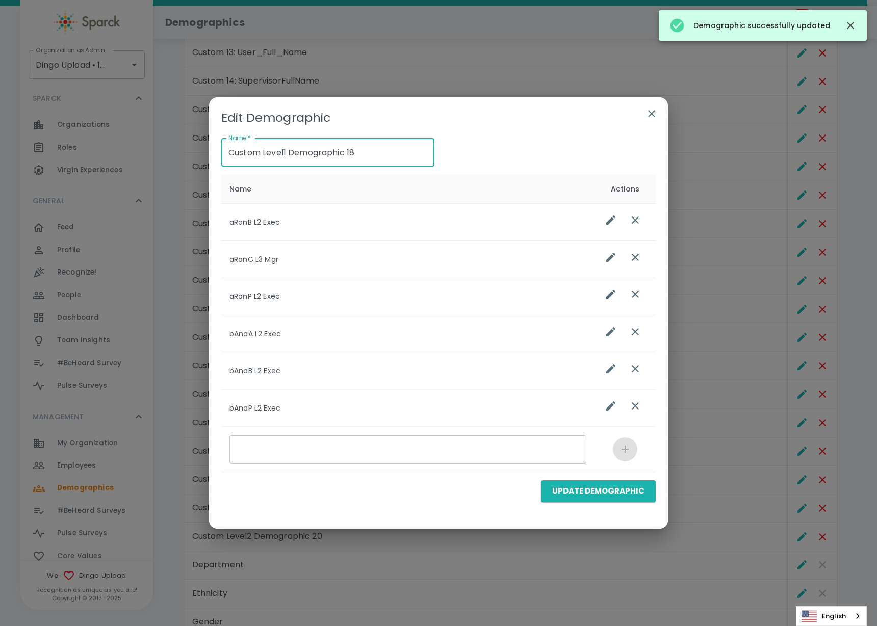
drag, startPoint x: 391, startPoint y: 154, endPoint x: 174, endPoint y: 152, distance: 216.6
click at [174, 152] on div "Edit Demographic Name   * Custom Level1 Demographic 18 Name   * Name Actions aR…" at bounding box center [438, 313] width 877 height 626
paste input "18: L2 Exec"
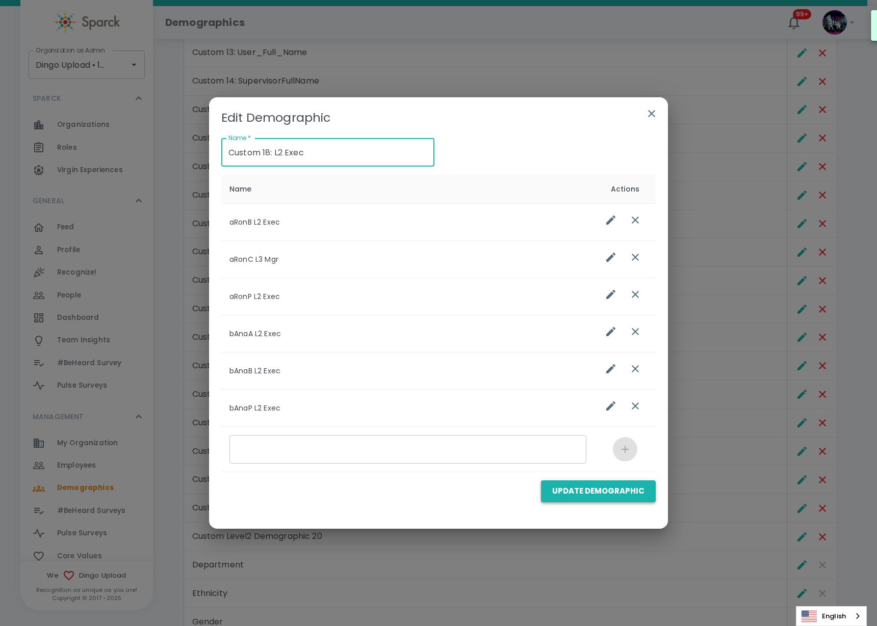
type input "Custom 18: L2 Exec"
click at [578, 487] on button "Update Demographic" at bounding box center [598, 491] width 115 height 21
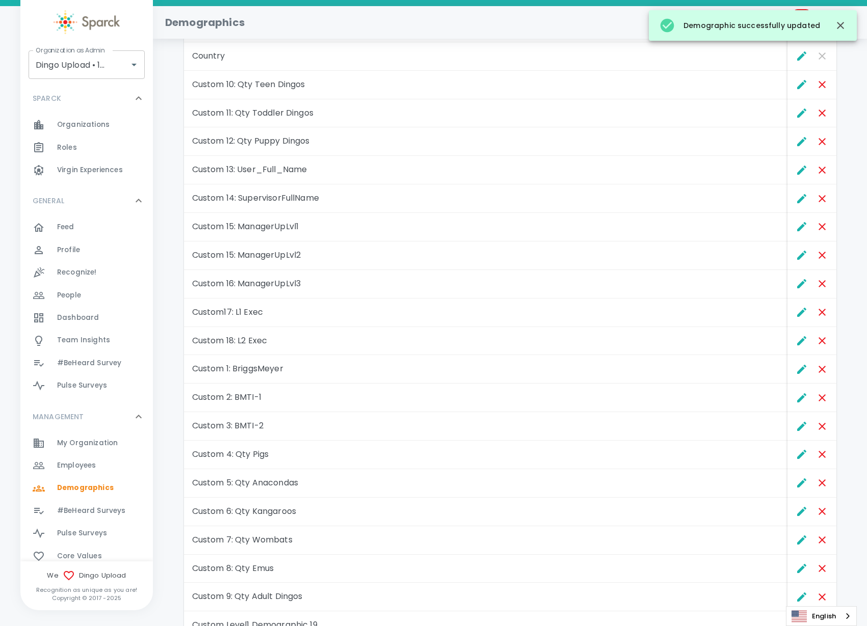
scroll to position [191, 0]
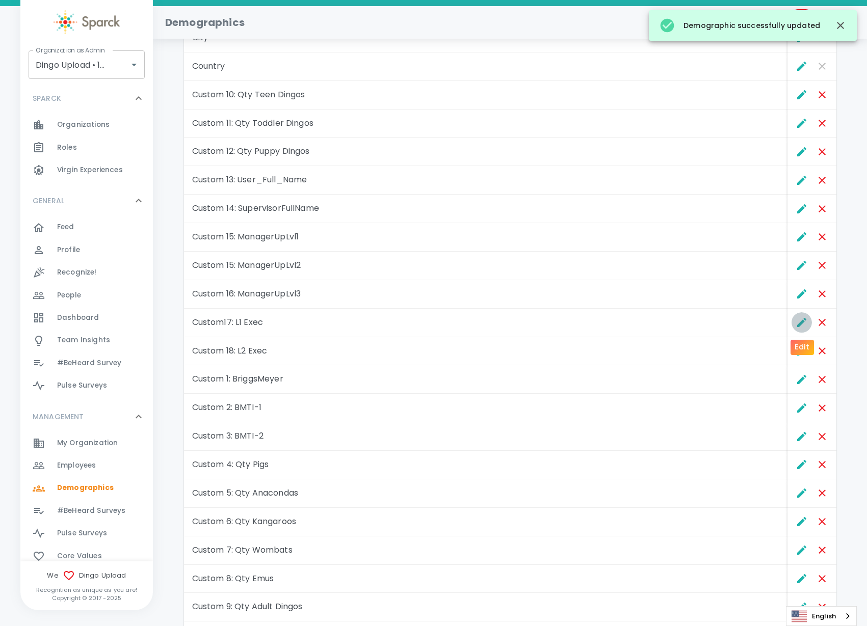
click at [801, 322] on icon "Edit" at bounding box center [801, 322] width 9 height 9
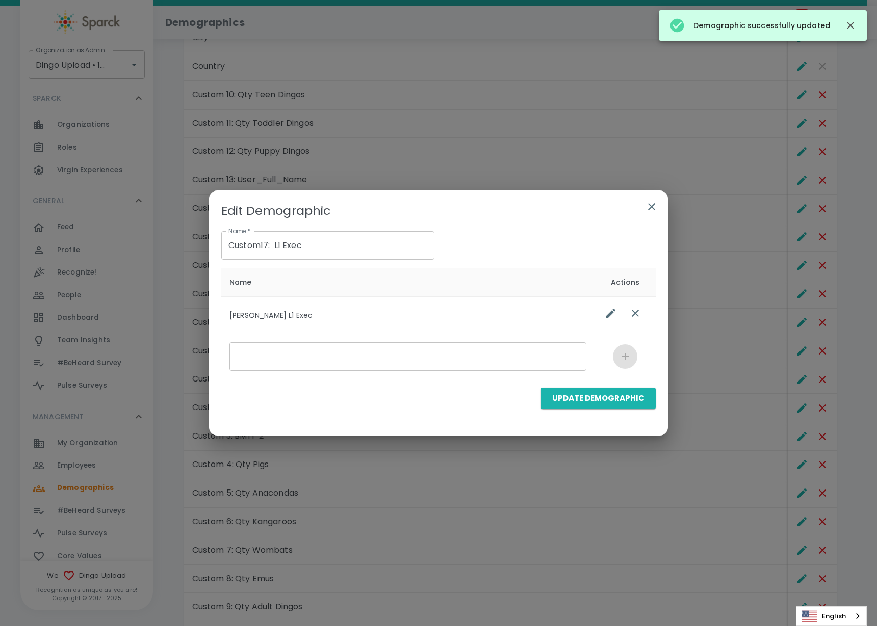
click at [262, 244] on input "Custom17: L1 Exec" at bounding box center [327, 245] width 213 height 29
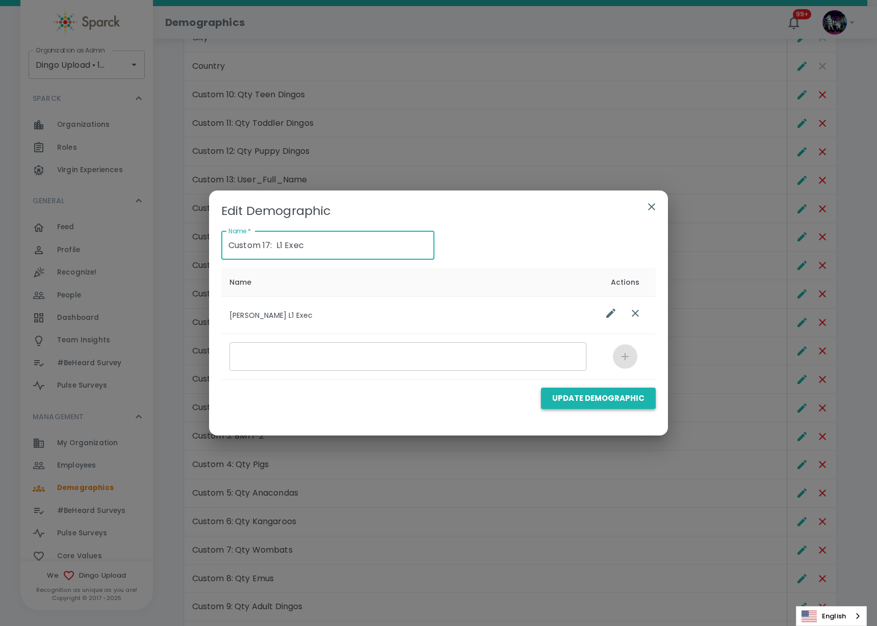
type input "Custom 17: L1 Exec"
click at [612, 393] on button "Update Demographic" at bounding box center [598, 398] width 115 height 21
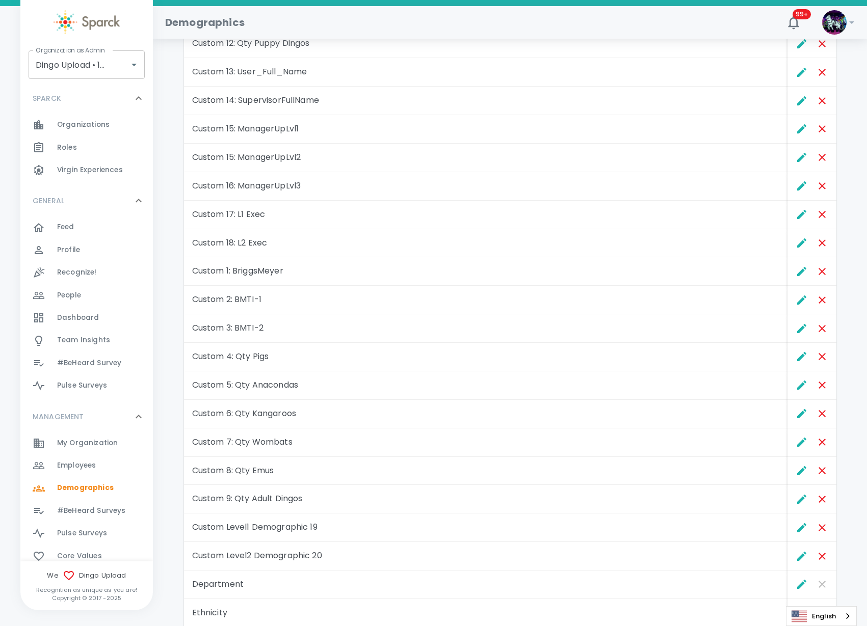
scroll to position [319, 0]
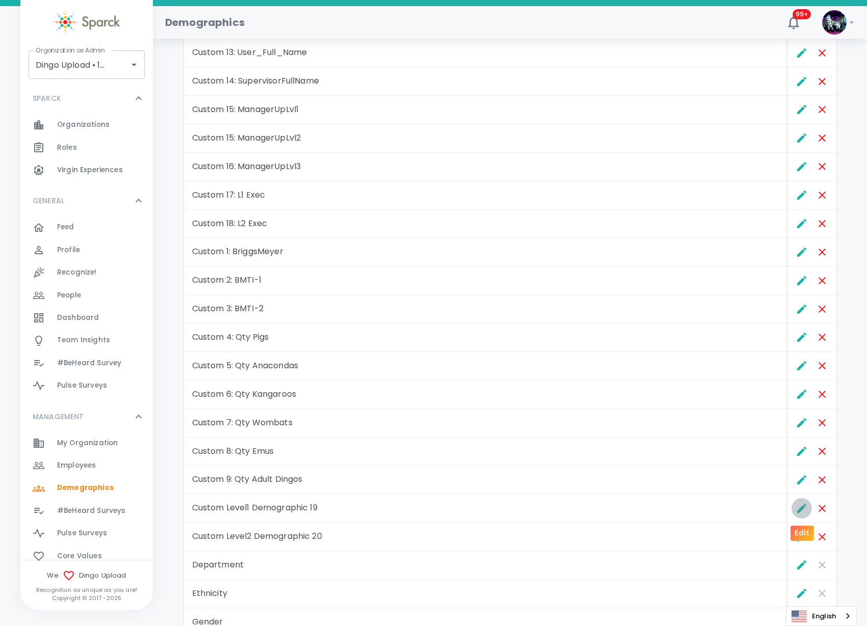
click at [801, 508] on icon "Edit" at bounding box center [801, 508] width 9 height 9
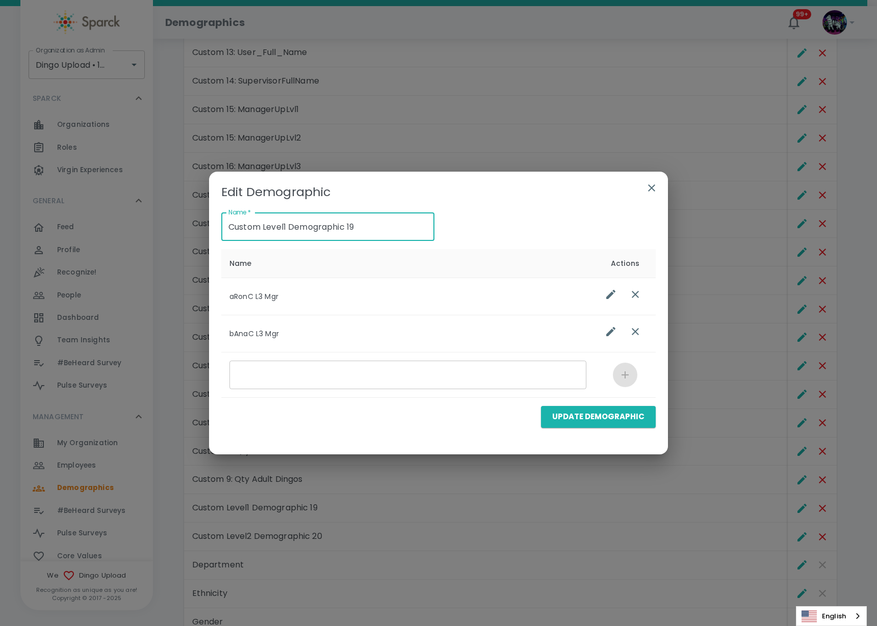
drag, startPoint x: 374, startPoint y: 228, endPoint x: 200, endPoint y: 232, distance: 173.8
click at [200, 232] on div "Edit Demographic Name   * Custom Level1 Demographic 19 Name   * Name Actions aR…" at bounding box center [438, 313] width 877 height 626
paste input "19: L3 MGR"
type input "Custom 19: L3 MGR"
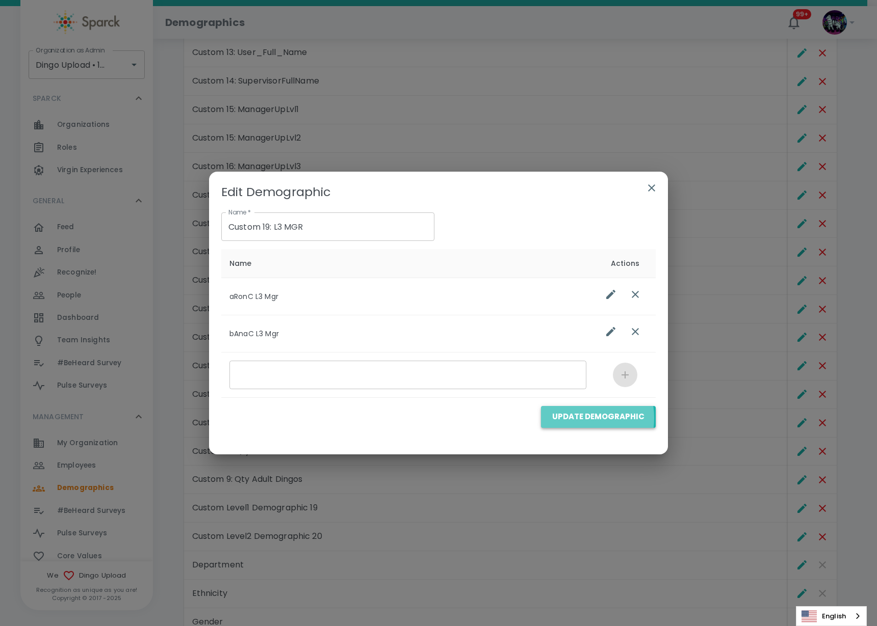
click at [574, 418] on button "Update Demographic" at bounding box center [598, 416] width 115 height 21
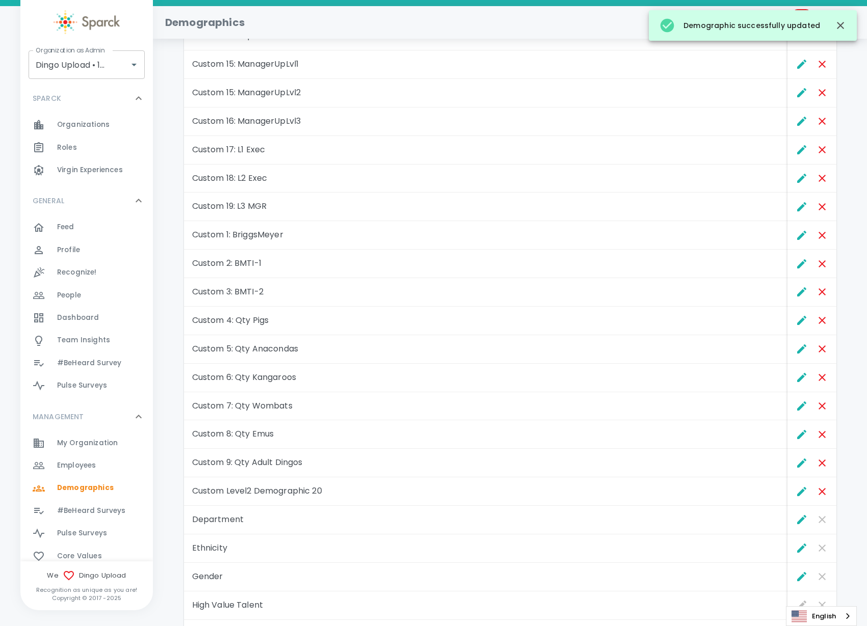
scroll to position [382, 0]
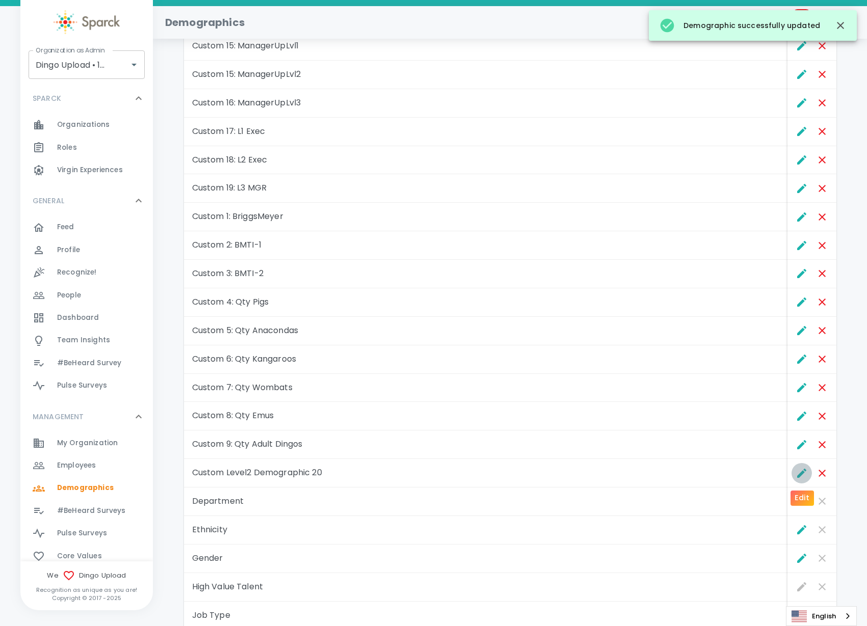
click at [802, 469] on icon "Edit" at bounding box center [802, 473] width 12 height 12
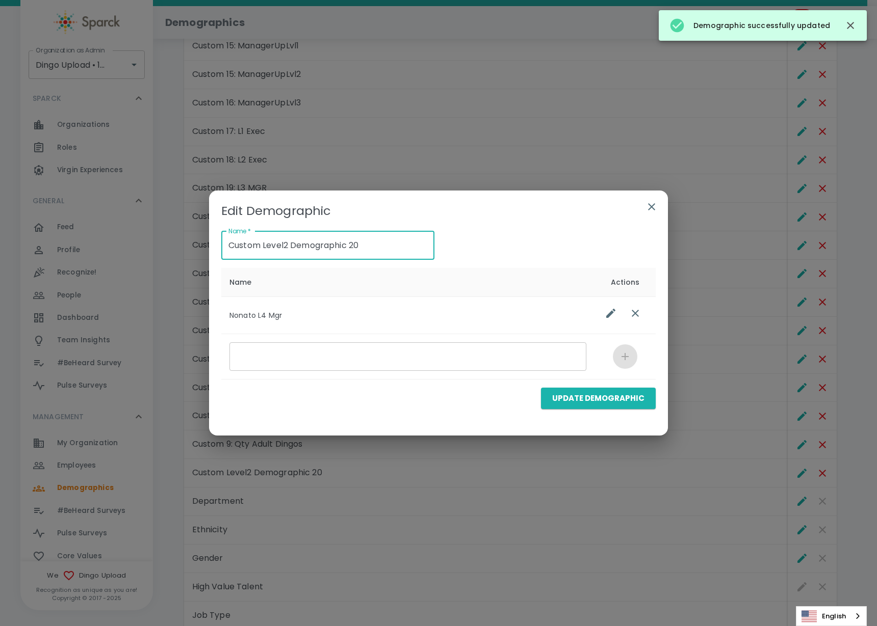
drag, startPoint x: 390, startPoint y: 244, endPoint x: 177, endPoint y: 246, distance: 213.0
click at [177, 246] on div "Edit Demographic Name   * Custom Level2 Demographic 20 Name   * Name Actions No…" at bounding box center [438, 313] width 877 height 626
paste input "20: L4 MGR"
type input "Custom 20: L4 MGR"
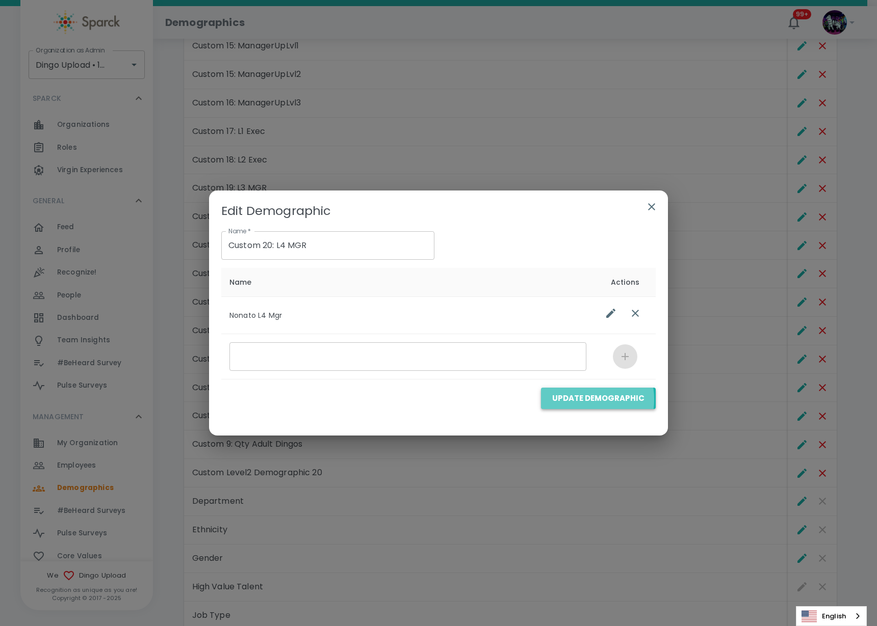
click at [582, 400] on button "Update Demographic" at bounding box center [598, 398] width 115 height 21
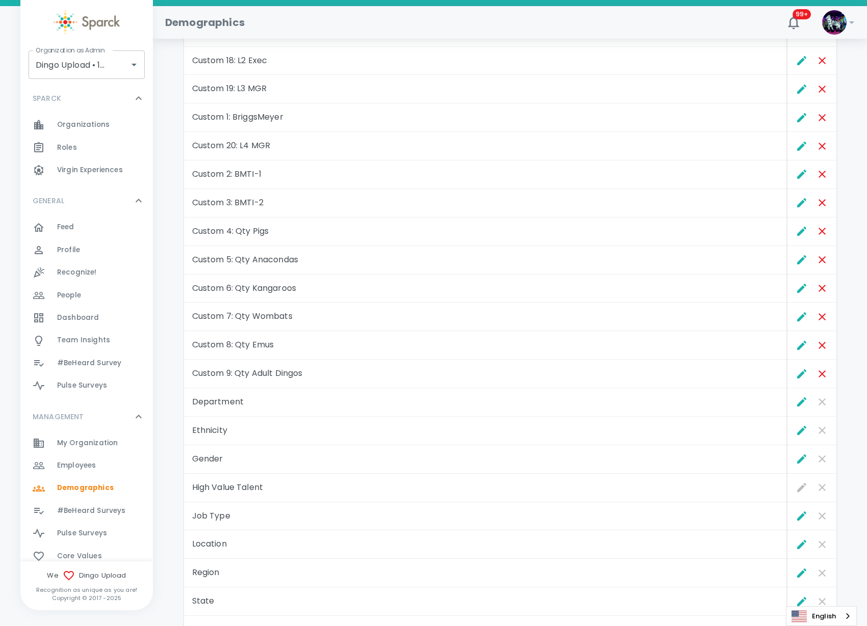
scroll to position [417, 0]
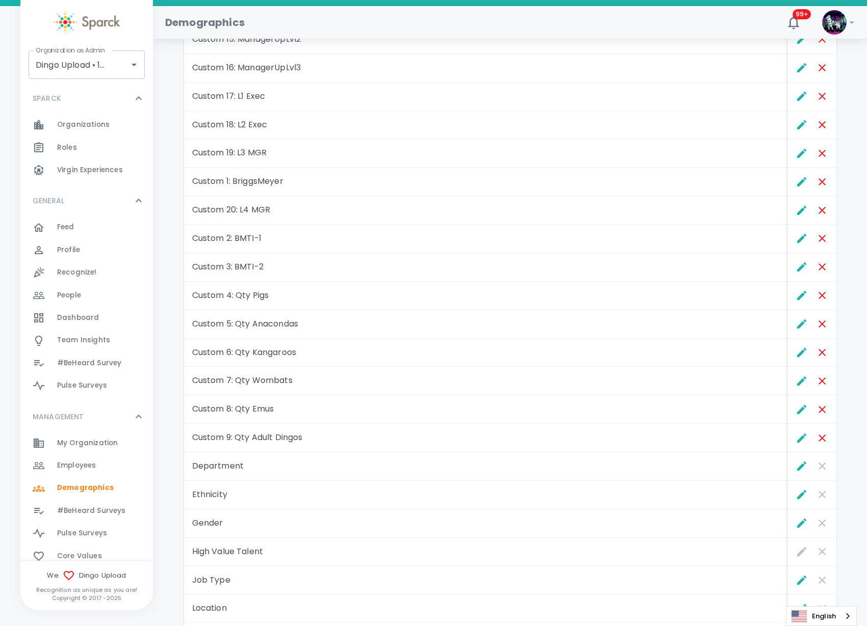
click at [82, 462] on span "Employees" at bounding box center [76, 466] width 39 height 10
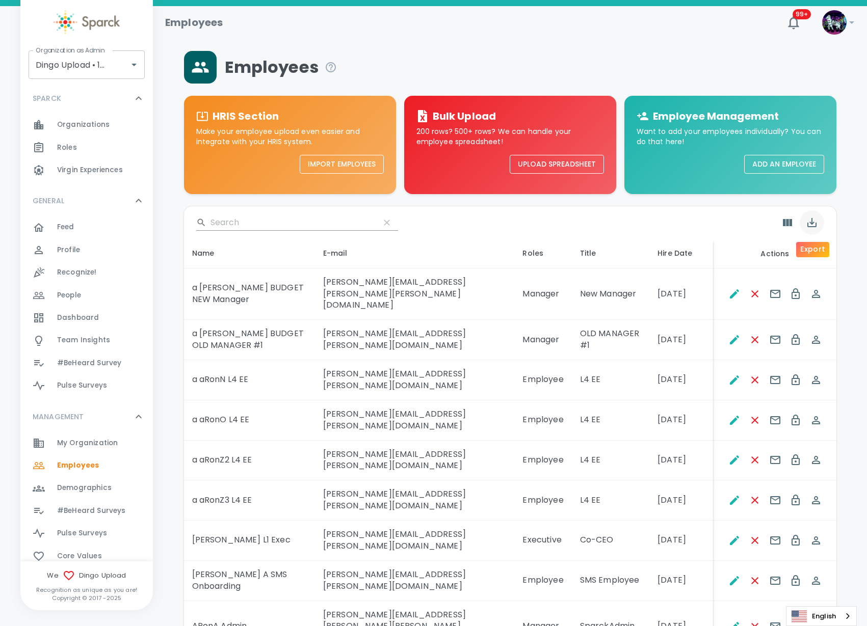
click at [811, 223] on icon "Export" at bounding box center [811, 222] width 9 height 9
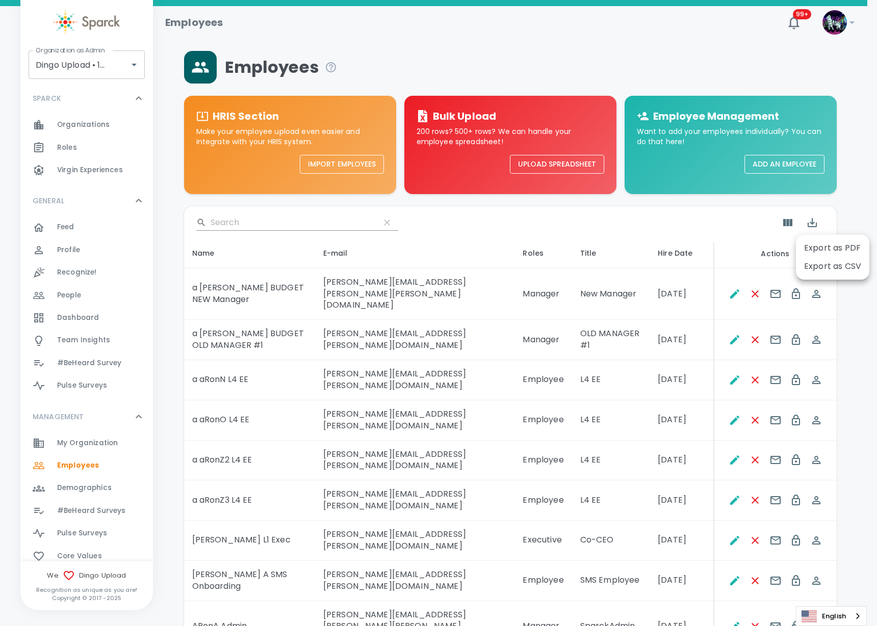
click at [821, 269] on li "Export as CSV" at bounding box center [832, 266] width 73 height 18
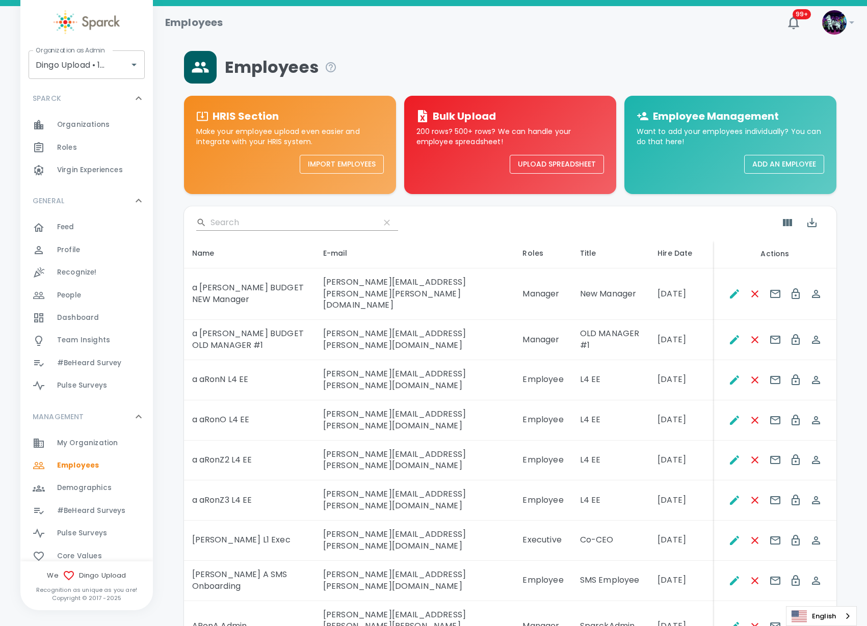
click at [468, 67] on div "Employees" at bounding box center [510, 67] width 652 height 33
click at [810, 222] on icon "Export" at bounding box center [811, 222] width 9 height 9
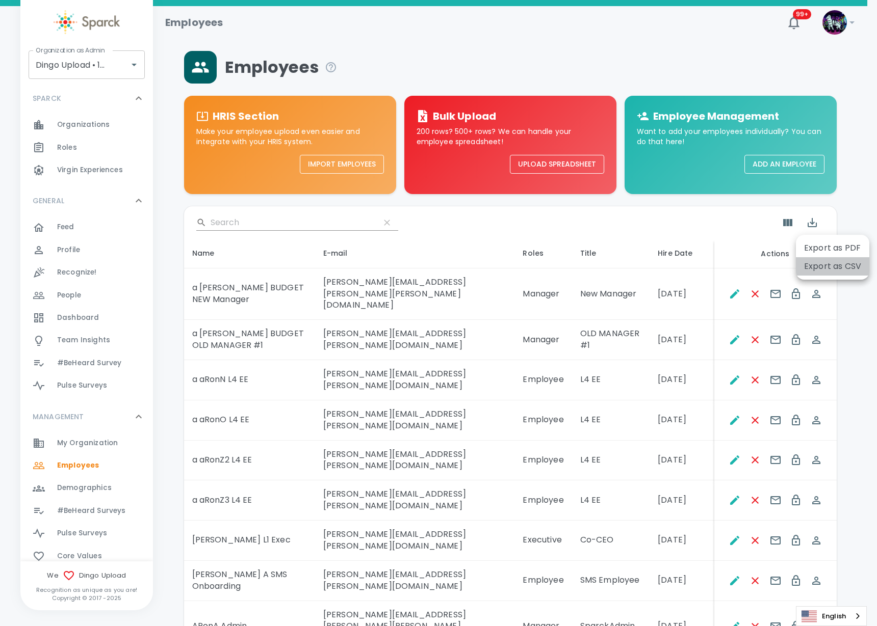
click at [828, 265] on li "Export as CSV" at bounding box center [832, 266] width 73 height 18
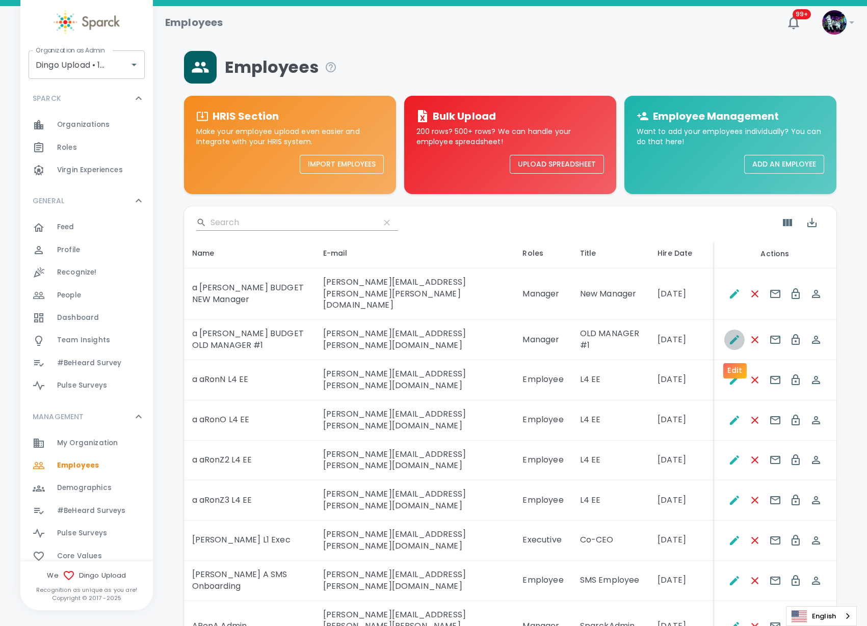
click at [735, 344] on icon "Edit" at bounding box center [734, 339] width 9 height 9
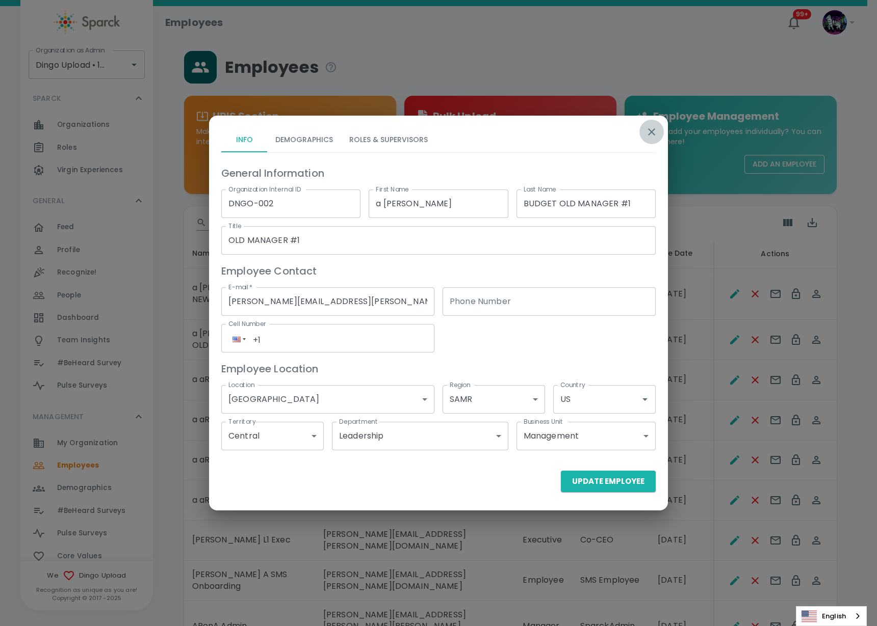
click at [654, 130] on icon "button" at bounding box center [651, 132] width 12 height 12
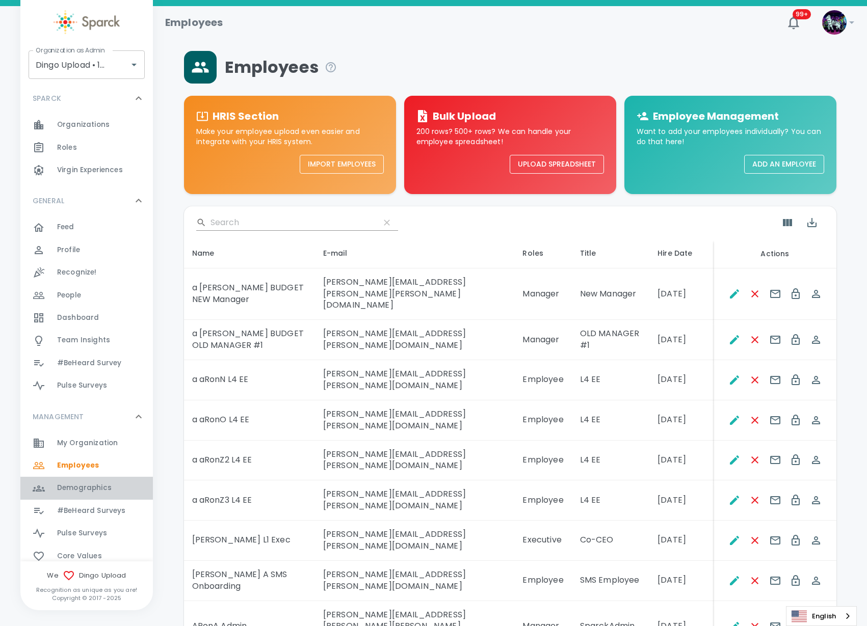
click at [97, 483] on span "Demographics" at bounding box center [84, 488] width 55 height 10
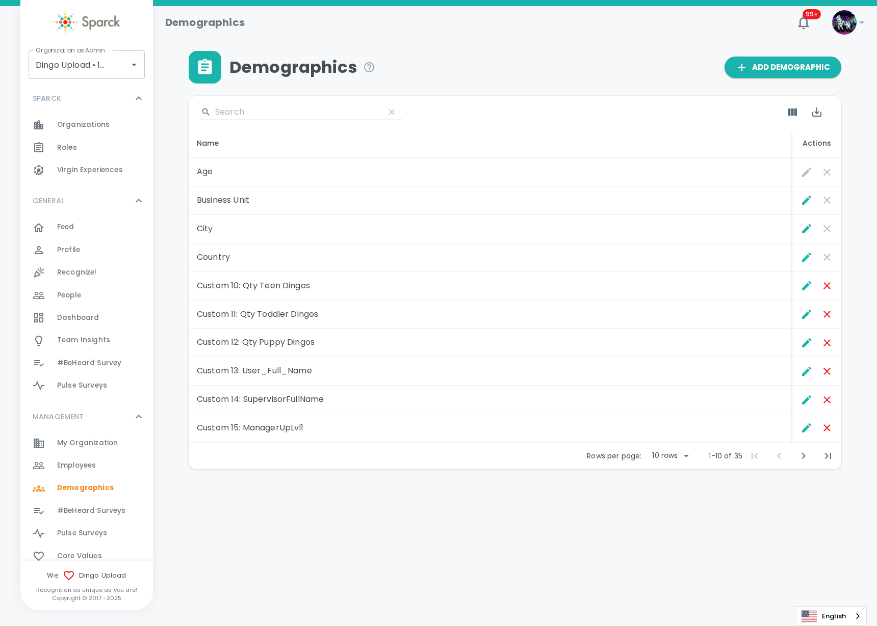
click at [687, 457] on body "Skip Navigation Demographics 99+ ! Organization as Admin Dingo Upload • 1520 Or…" at bounding box center [438, 261] width 877 height 523
click at [675, 526] on li "50" at bounding box center [668, 531] width 47 height 18
type input "50"
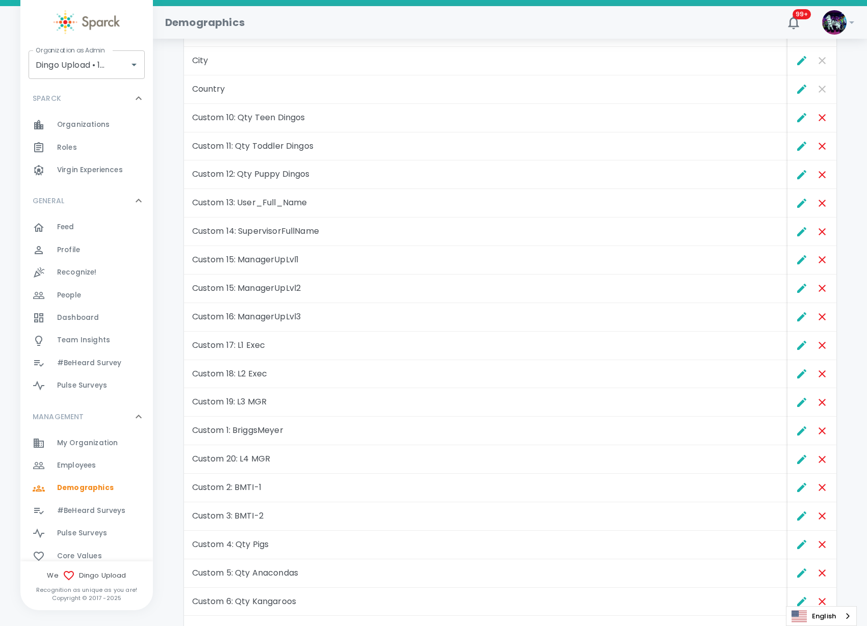
scroll to position [163, 0]
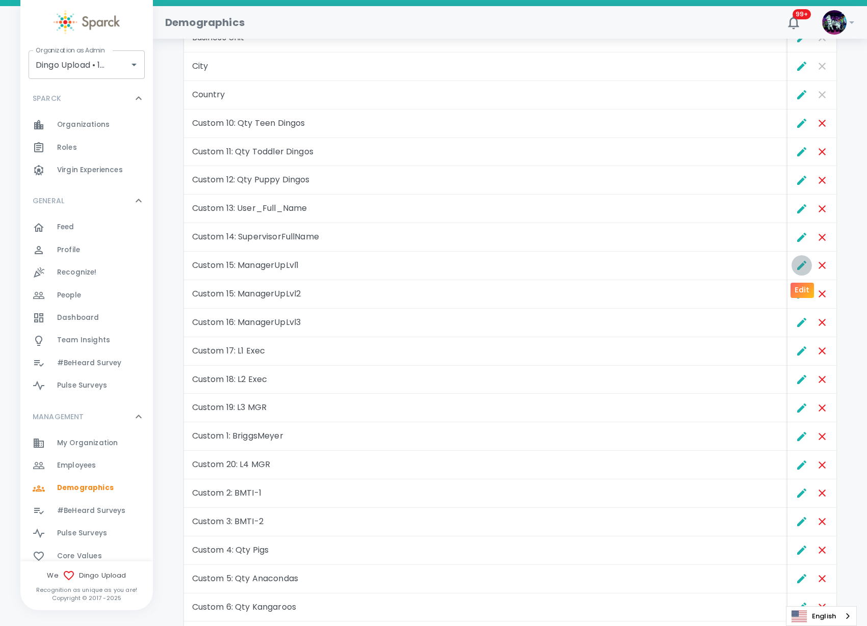
click at [799, 266] on icon "Edit" at bounding box center [802, 265] width 12 height 12
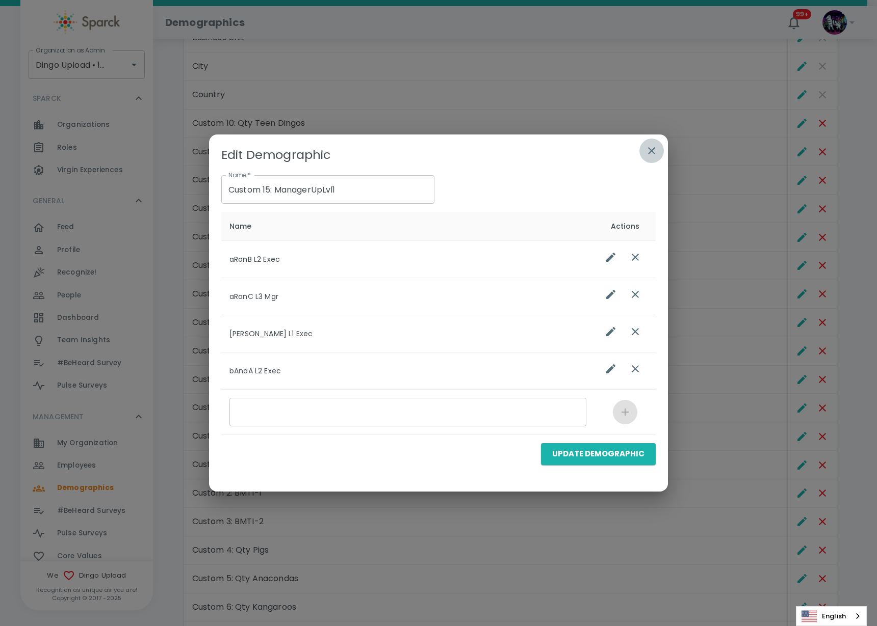
click at [649, 151] on icon "button" at bounding box center [651, 151] width 12 height 12
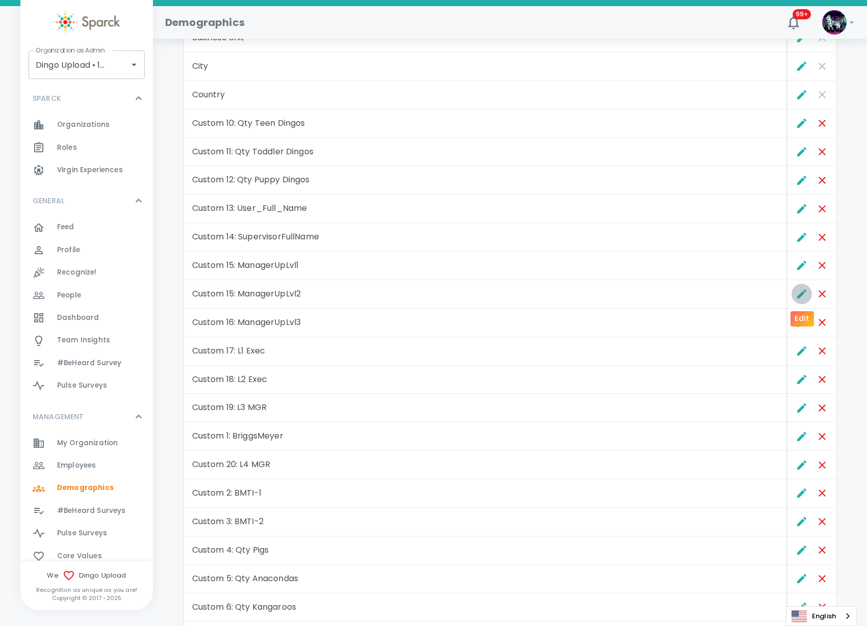
click at [803, 292] on icon "Edit" at bounding box center [801, 293] width 9 height 9
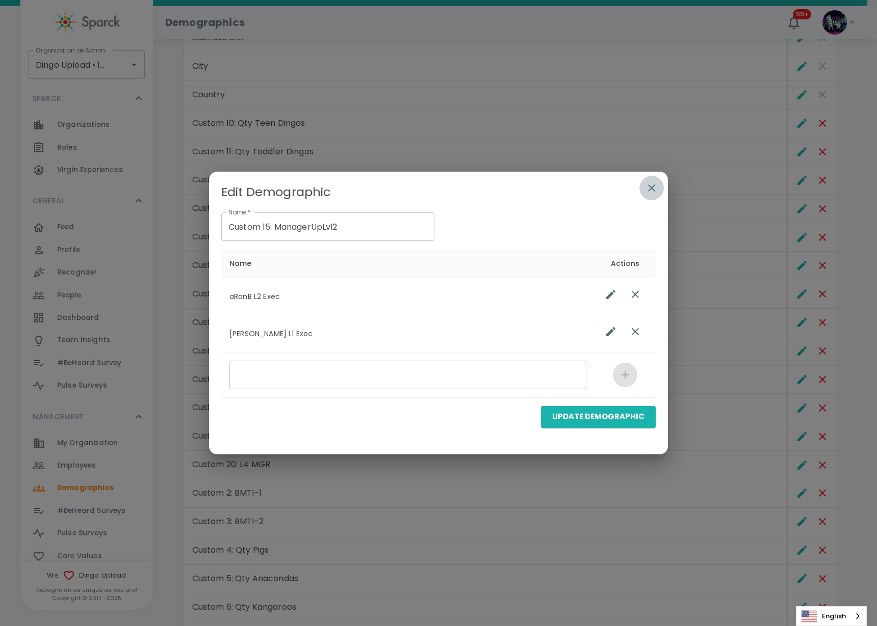
click at [652, 191] on icon "button" at bounding box center [651, 188] width 12 height 12
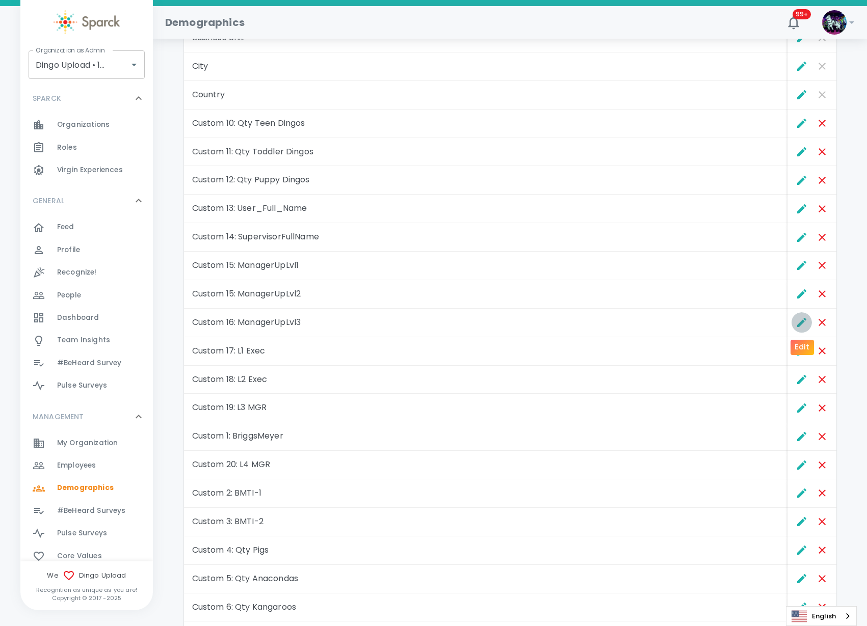
click at [798, 324] on icon "Edit" at bounding box center [802, 322] width 12 height 12
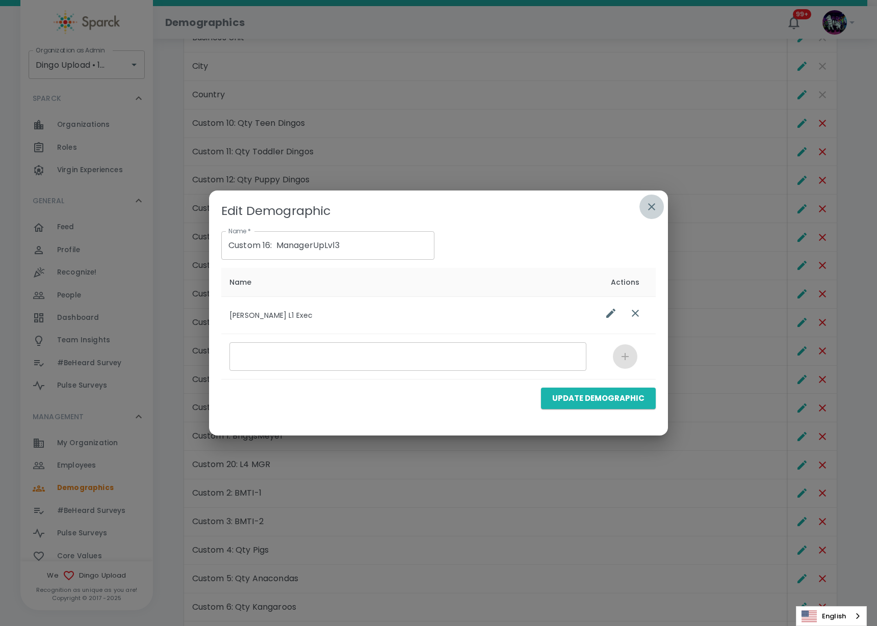
click at [652, 206] on icon "button" at bounding box center [651, 207] width 12 height 12
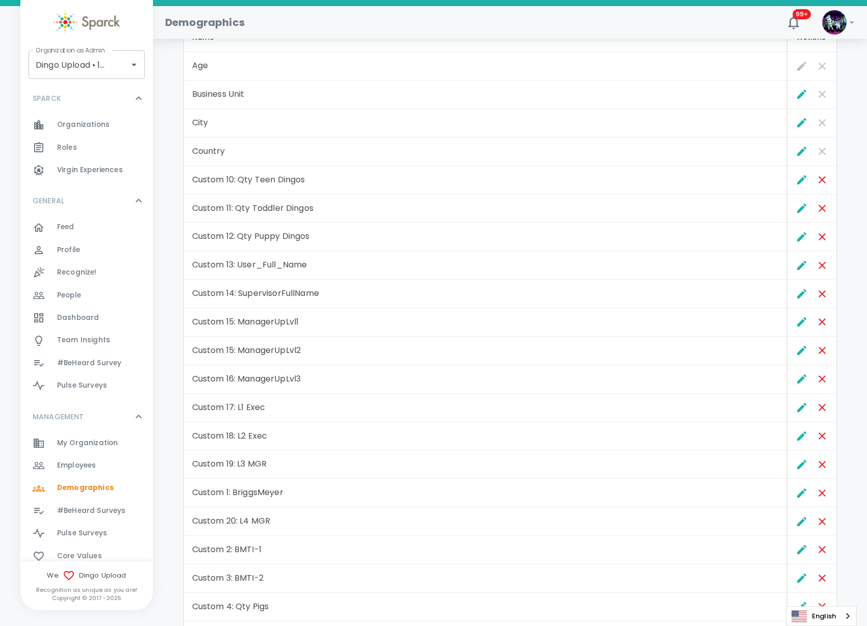
scroll to position [99, 0]
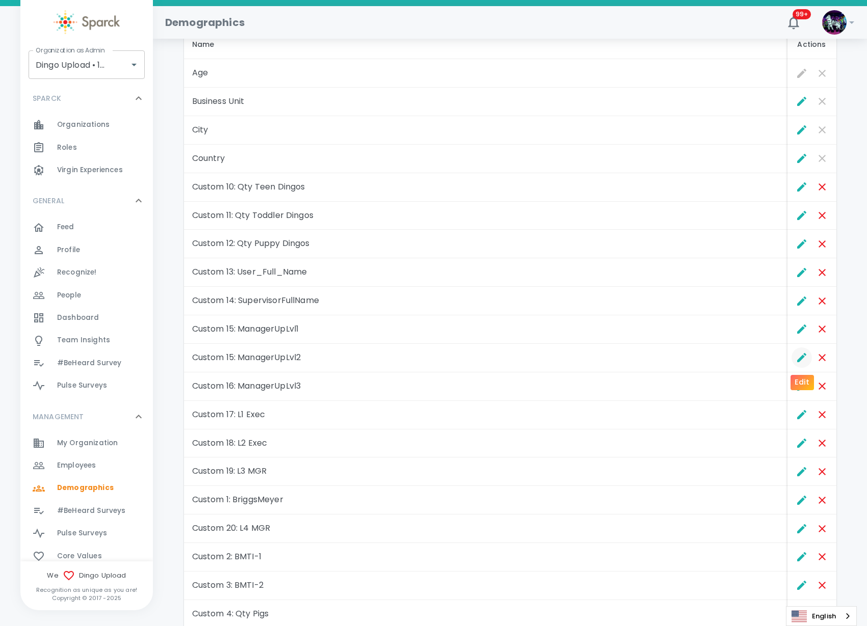
click at [802, 357] on icon "Edit" at bounding box center [801, 357] width 9 height 9
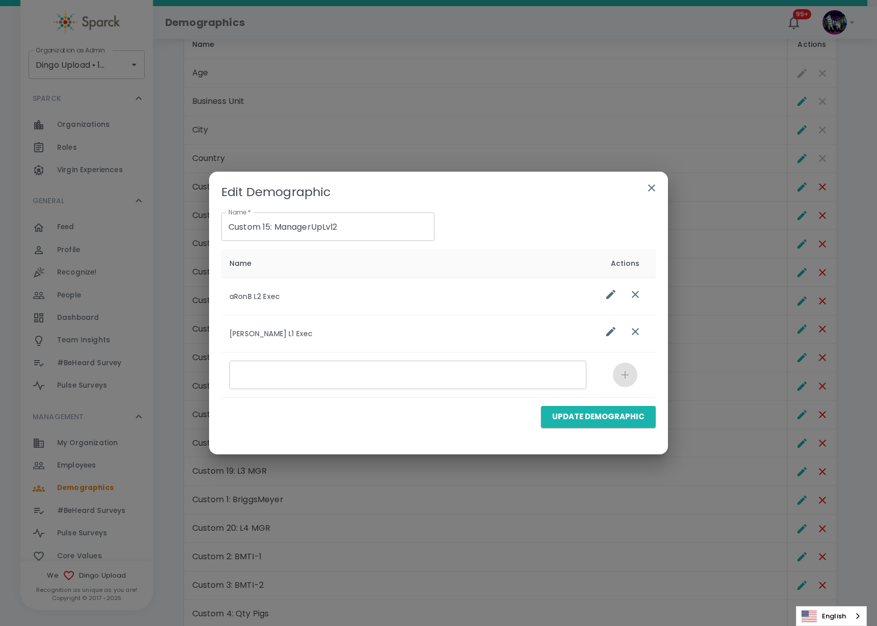
click at [270, 228] on input "Custom 15: ManagerUpLvl2" at bounding box center [327, 227] width 213 height 29
type input "Custom 16: ManagerUpLvl2"
click at [597, 419] on button "Update Demographic" at bounding box center [598, 416] width 115 height 21
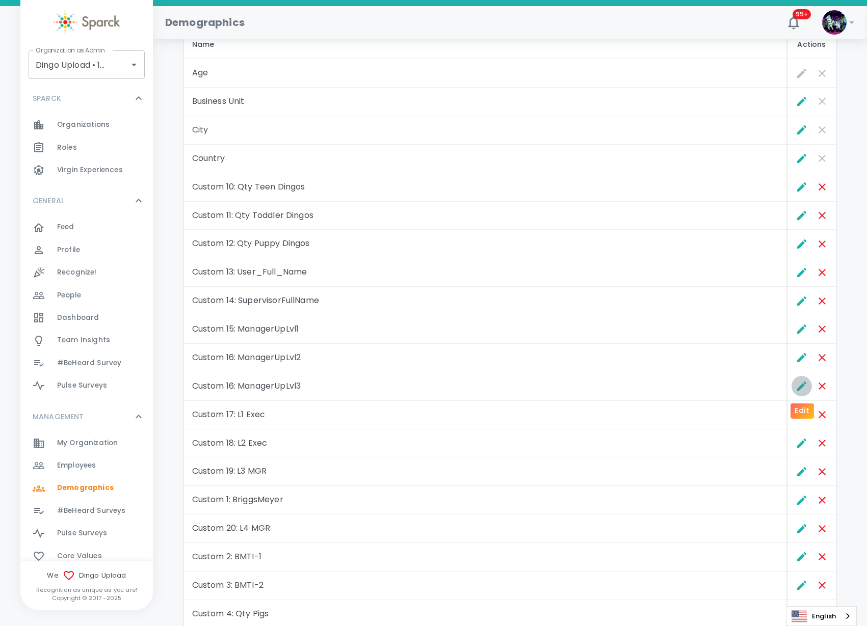
click at [802, 388] on icon "Edit" at bounding box center [802, 386] width 12 height 12
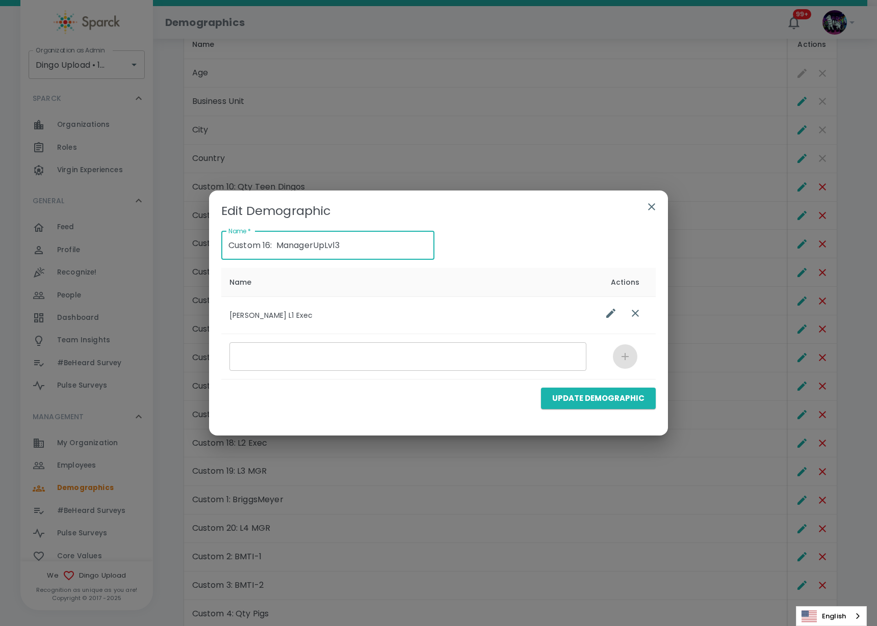
click at [271, 245] on input "Custom 16: ManagerUpLvl3" at bounding box center [327, 245] width 213 height 29
click at [270, 245] on input "Custom 16: ManagerUpLvl3" at bounding box center [327, 245] width 213 height 29
type input "Custom 17: ManagerUpLvl3"
click at [605, 399] on button "Update Demographic" at bounding box center [598, 398] width 115 height 21
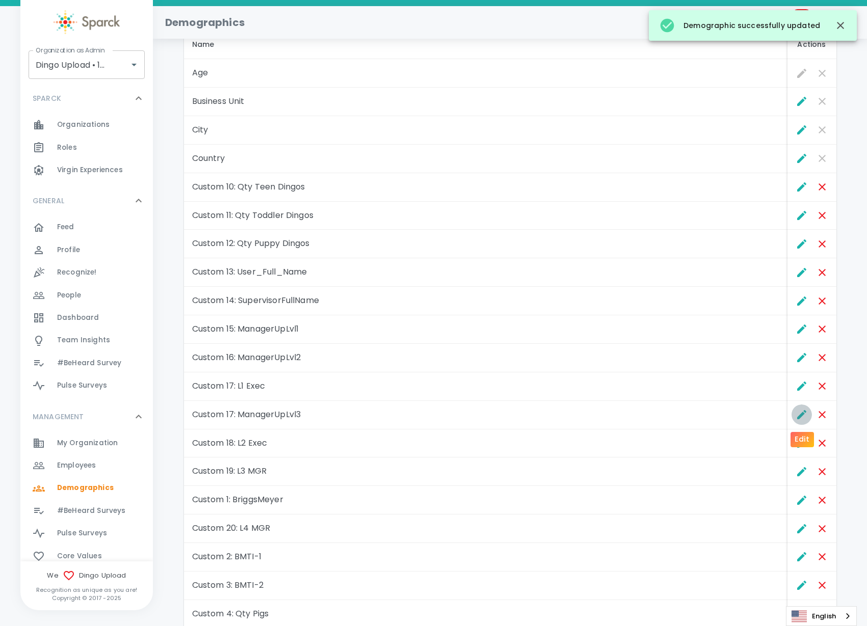
click at [799, 413] on icon "Edit" at bounding box center [802, 415] width 12 height 12
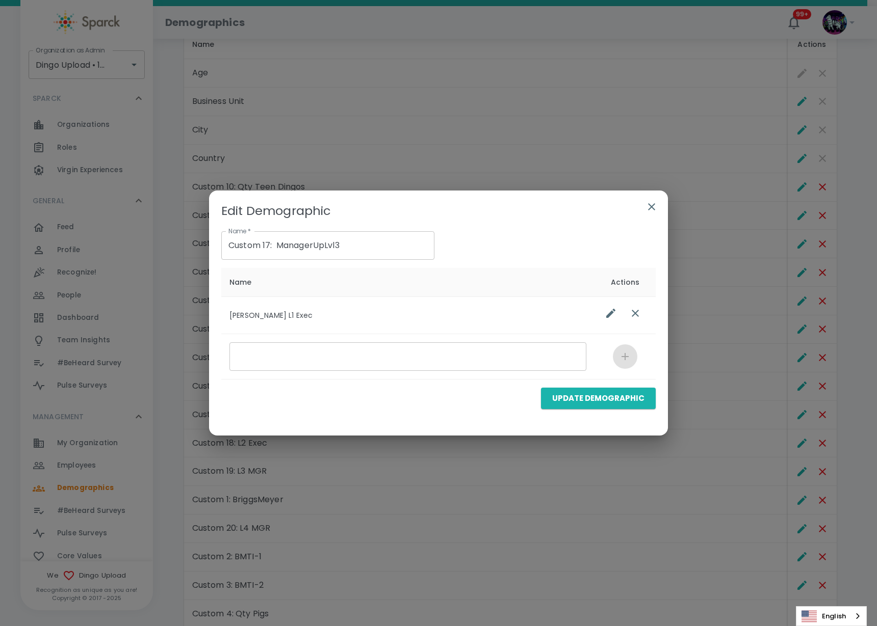
click at [268, 243] on input "Custom 17: ManagerUpLvl3" at bounding box center [327, 245] width 213 height 29
click at [270, 243] on input "Custom 17: ManagerUpLvl3" at bounding box center [327, 245] width 213 height 29
type input "Custom 18: ManagerUpLvl3"
click at [619, 401] on button "Update Demographic" at bounding box center [598, 398] width 115 height 21
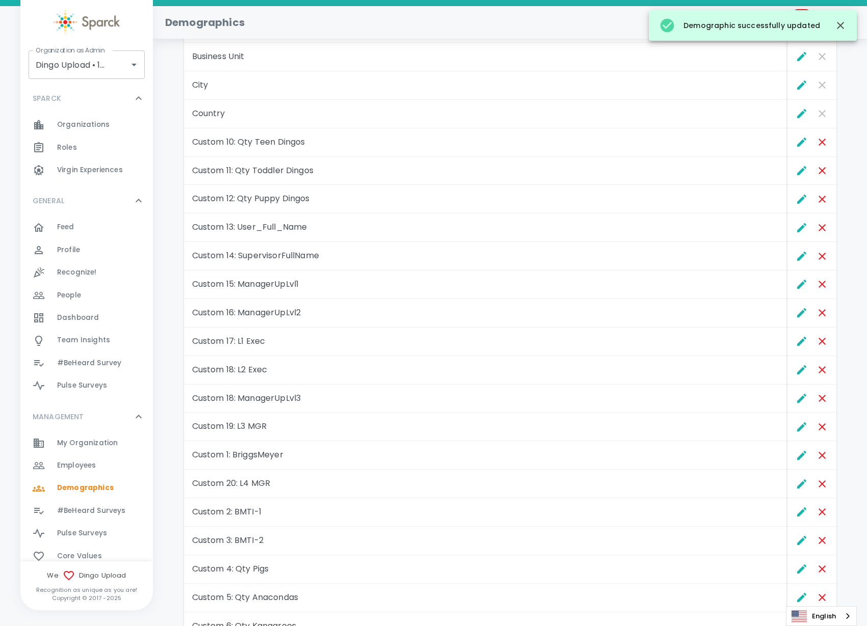
scroll to position [163, 0]
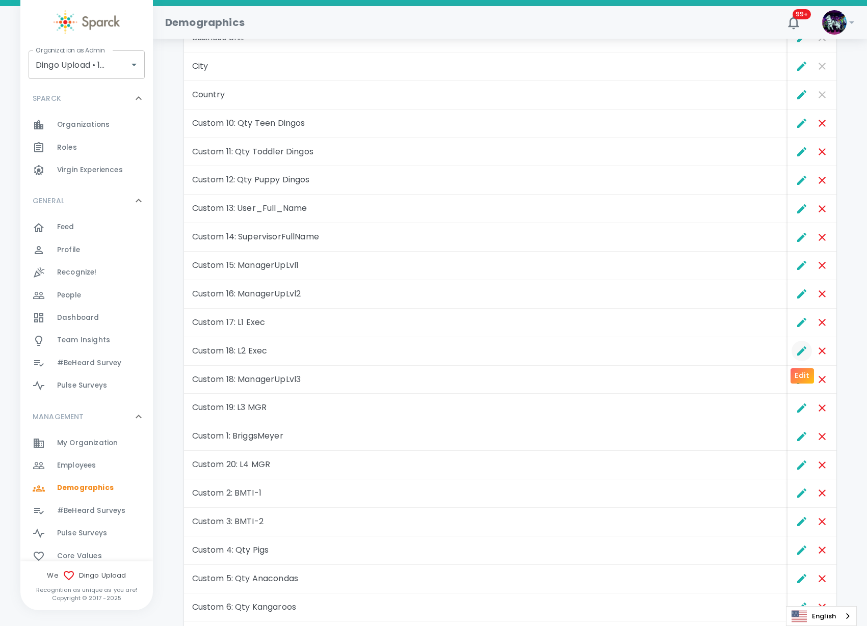
click at [801, 349] on icon "Edit" at bounding box center [802, 351] width 12 height 12
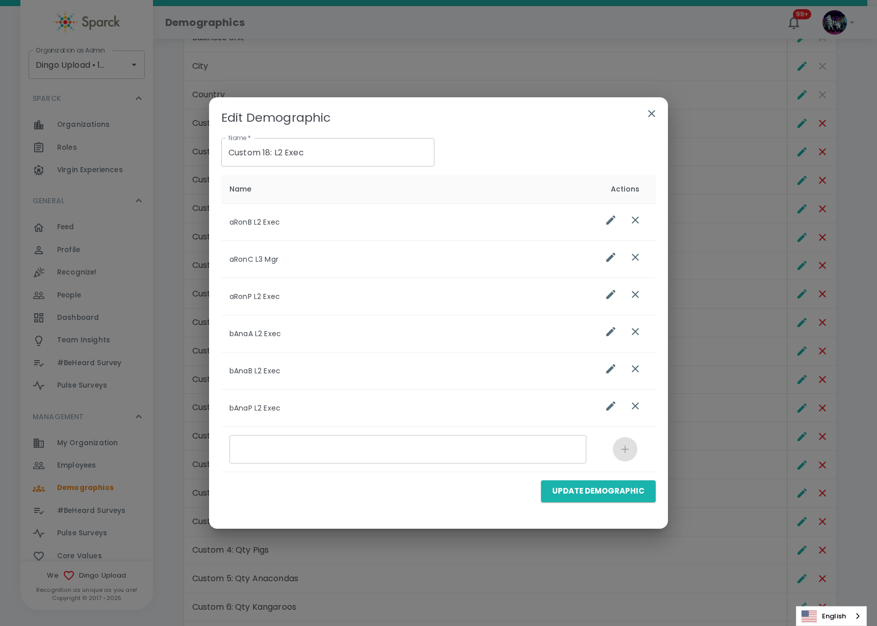
click at [272, 147] on input "Custom 18: L2 Exec" at bounding box center [327, 152] width 213 height 29
type input "Custom 19: L2 Exec"
click at [627, 489] on button "Update Demographic" at bounding box center [598, 491] width 115 height 21
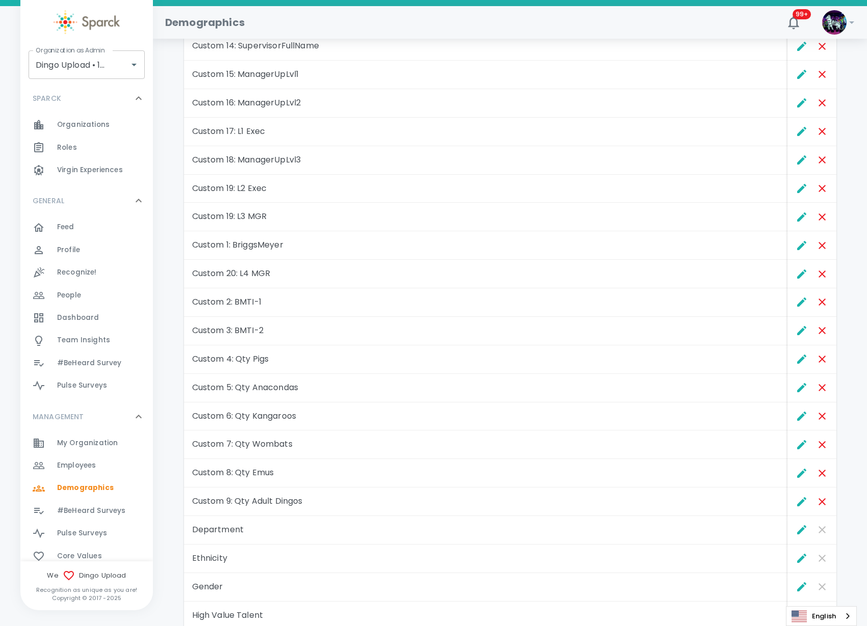
scroll to position [290, 0]
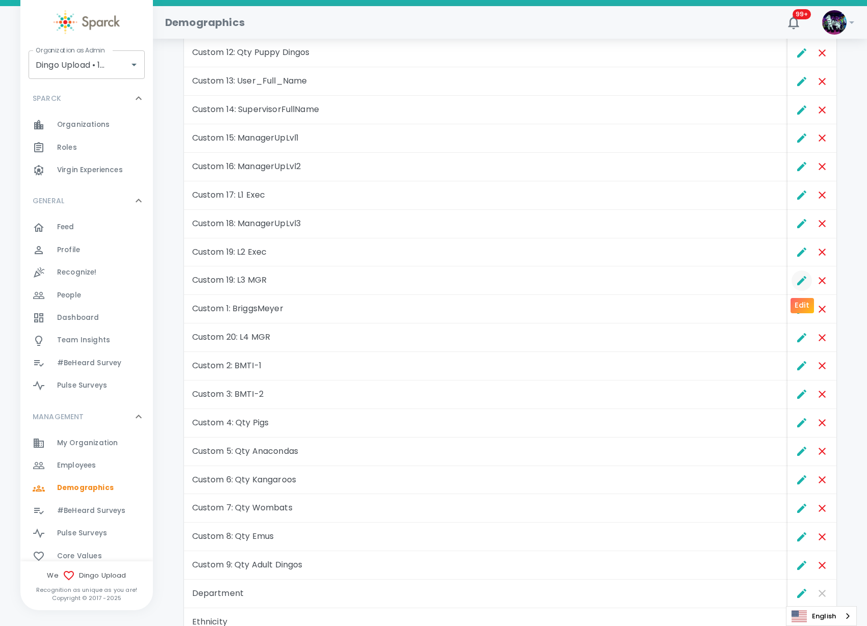
click at [800, 282] on icon "Edit" at bounding box center [801, 280] width 9 height 9
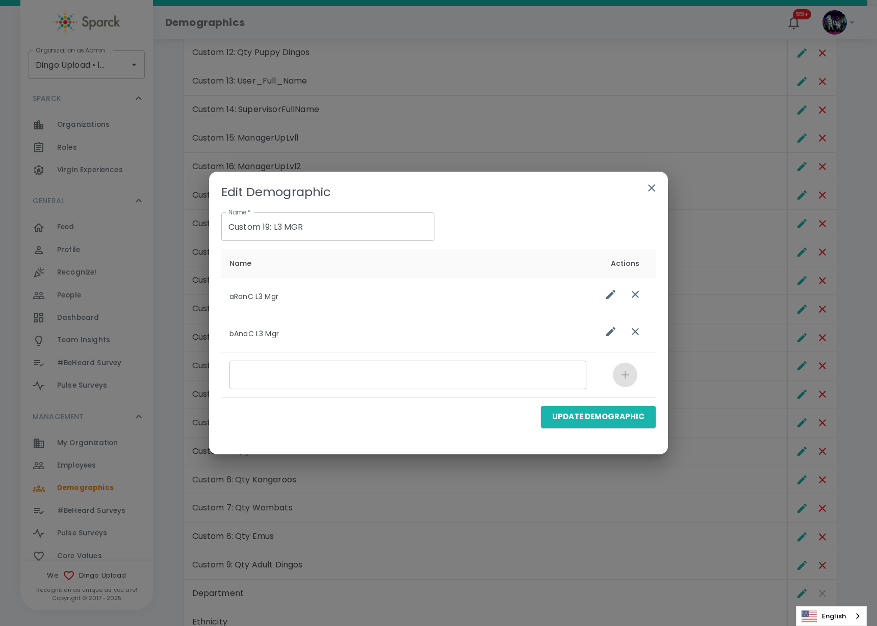
click at [270, 227] on input "Custom 19: L3 MGR" at bounding box center [327, 227] width 213 height 29
type input "Custom 20: L3 MGR"
click at [569, 413] on button "Update Demographic" at bounding box center [598, 416] width 115 height 21
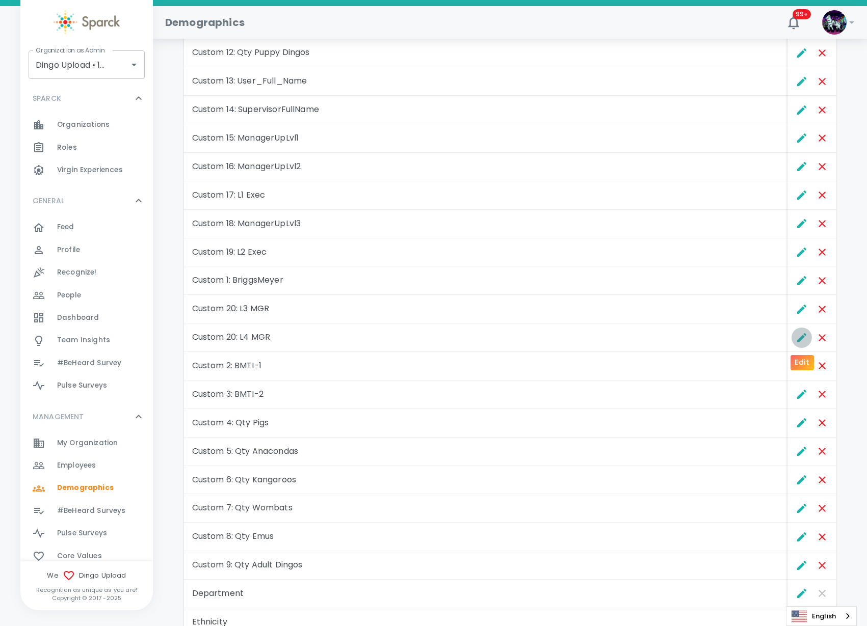
click at [800, 337] on icon "Edit" at bounding box center [801, 337] width 9 height 9
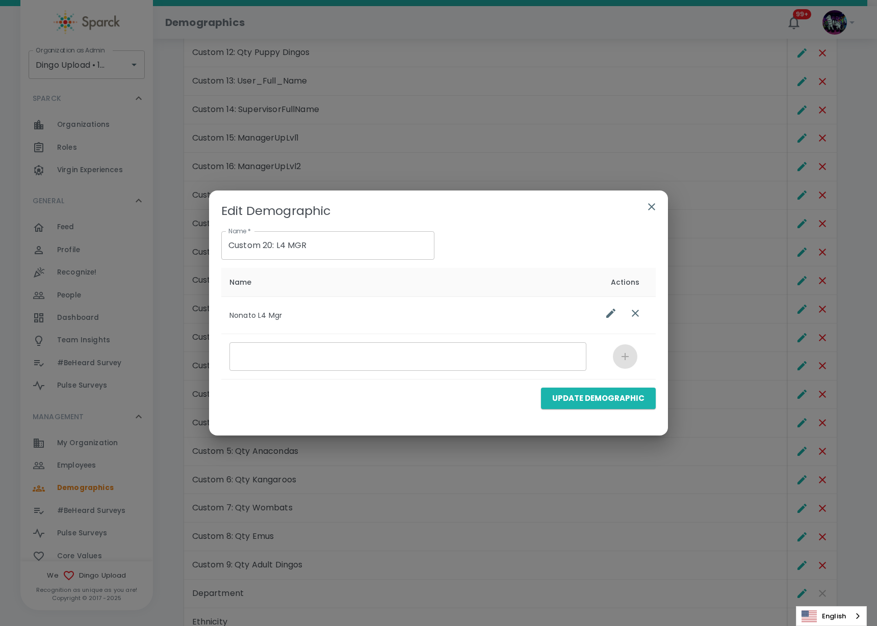
click at [274, 243] on input "Custom 20: L4 MGR" at bounding box center [327, 245] width 213 height 29
type input "Custom 21: L4 MGR"
click at [577, 400] on button "Update Demographic" at bounding box center [598, 398] width 115 height 21
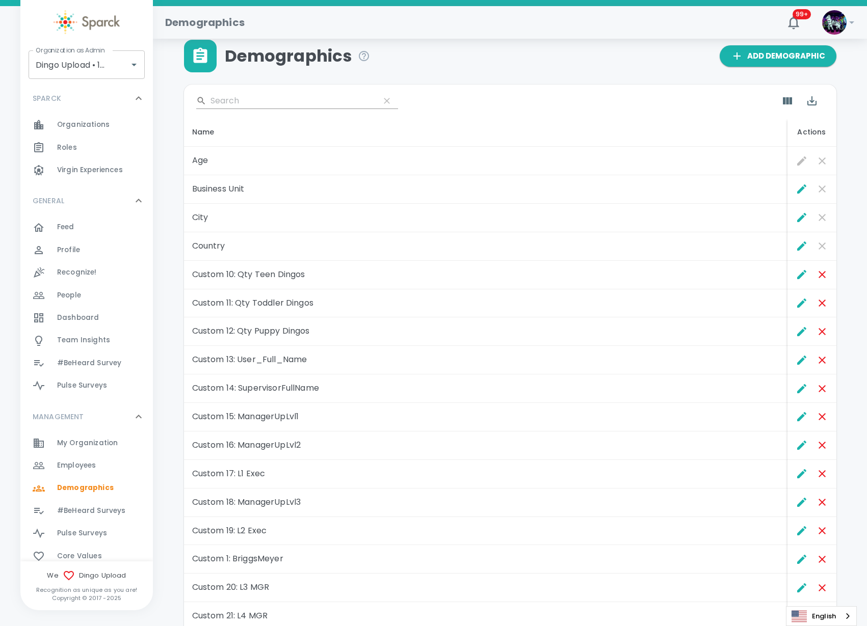
scroll to position [0, 0]
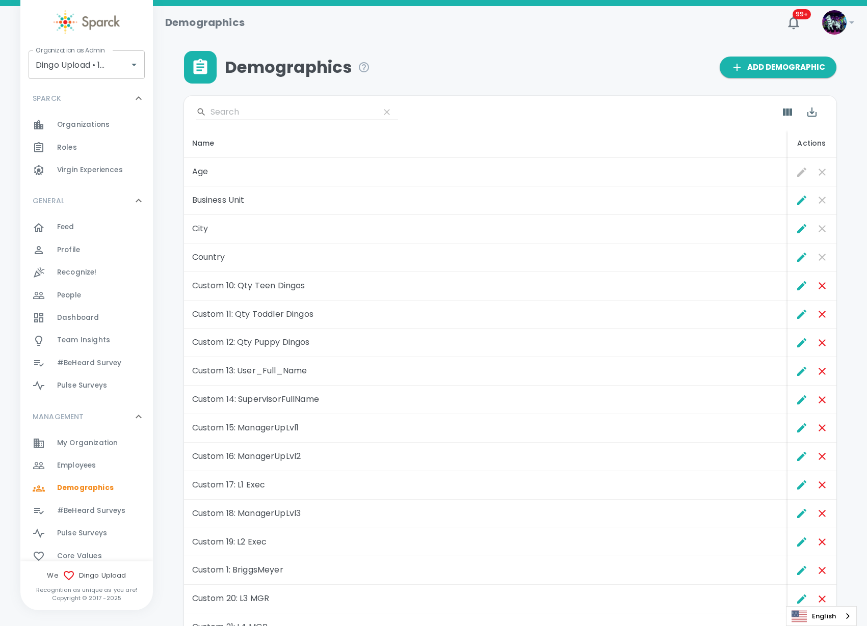
click at [71, 510] on span "#BeHeard Surveys" at bounding box center [91, 511] width 68 height 10
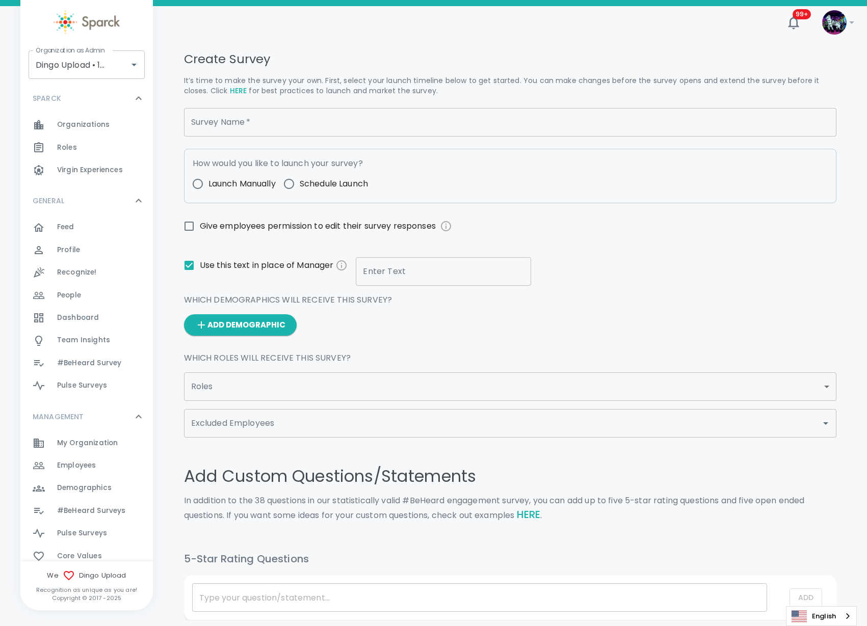
click at [334, 127] on input "Survey Name   *" at bounding box center [510, 122] width 652 height 29
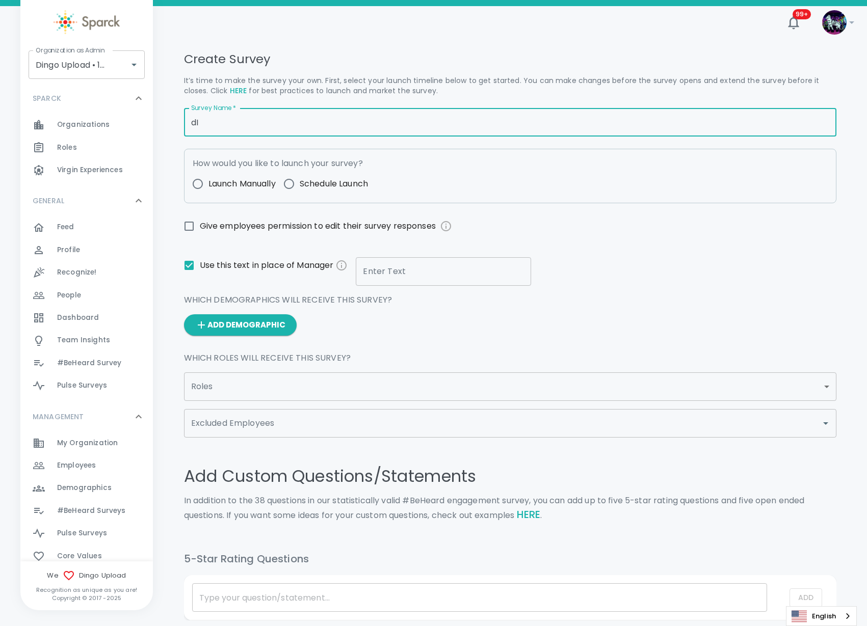
type input "d"
type input "DINGO UPLOAD BEHEARD SURVEY"
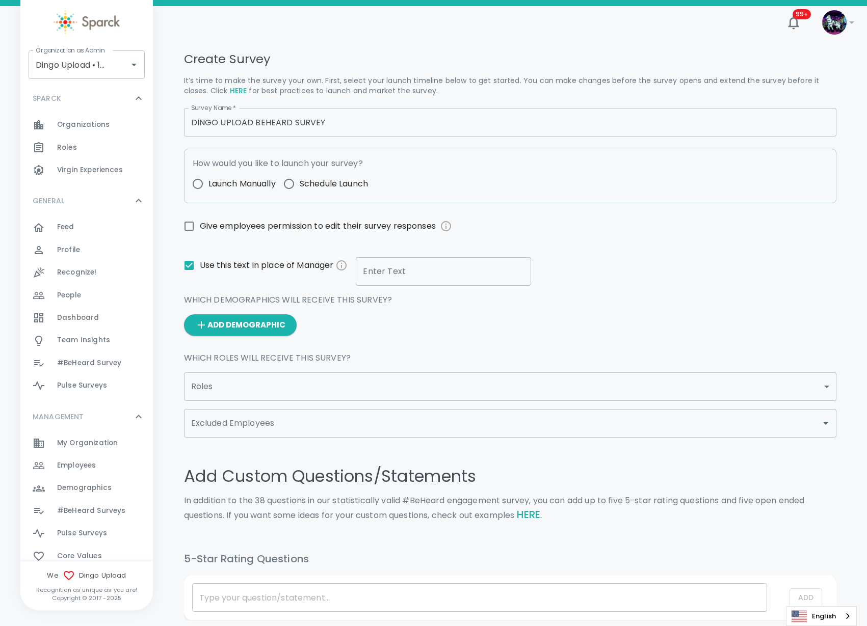
click at [418, 179] on div "How would you like to launch your survey? Launch Manually Schedule Launch" at bounding box center [510, 176] width 652 height 55
click at [198, 180] on input "Launch Manually" at bounding box center [197, 183] width 21 height 21
radio input "true"
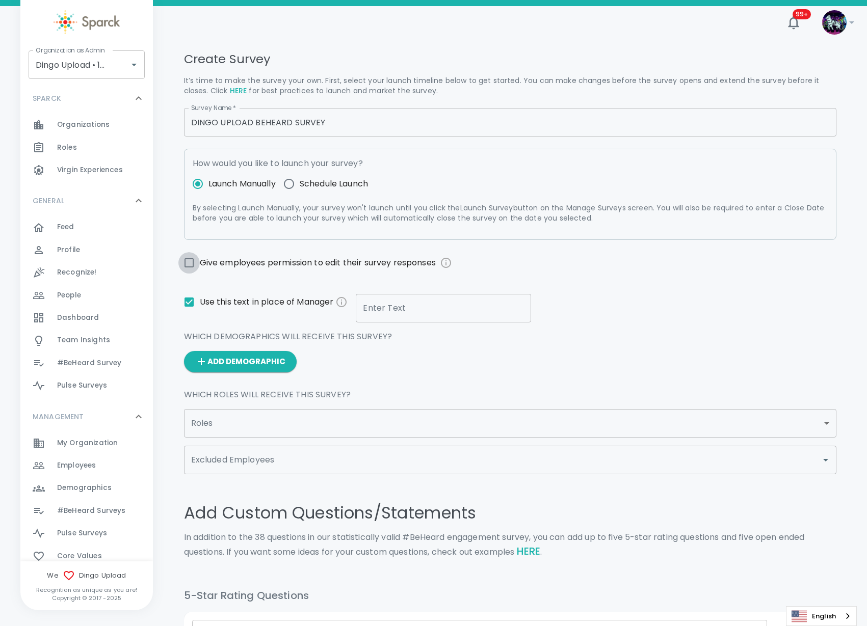
click at [190, 262] on input "Give employees permission to edit their survey responses" at bounding box center [188, 262] width 21 height 21
checkbox input "true"
click at [391, 311] on input "Enter Text" at bounding box center [443, 308] width 175 height 29
type input "[PERSON_NAME]"
click at [372, 469] on input "Excluded Employees" at bounding box center [503, 460] width 628 height 19
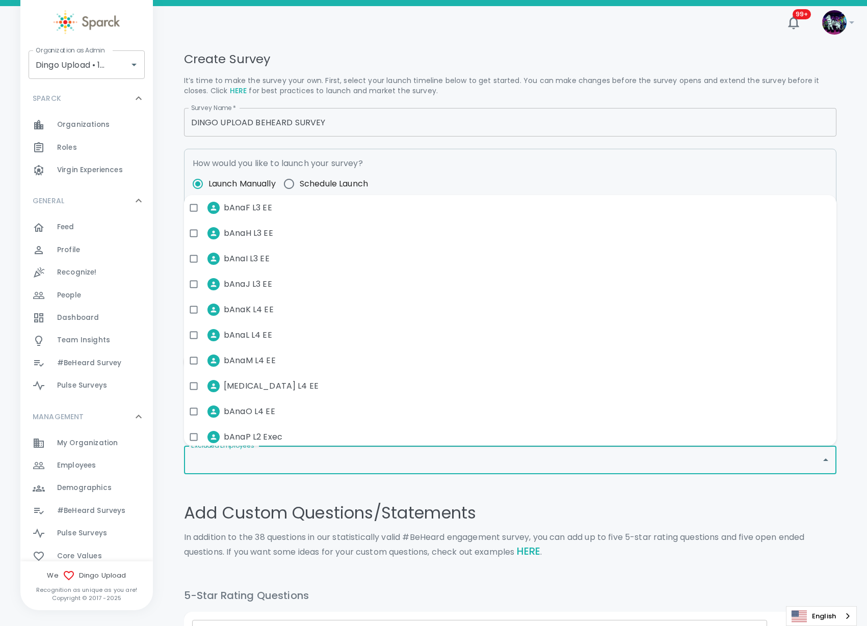
scroll to position [1133, 0]
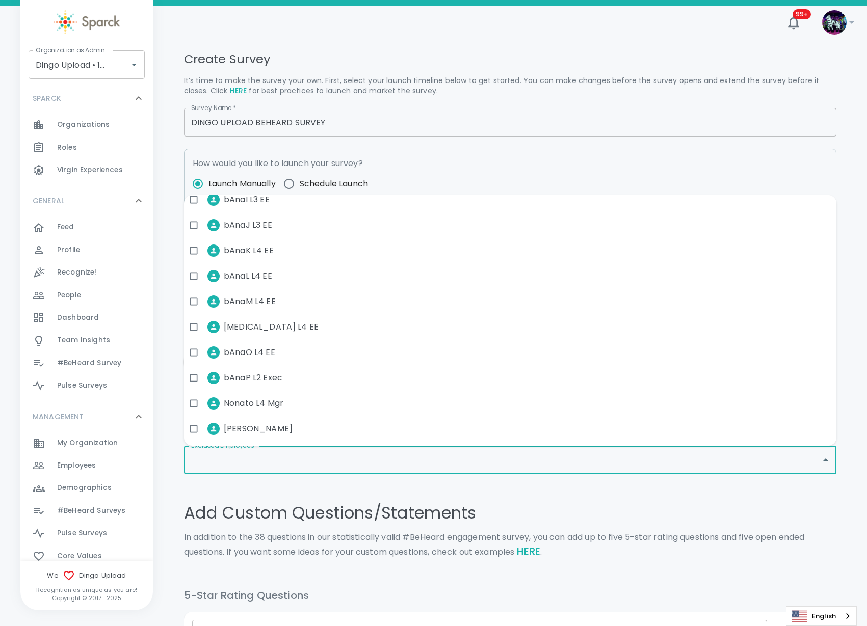
click at [268, 430] on span "[PERSON_NAME]" at bounding box center [258, 429] width 69 height 12
checkbox input "true"
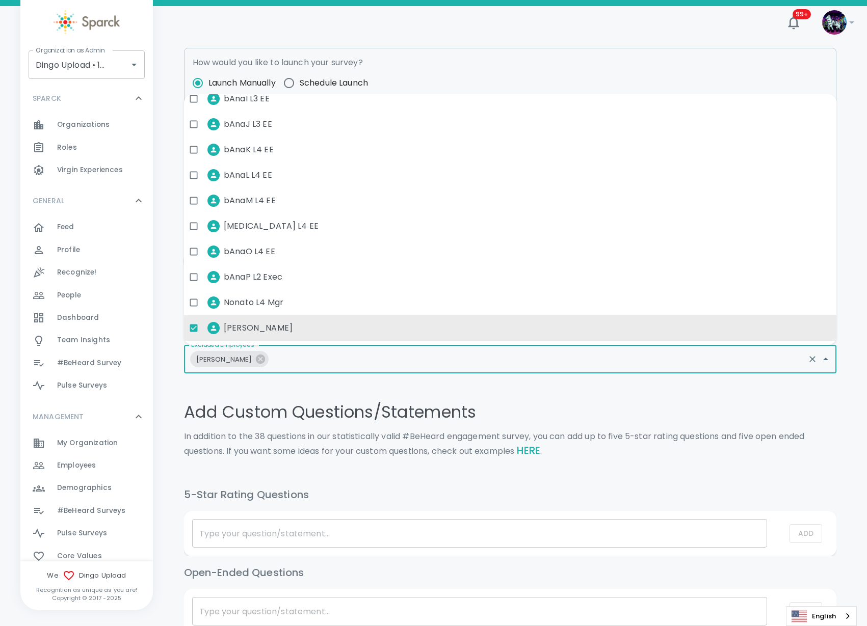
scroll to position [191, 0]
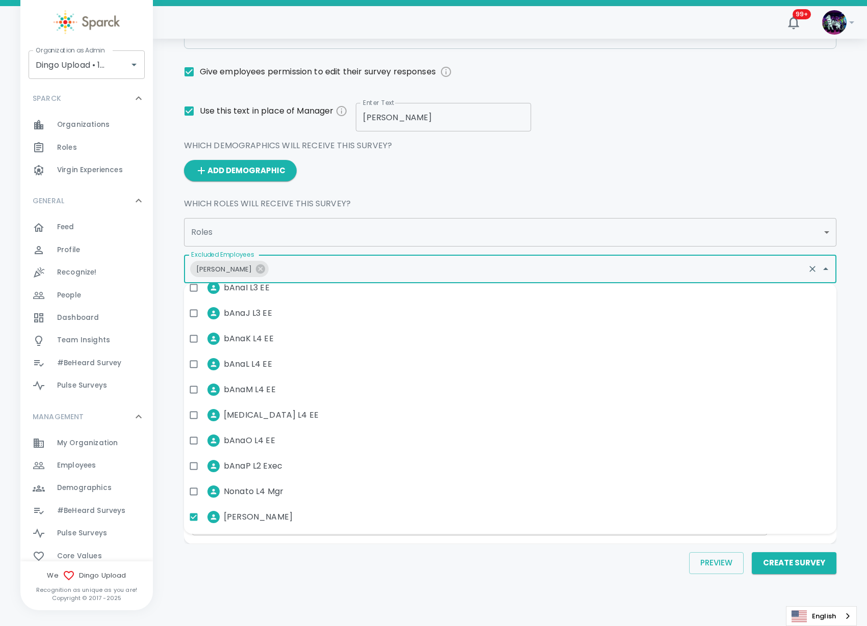
click at [428, 197] on div "Which Roles will receive this survey?" at bounding box center [506, 200] width 661 height 20
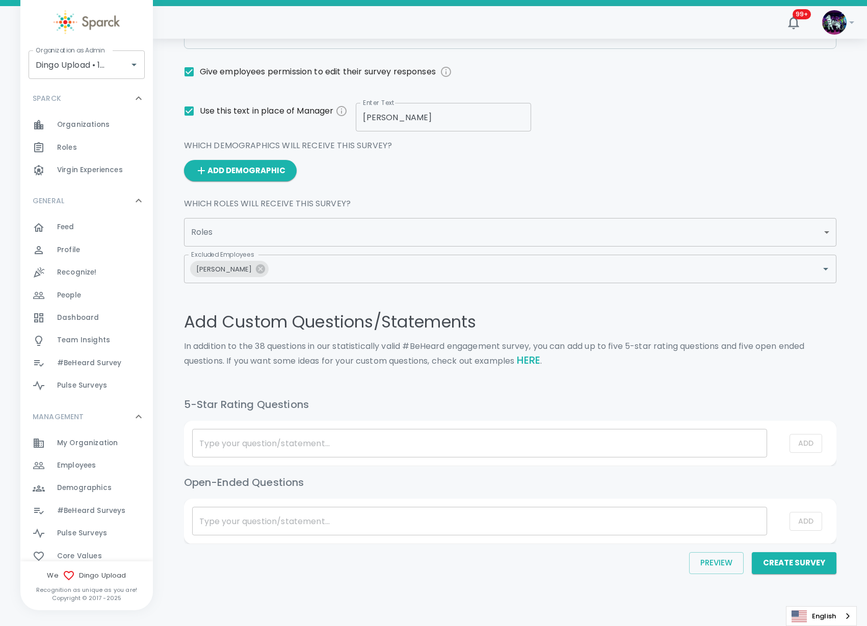
scroll to position [200, 0]
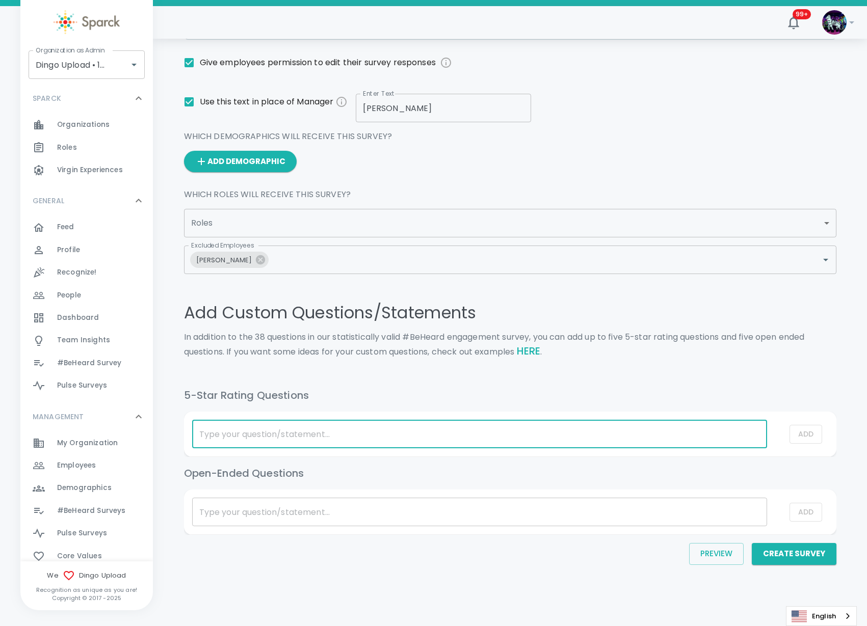
click at [292, 441] on input "list table" at bounding box center [479, 434] width 575 height 29
type input "d"
type input "Disagree or Agree"
click at [299, 513] on input "list table" at bounding box center [479, 512] width 575 height 29
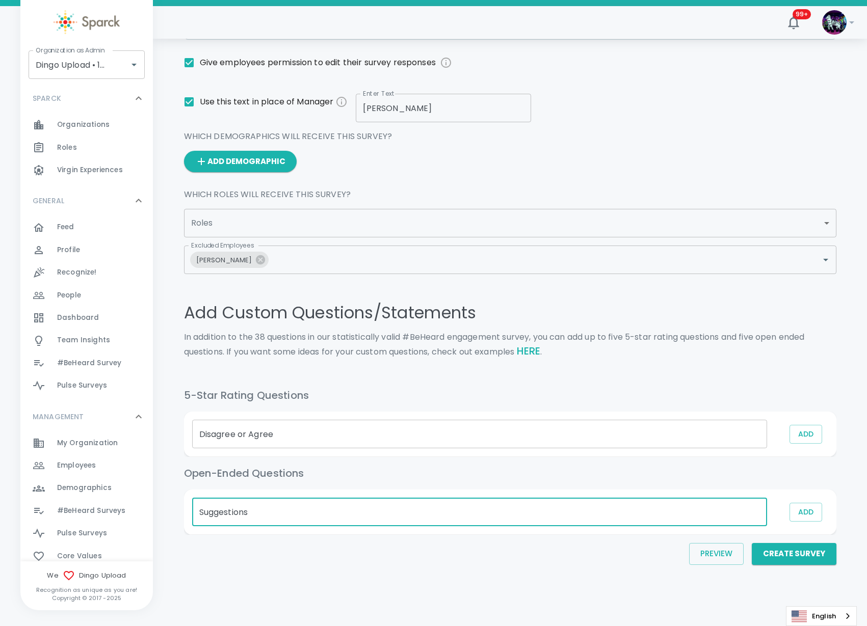
type input "Suggestions"
click at [806, 436] on button "Add" at bounding box center [805, 434] width 33 height 19
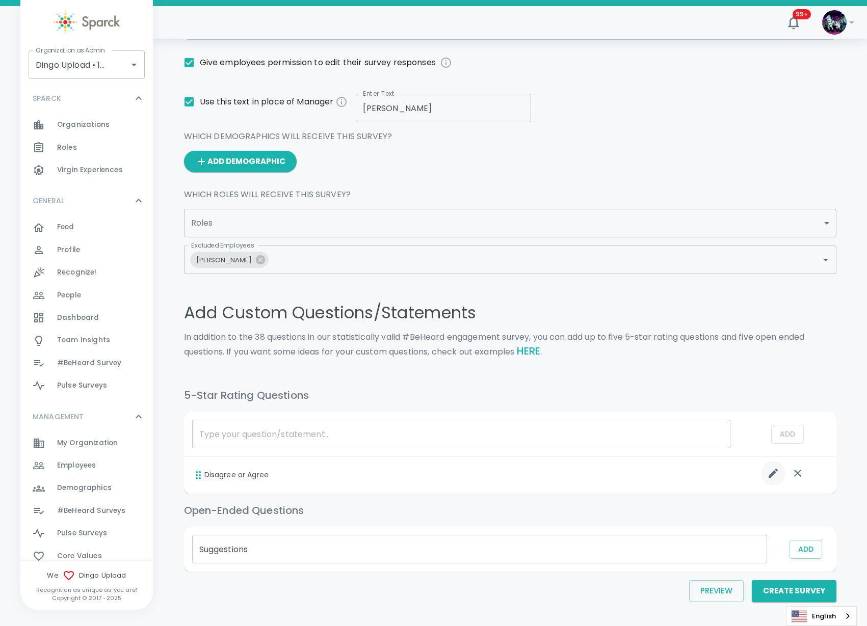
click at [773, 474] on icon "list table" at bounding box center [773, 473] width 9 height 9
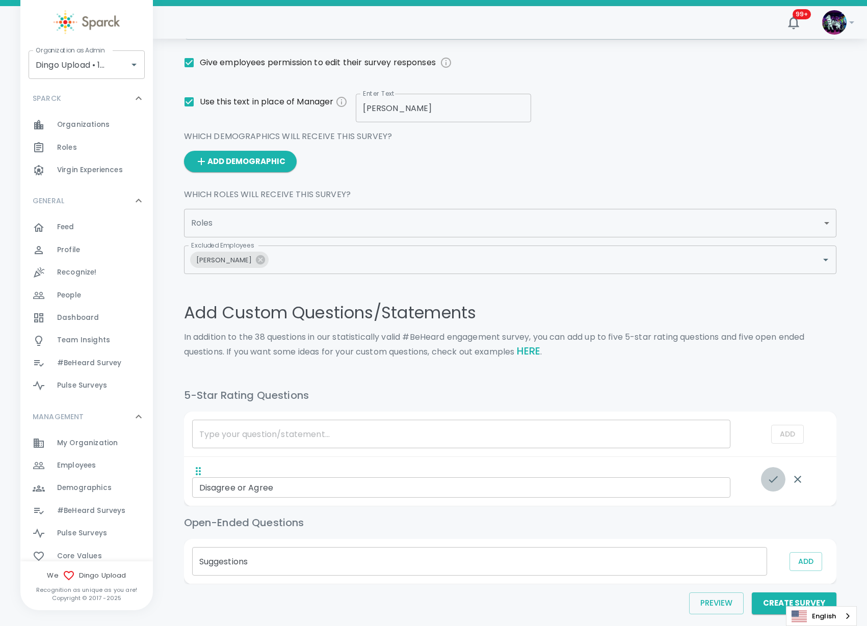
click at [772, 484] on icon "list table" at bounding box center [773, 479] width 12 height 12
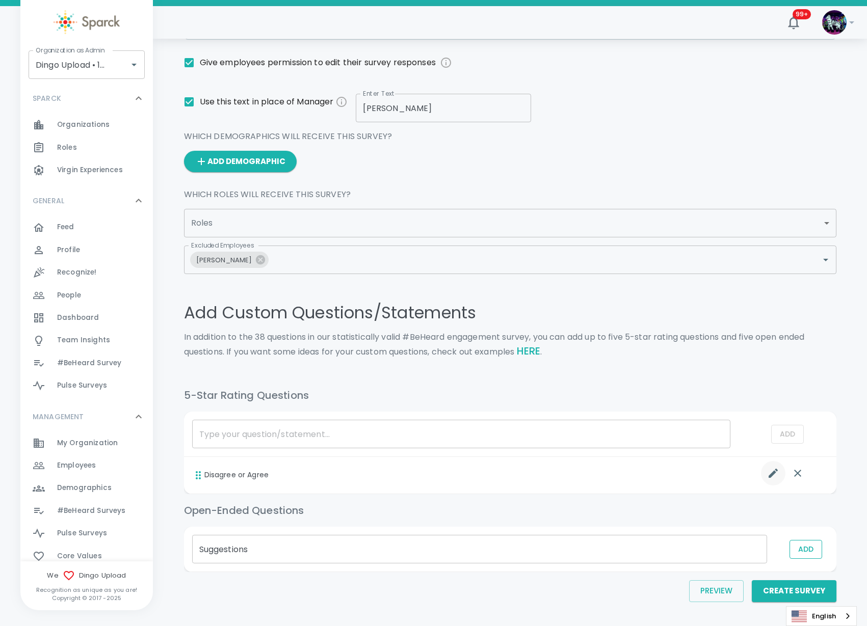
click at [811, 553] on button "Add" at bounding box center [805, 549] width 33 height 19
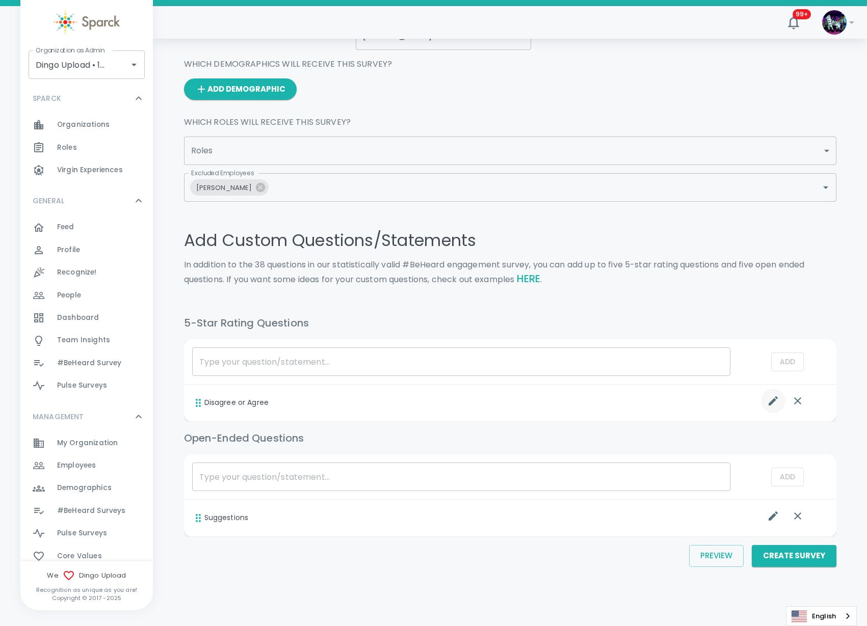
scroll to position [275, 0]
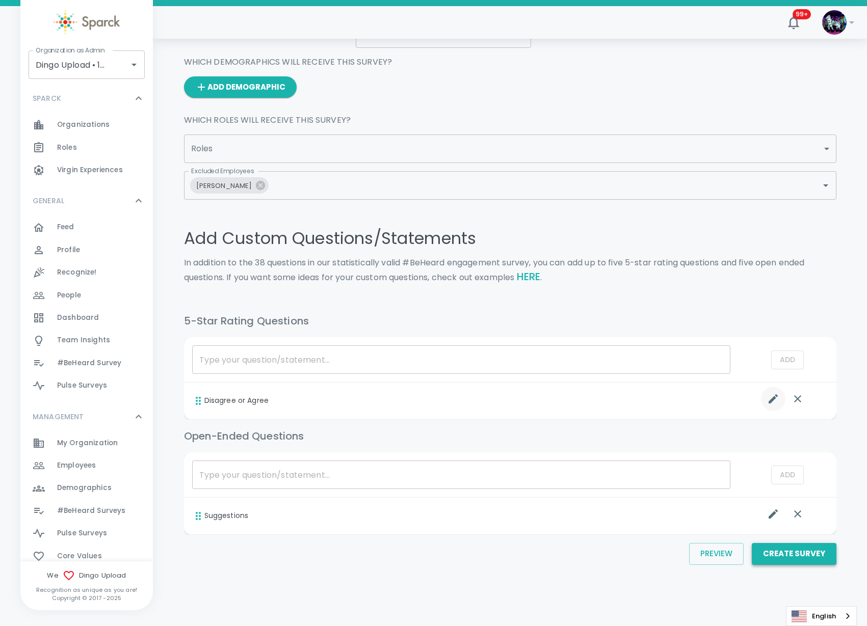
click at [795, 558] on button "Create Survey" at bounding box center [794, 553] width 85 height 21
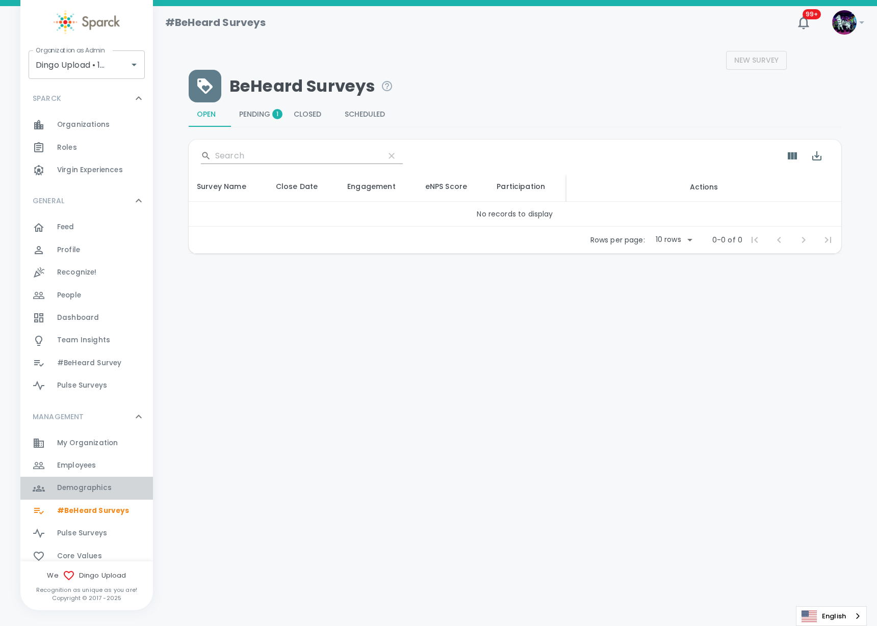
click at [110, 488] on div "Demographics 0" at bounding box center [105, 488] width 96 height 14
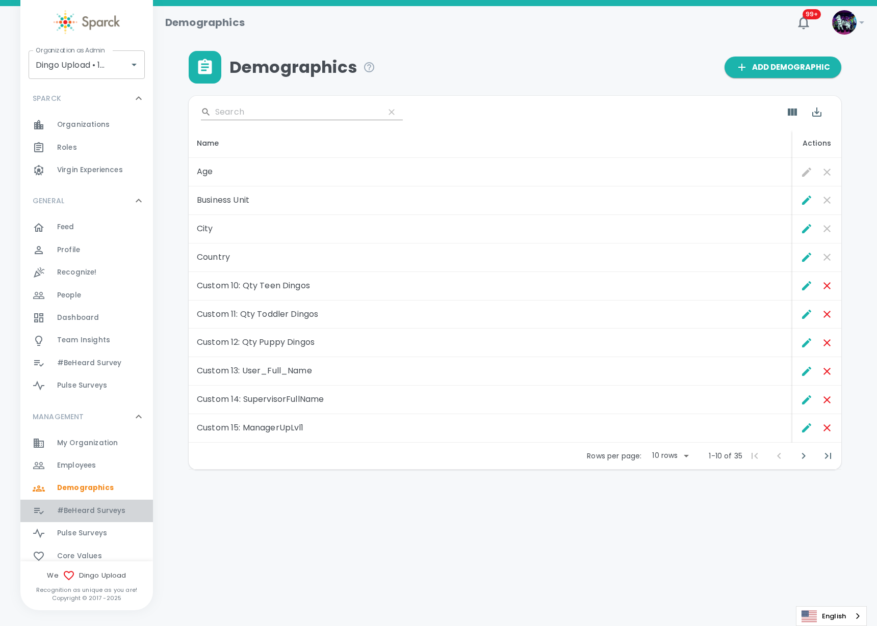
click at [108, 505] on span "#BeHeard Surveys 0" at bounding box center [91, 511] width 68 height 14
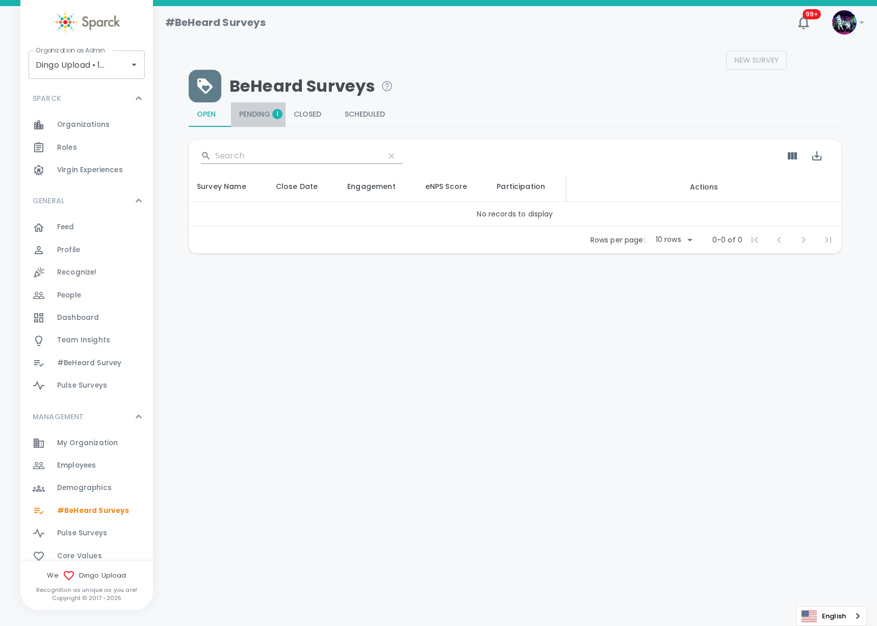
click at [249, 116] on span "Pending 1" at bounding box center [258, 114] width 38 height 9
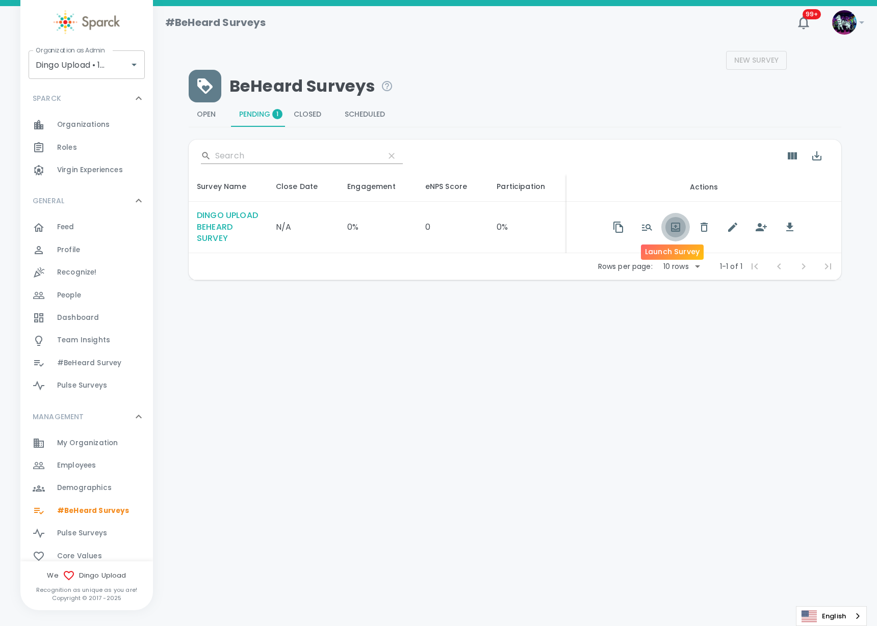
click at [672, 229] on icon "button" at bounding box center [675, 230] width 7 height 2
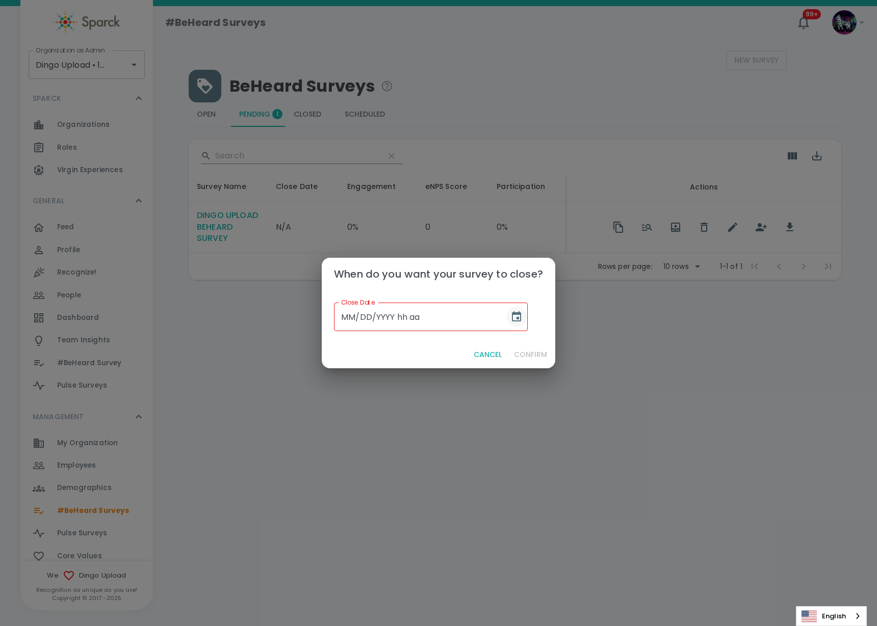
click at [512, 314] on icon "Choose date" at bounding box center [516, 316] width 9 height 10
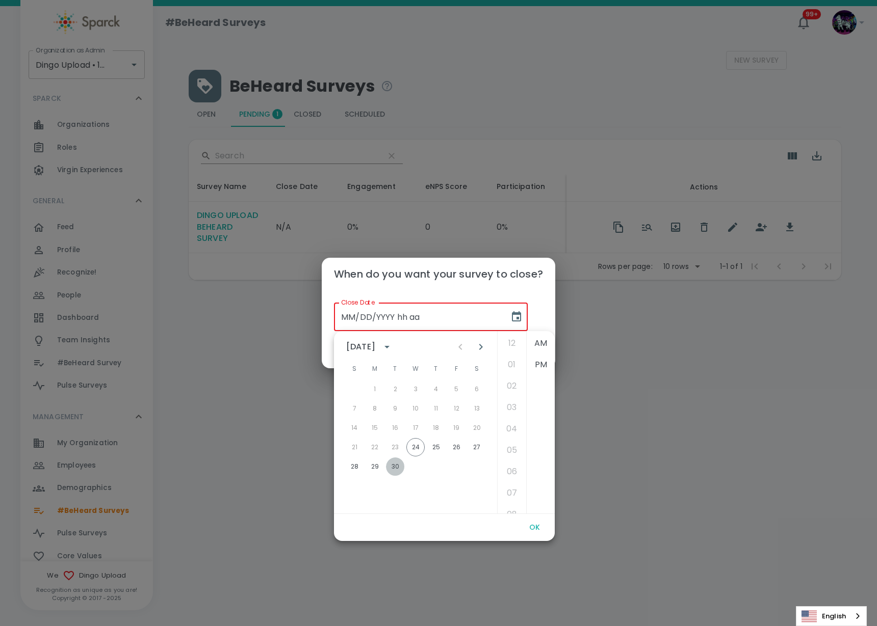
click at [394, 465] on button "30" at bounding box center [395, 467] width 18 height 18
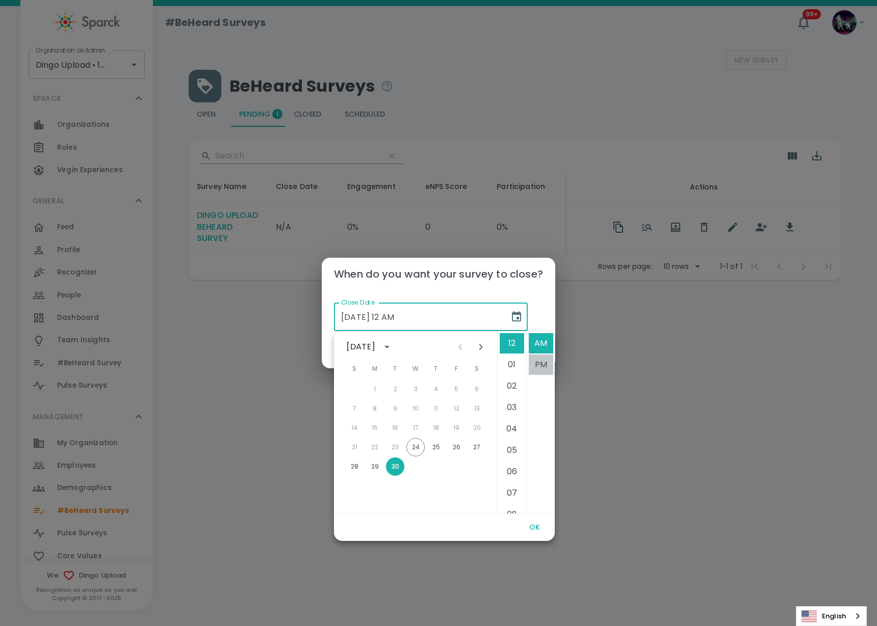
click at [537, 366] on li "PM" at bounding box center [541, 365] width 24 height 20
type input "[DATE] 12 PM"
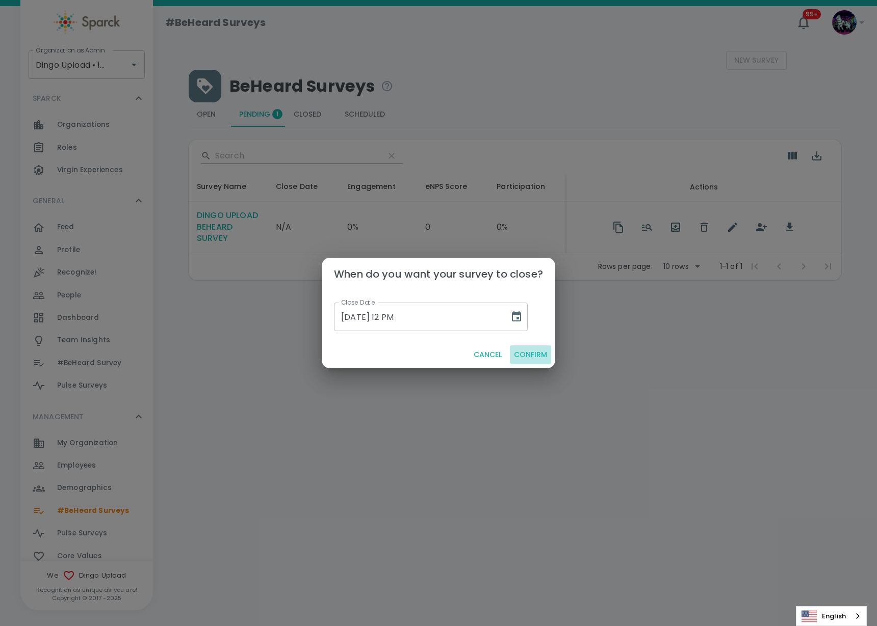
click at [537, 356] on button "Confirm" at bounding box center [530, 355] width 41 height 19
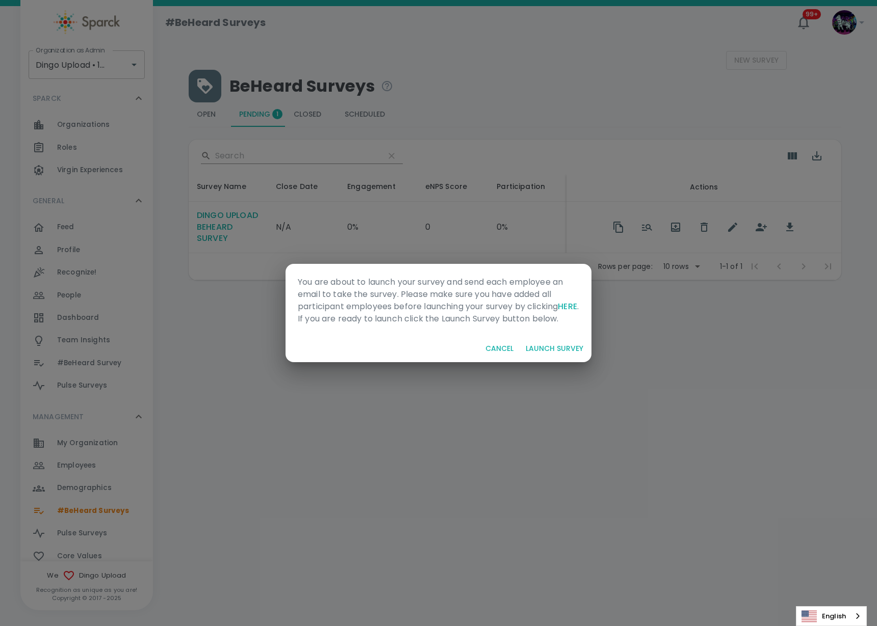
click at [537, 356] on button "Launch Survey" at bounding box center [554, 348] width 66 height 19
